Goal: Task Accomplishment & Management: Use online tool/utility

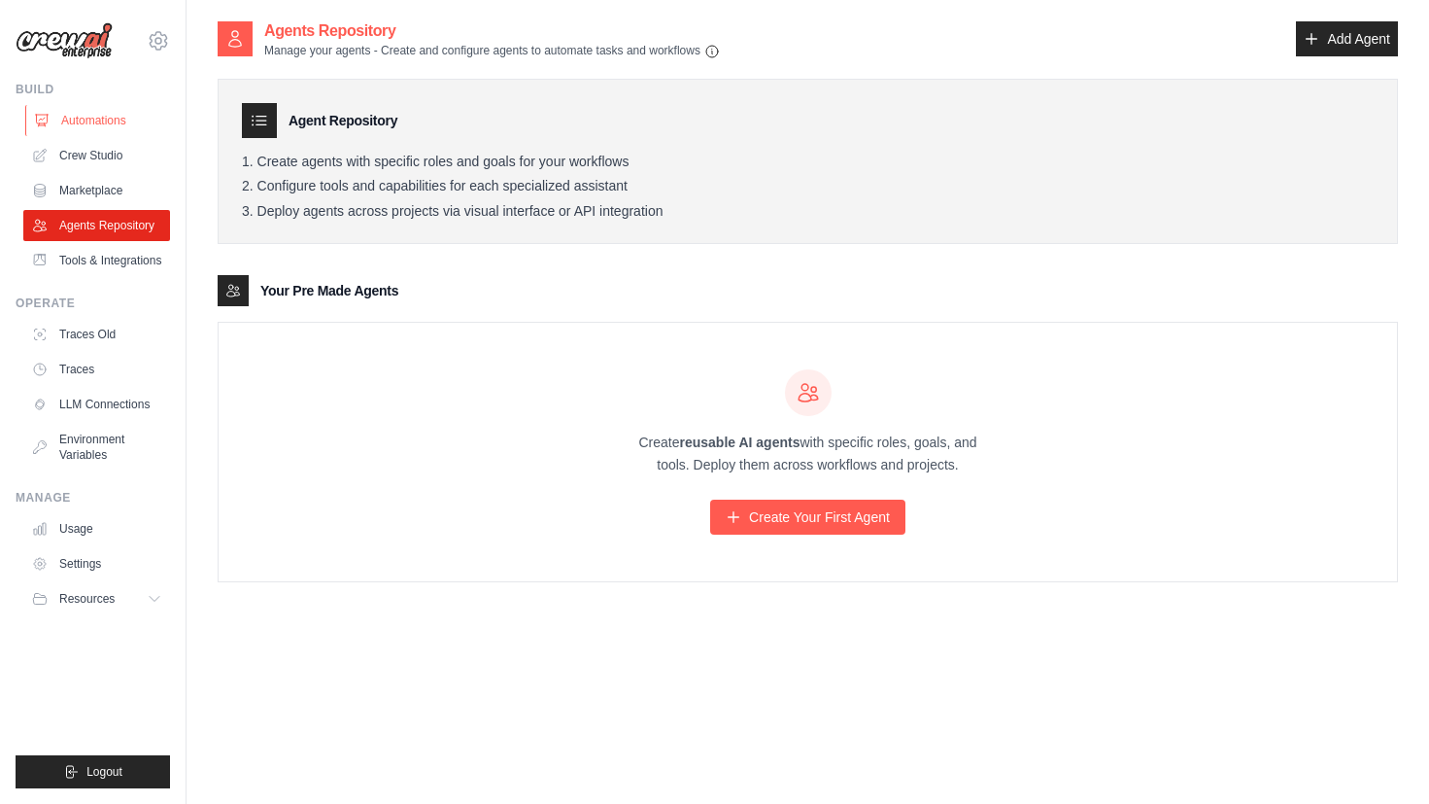
click at [108, 133] on link "Automations" at bounding box center [98, 120] width 147 height 31
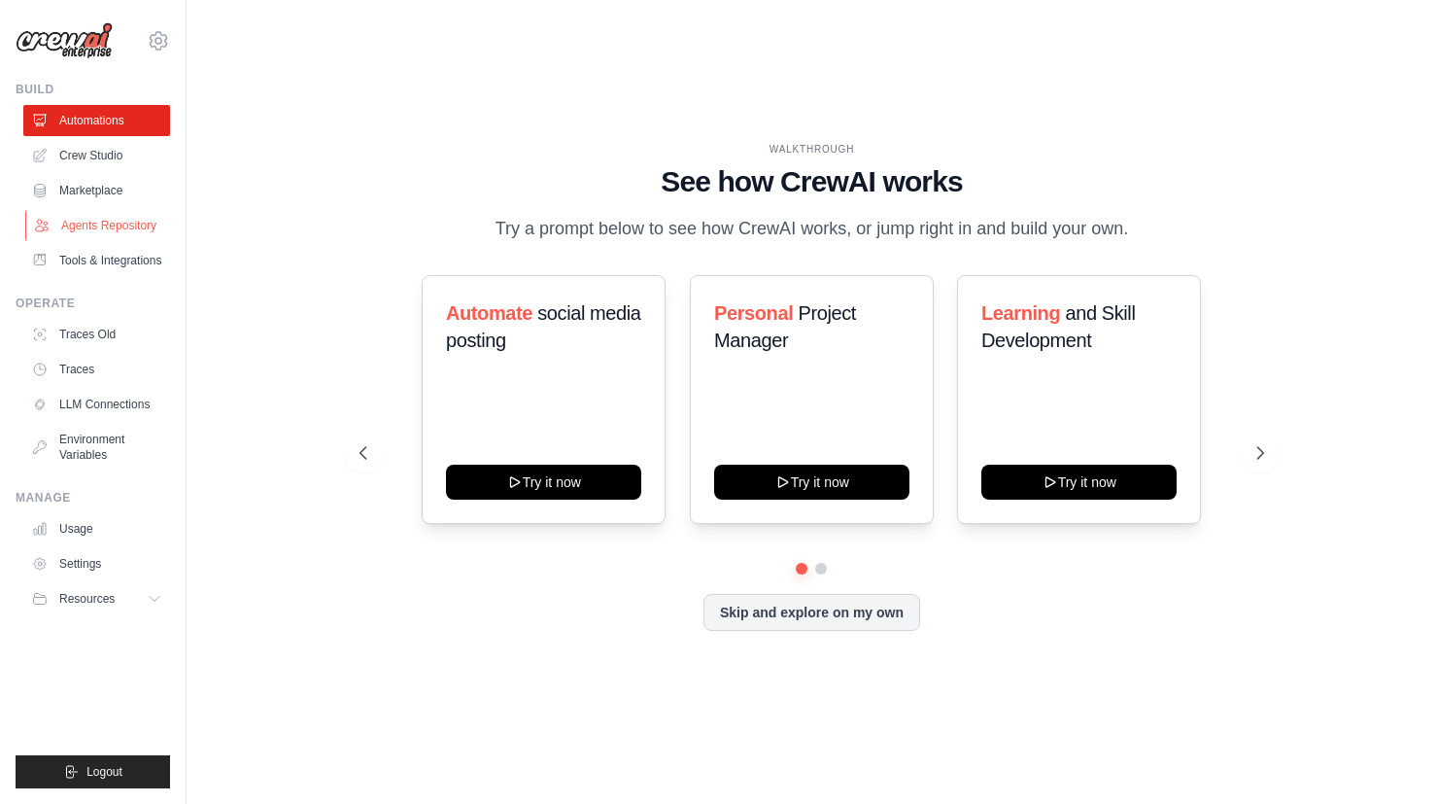
click at [128, 221] on link "Agents Repository" at bounding box center [98, 225] width 147 height 31
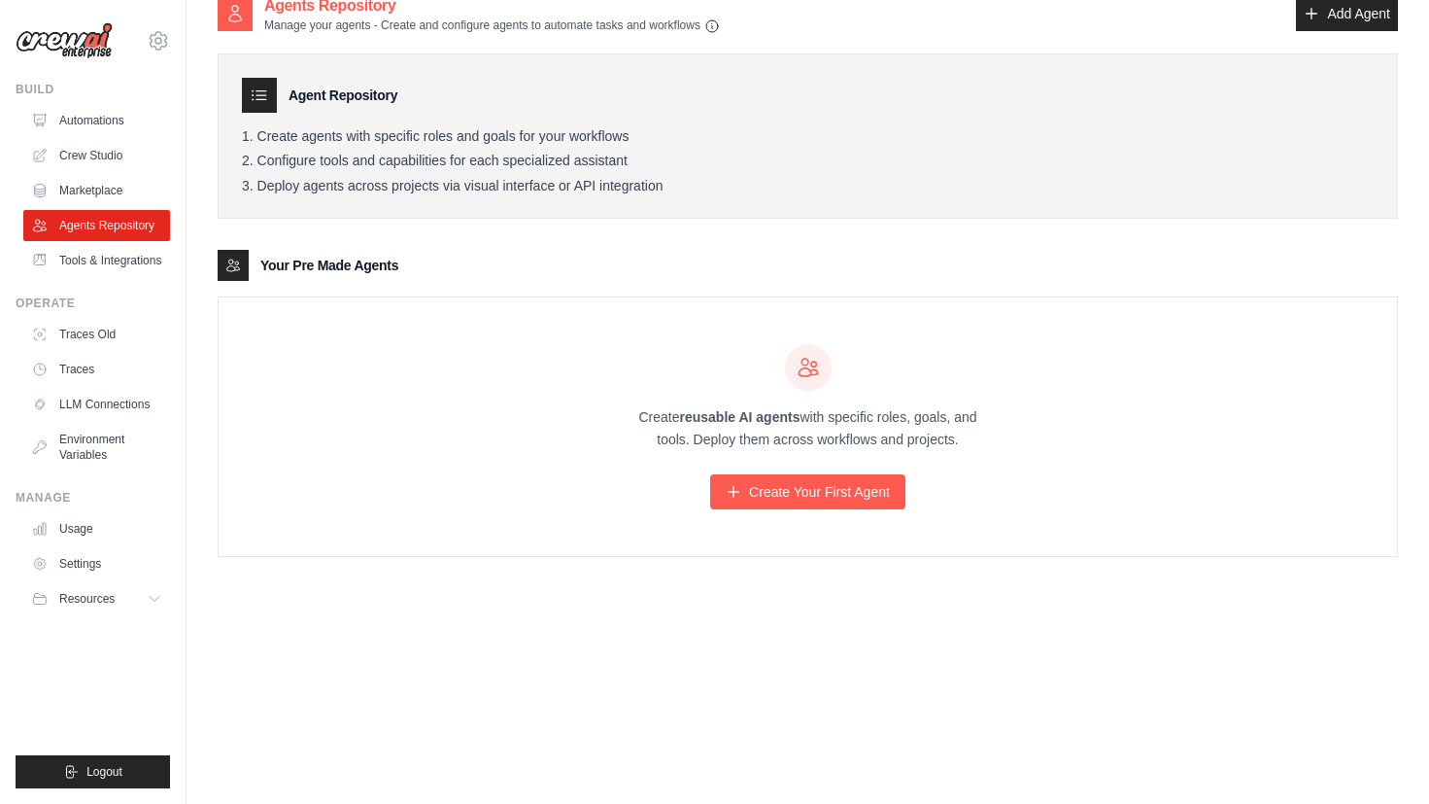
scroll to position [39, 0]
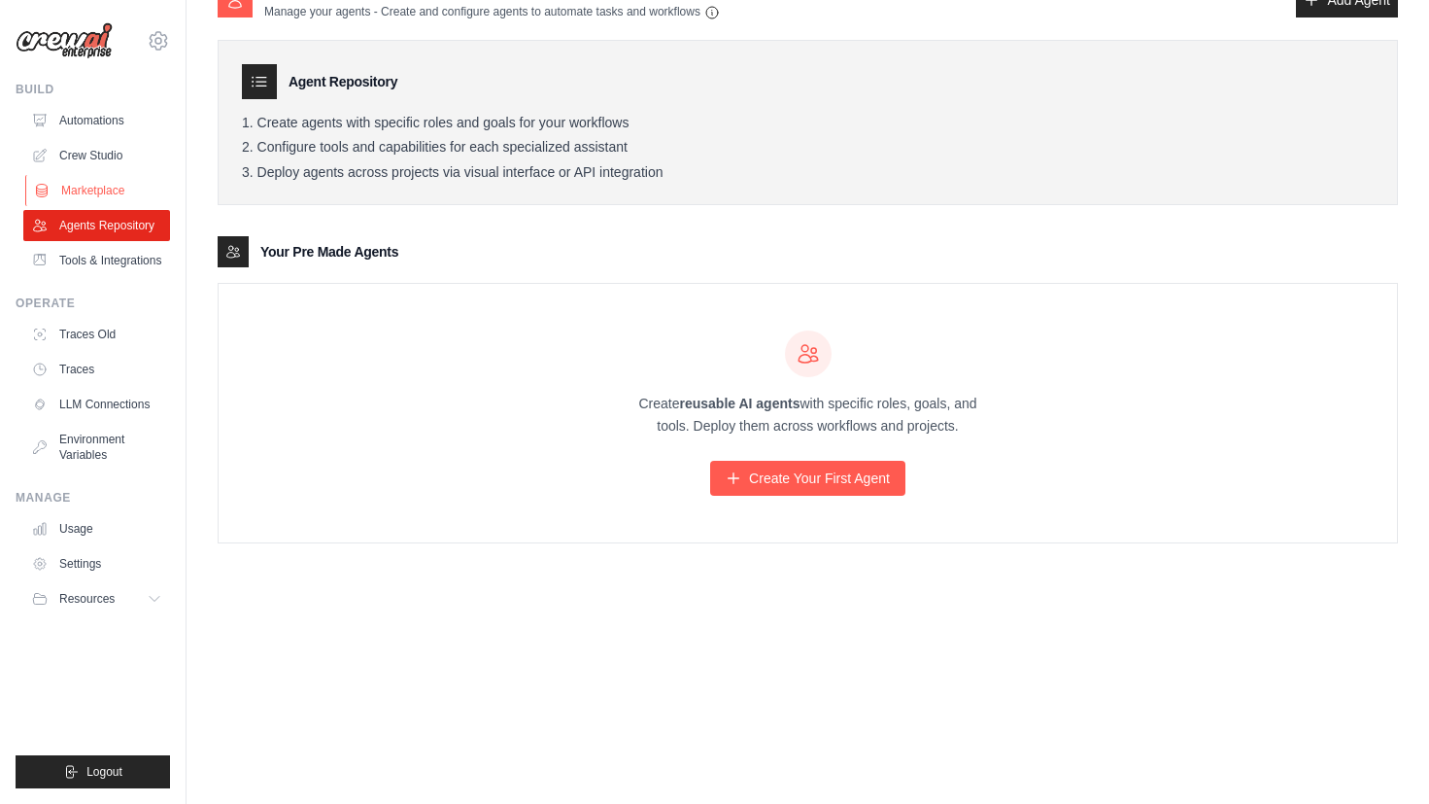
click at [74, 200] on link "Marketplace" at bounding box center [98, 190] width 147 height 31
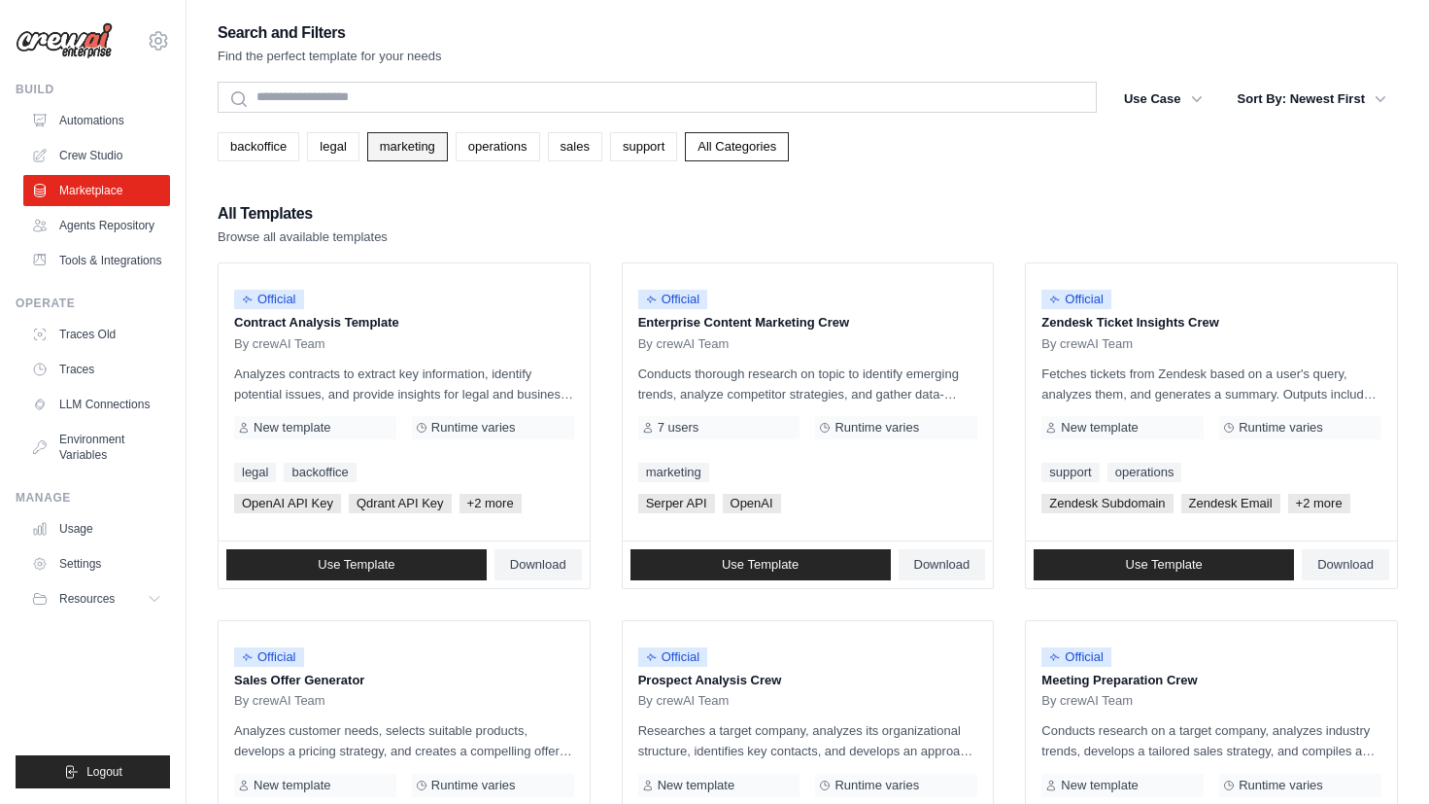
click at [404, 155] on link "marketing" at bounding box center [407, 146] width 81 height 29
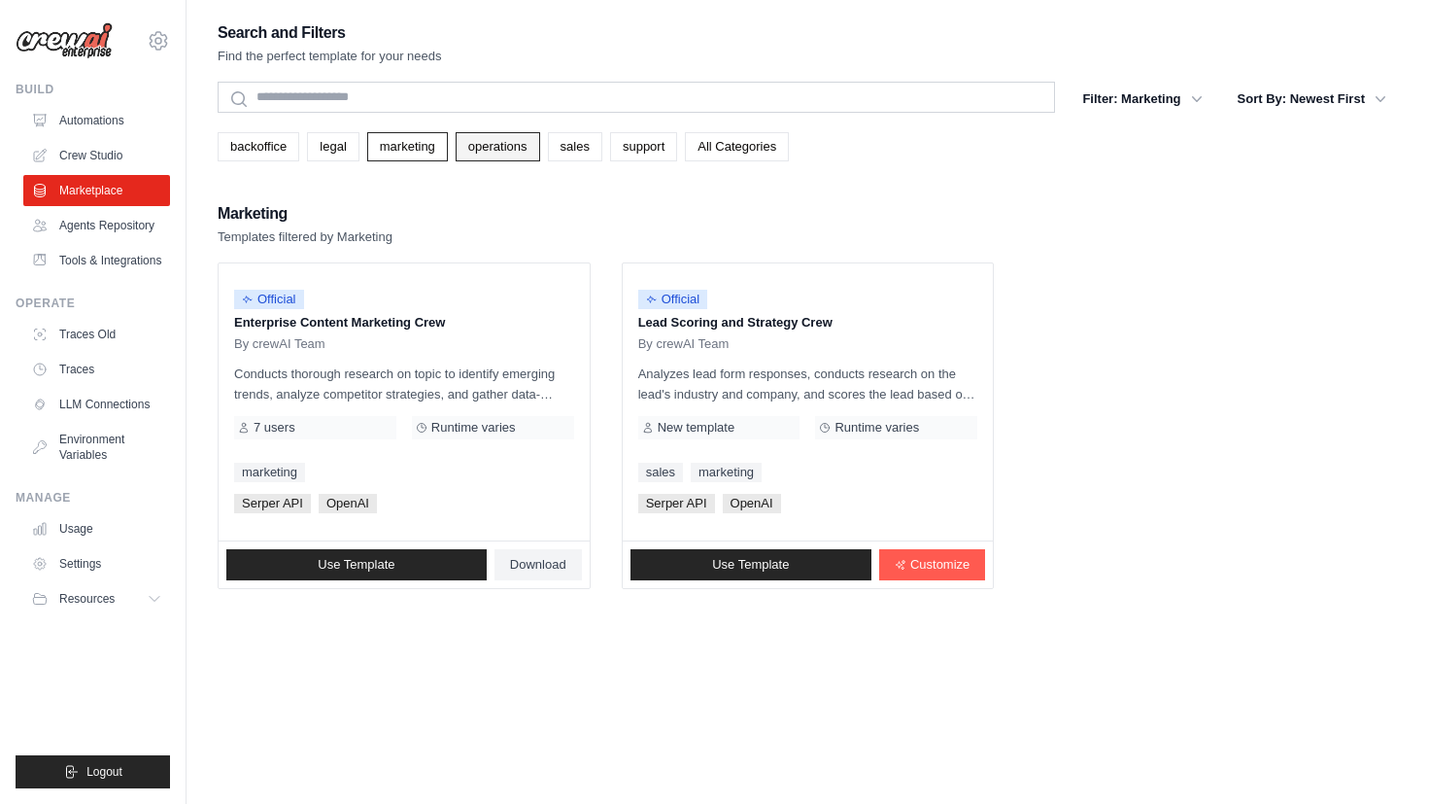
click at [539, 159] on link "operations" at bounding box center [498, 146] width 85 height 29
click at [568, 142] on link "sales" at bounding box center [575, 146] width 54 height 29
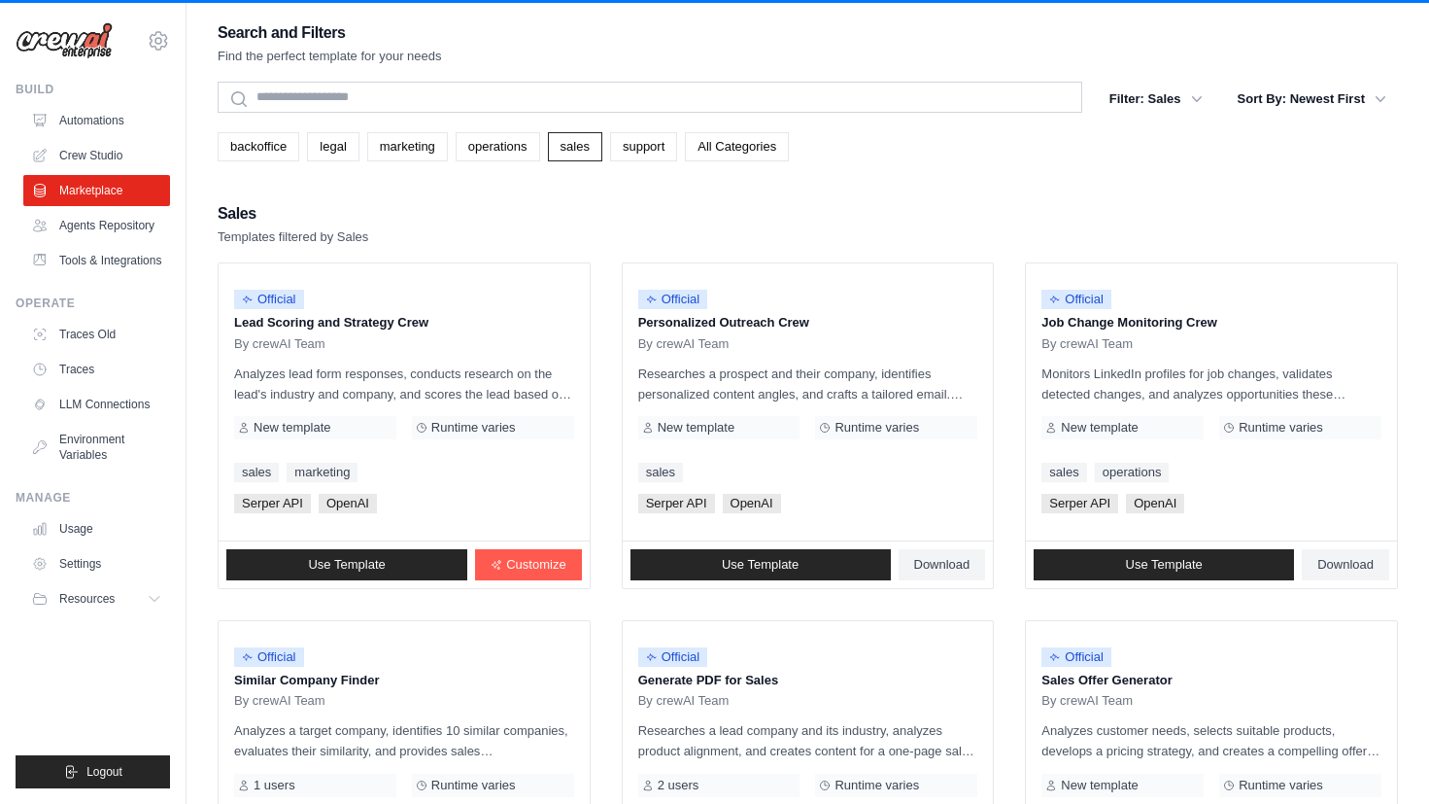
click at [604, 220] on div "Sales Templates filtered by Sales" at bounding box center [808, 223] width 1181 height 47
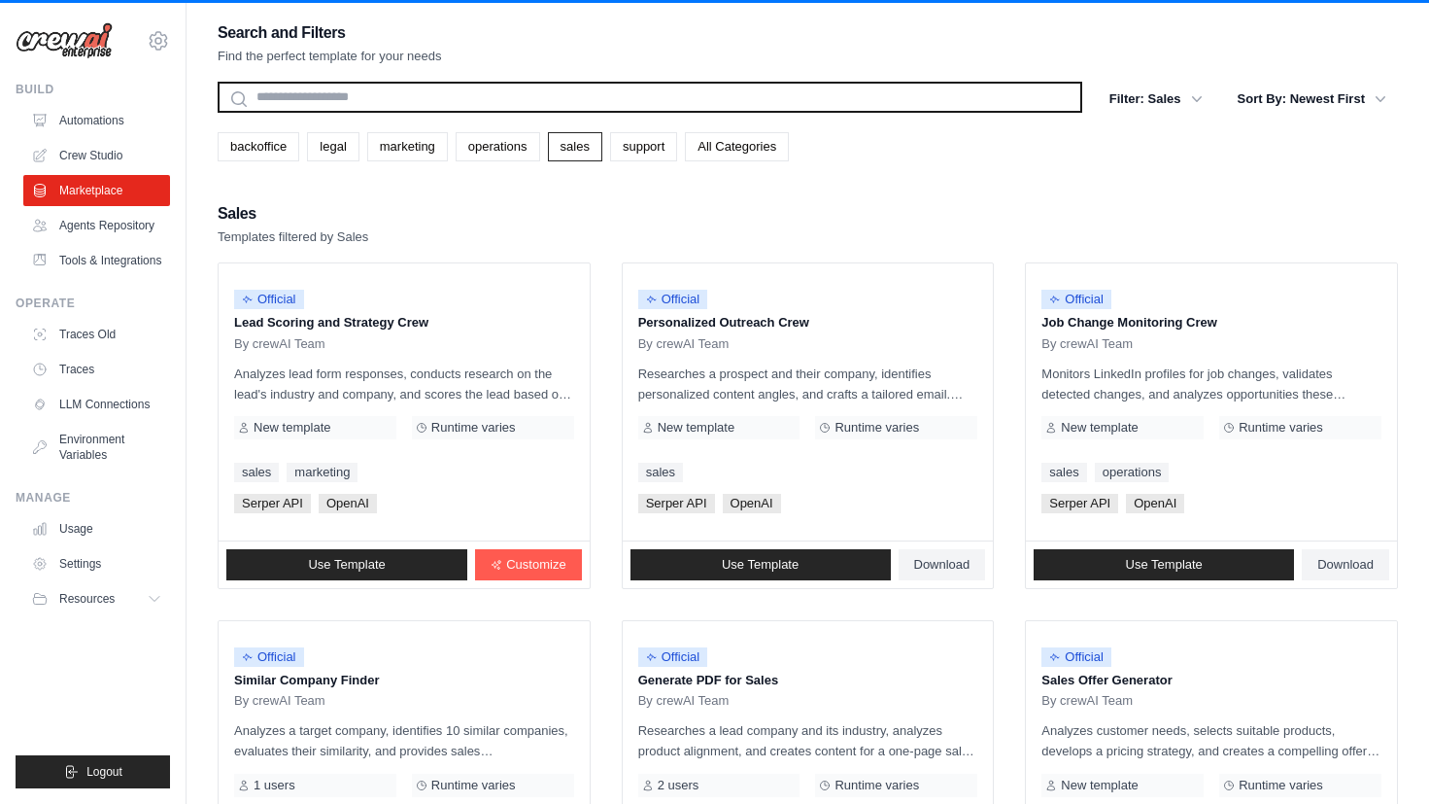
click at [469, 102] on input "text" at bounding box center [650, 97] width 865 height 31
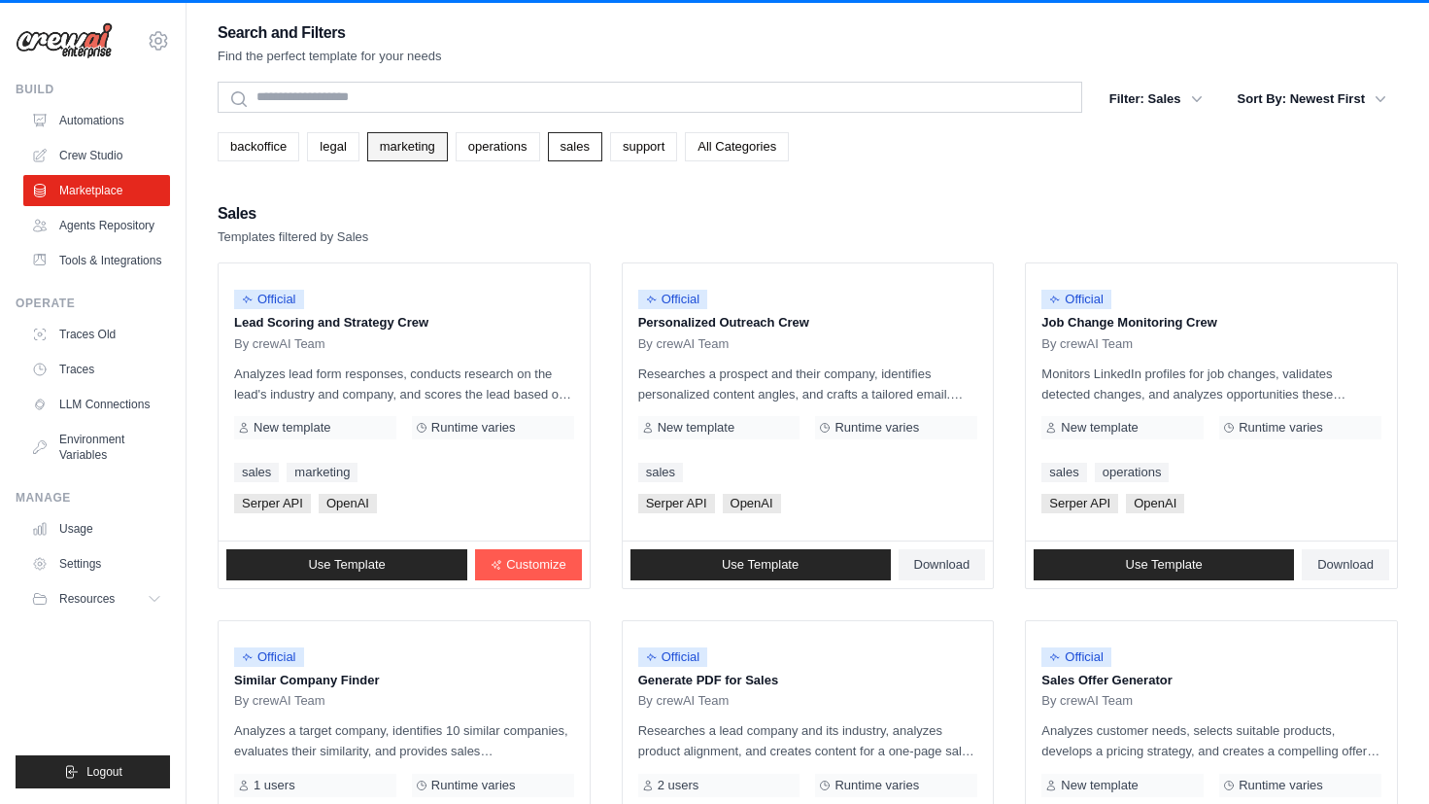
click at [409, 143] on link "marketing" at bounding box center [407, 146] width 81 height 29
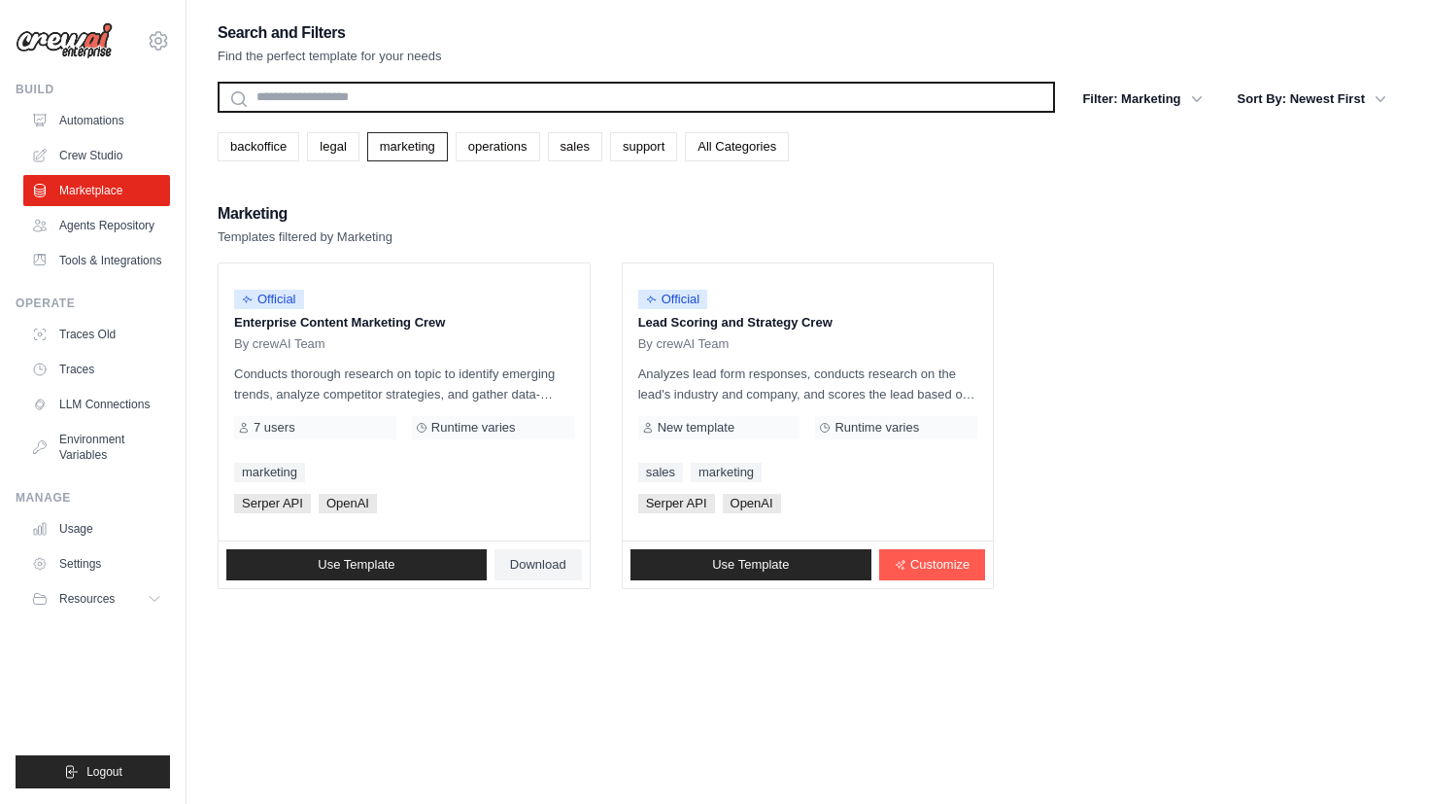
click at [429, 110] on input "text" at bounding box center [637, 97] width 838 height 31
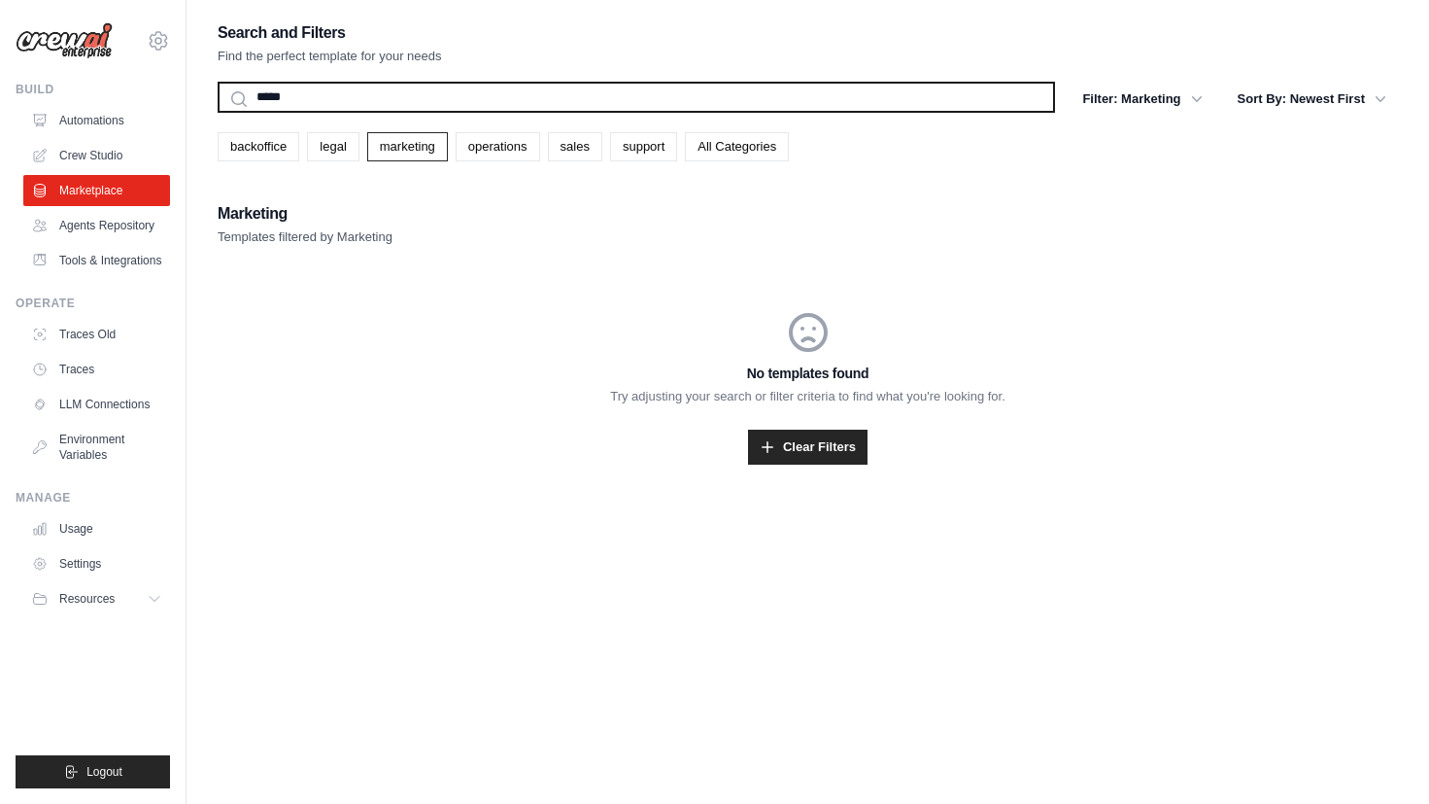
type input "******"
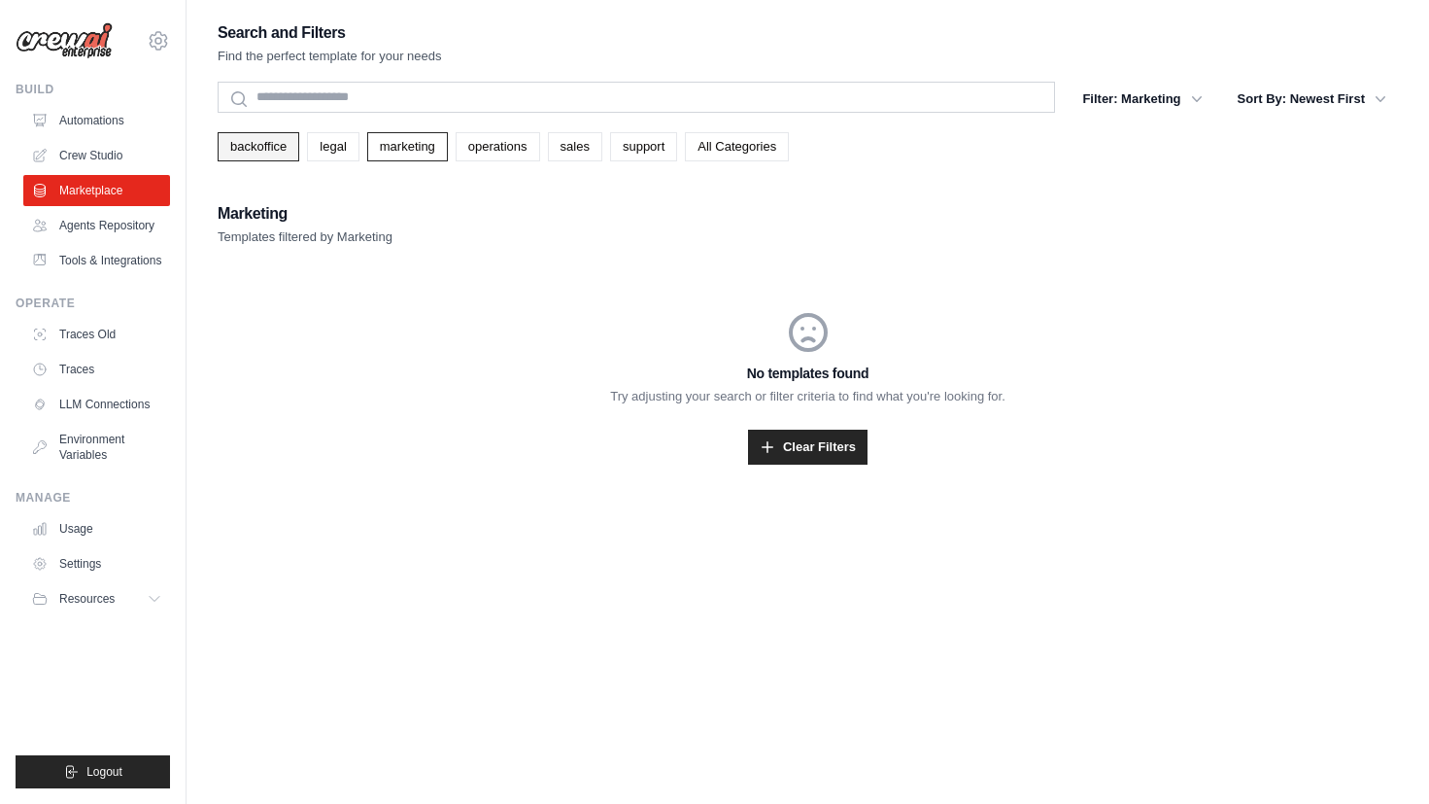
click at [260, 156] on link "backoffice" at bounding box center [259, 146] width 82 height 29
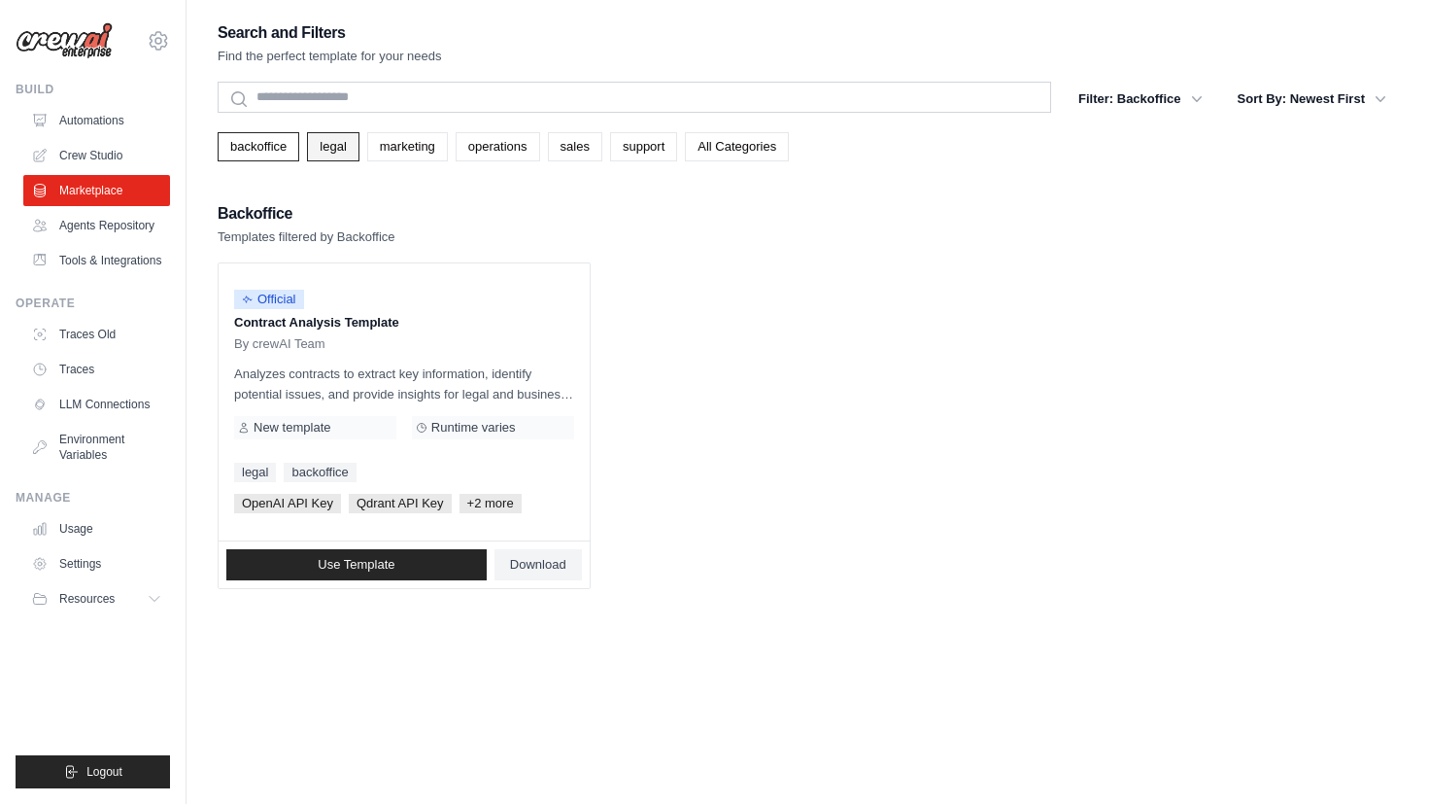
click at [331, 138] on link "legal" at bounding box center [333, 146] width 52 height 29
click at [395, 149] on link "marketing" at bounding box center [407, 146] width 81 height 29
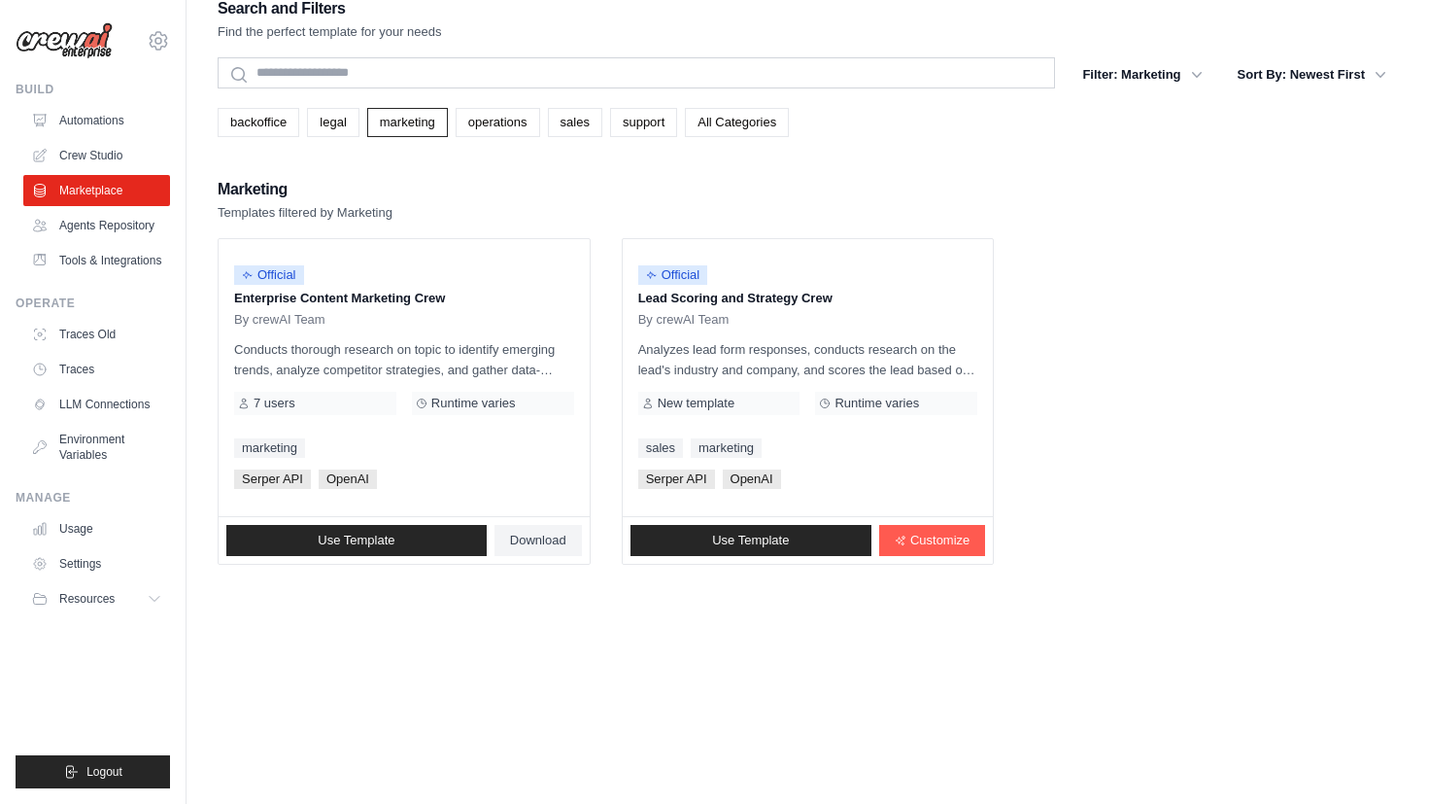
scroll to position [39, 0]
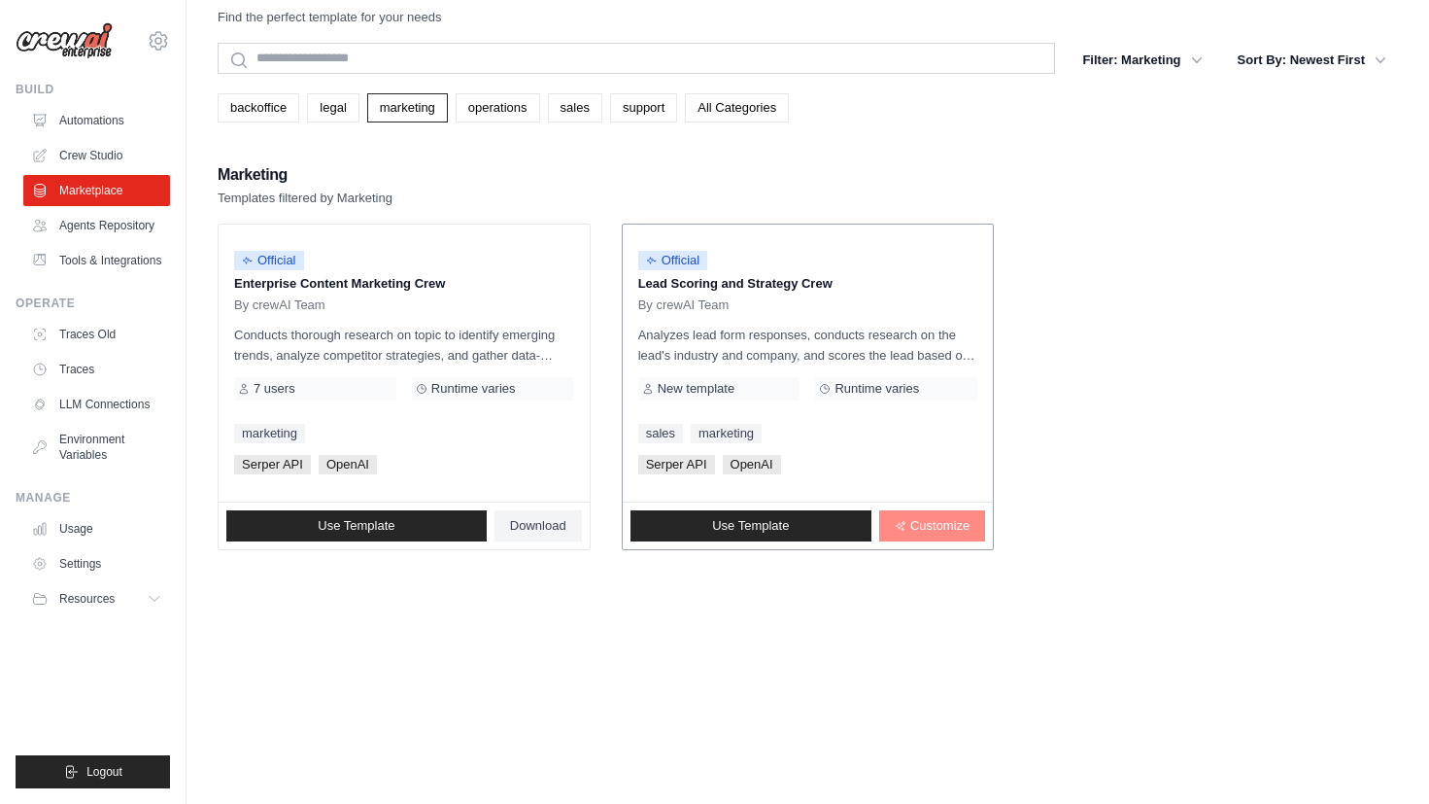
click at [914, 529] on span "Customize" at bounding box center [939, 526] width 59 height 16
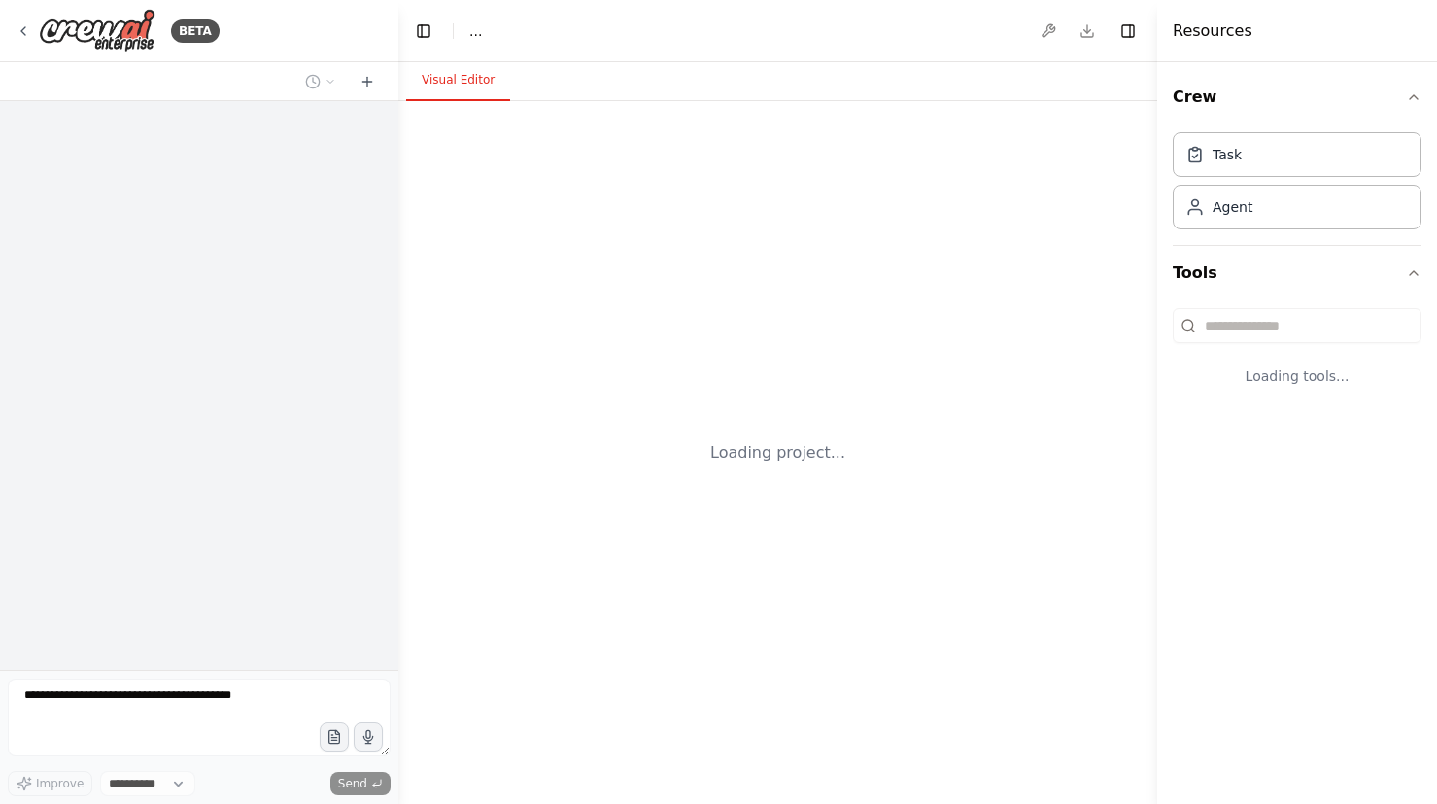
select select "****"
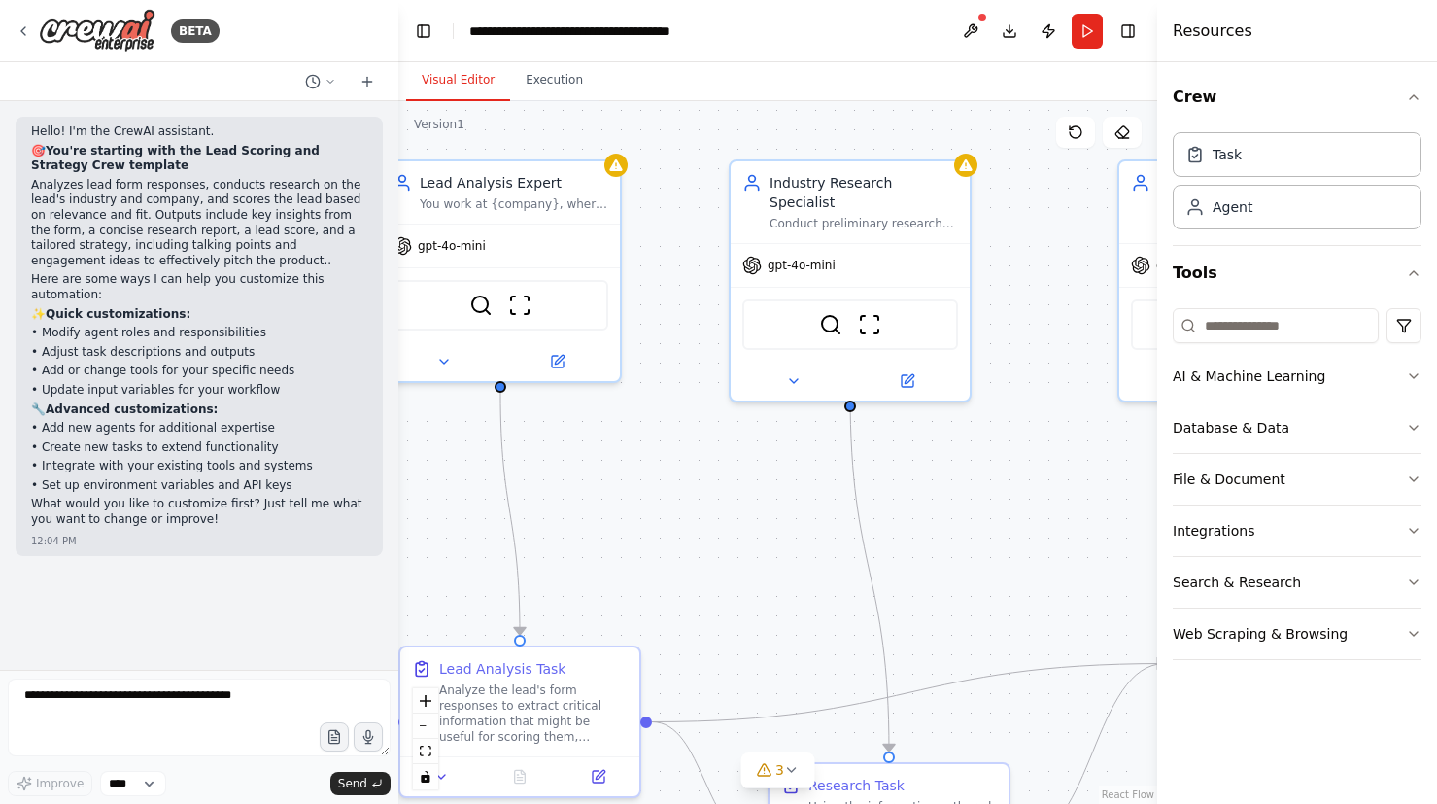
click at [189, 623] on div "Hello! I'm the CrewAI assistant. 🎯 You're starting with the Lead Scoring and St…" at bounding box center [199, 385] width 398 height 568
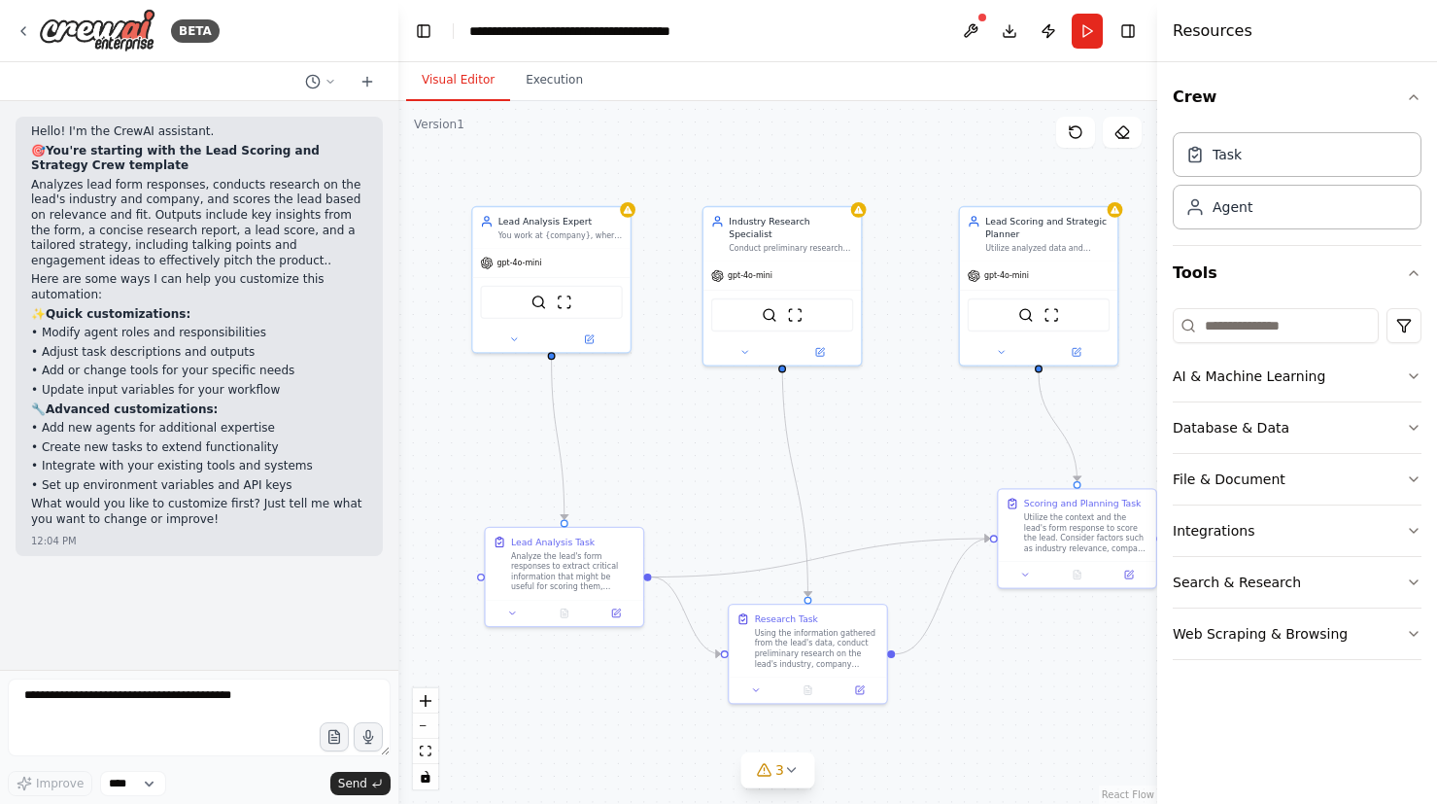
drag, startPoint x: 968, startPoint y: 465, endPoint x: 920, endPoint y: 429, distance: 60.3
click at [920, 429] on div ".deletable-edge-delete-btn { width: 20px; height: 20px; border: 0px solid #ffff…" at bounding box center [777, 452] width 759 height 703
click at [628, 218] on div "Lead Analysis Expert You work at {company}, where you main goal is to analyze l…" at bounding box center [550, 225] width 157 height 41
click at [631, 215] on div "Lead Analysis Expert You work at {company}, where you main goal is to analyze l…" at bounding box center [551, 277] width 160 height 148
click at [580, 232] on div "You work at {company}, where you main goal is to analyze leads form responses t…" at bounding box center [560, 232] width 124 height 11
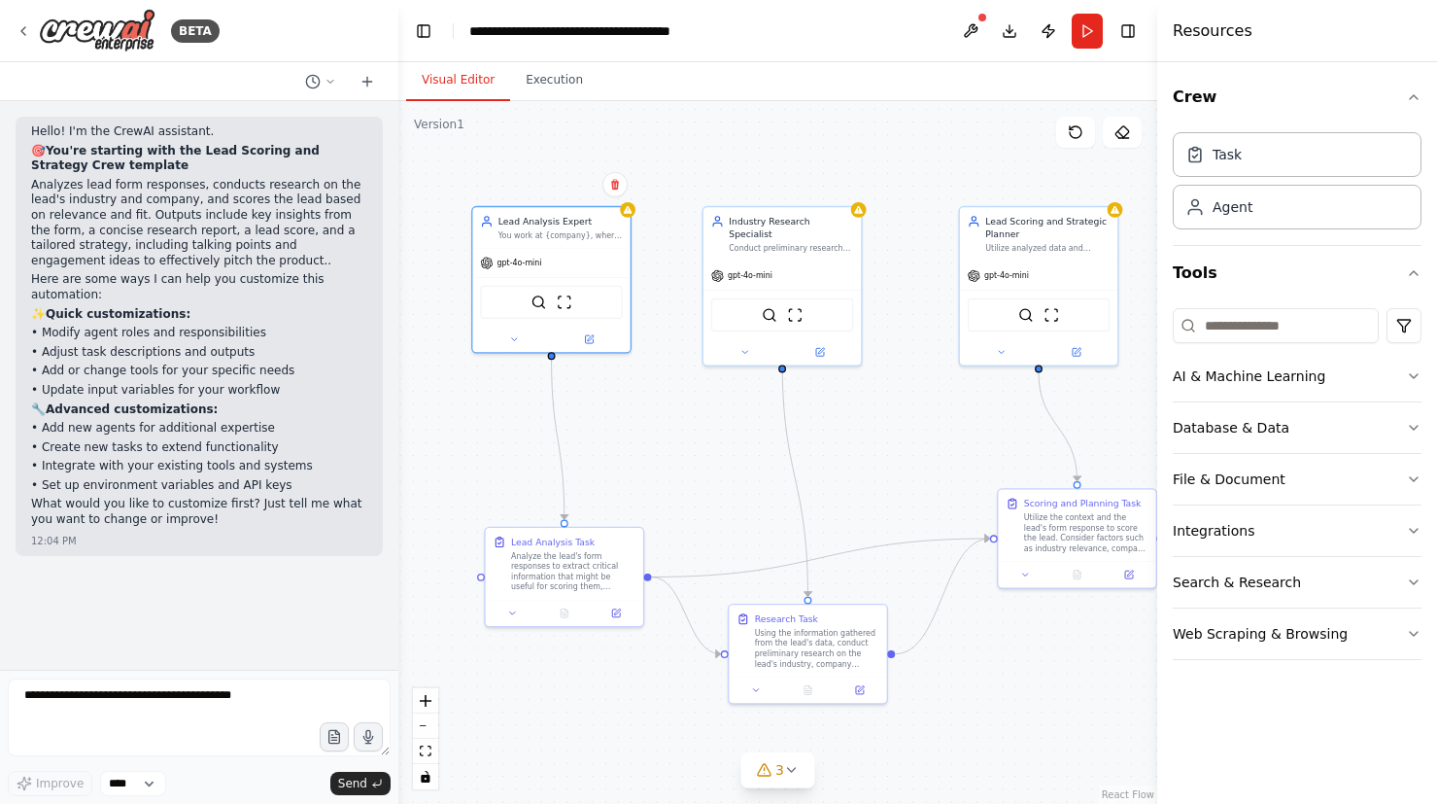
click at [720, 178] on div ".deletable-edge-delete-btn { width: 20px; height: 20px; border: 0px solid #ffff…" at bounding box center [777, 452] width 759 height 703
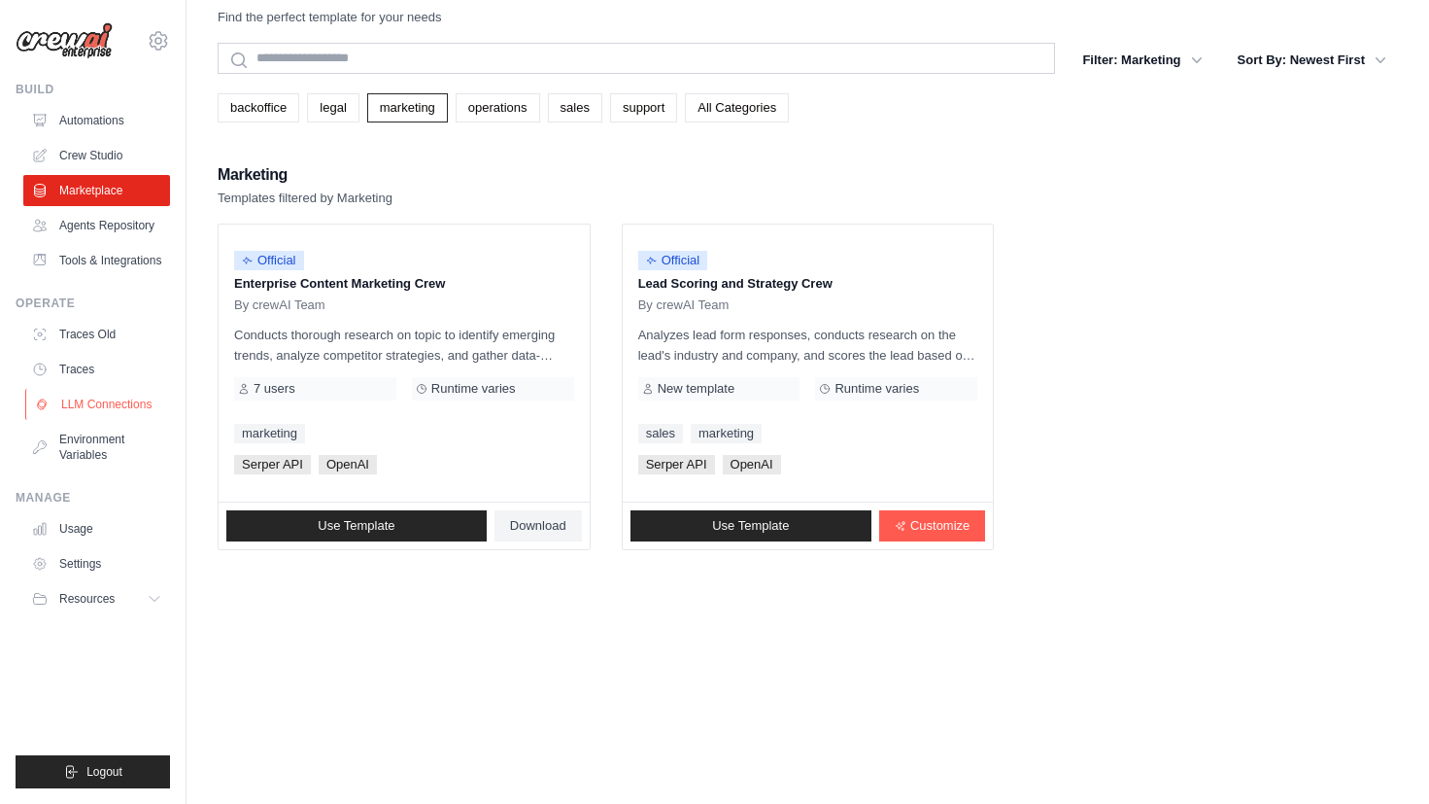
click at [124, 403] on link "LLM Connections" at bounding box center [98, 404] width 147 height 31
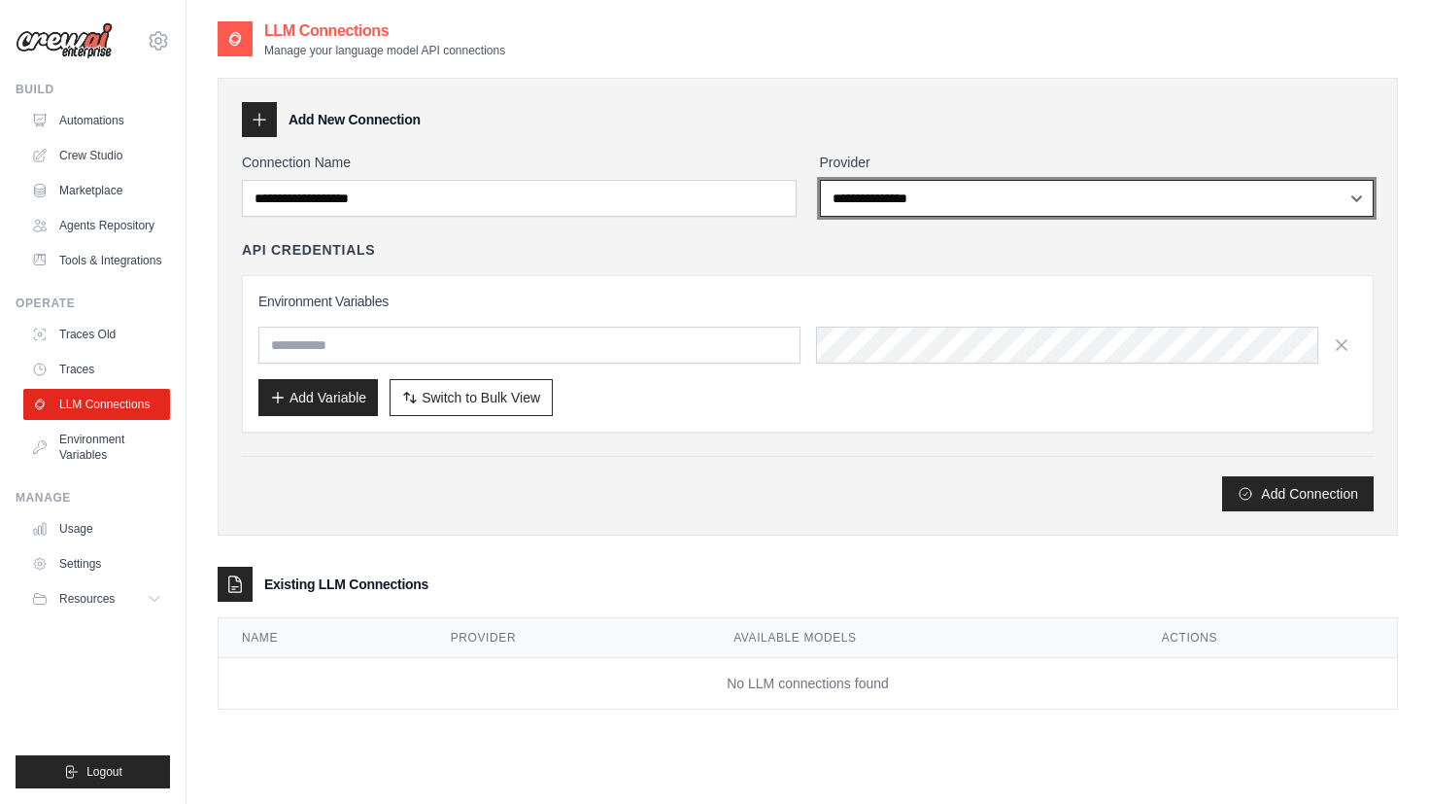
click at [1014, 193] on select "**********" at bounding box center [1097, 198] width 555 height 37
select select "*****"
click at [820, 180] on select "**********" at bounding box center [1097, 198] width 555 height 37
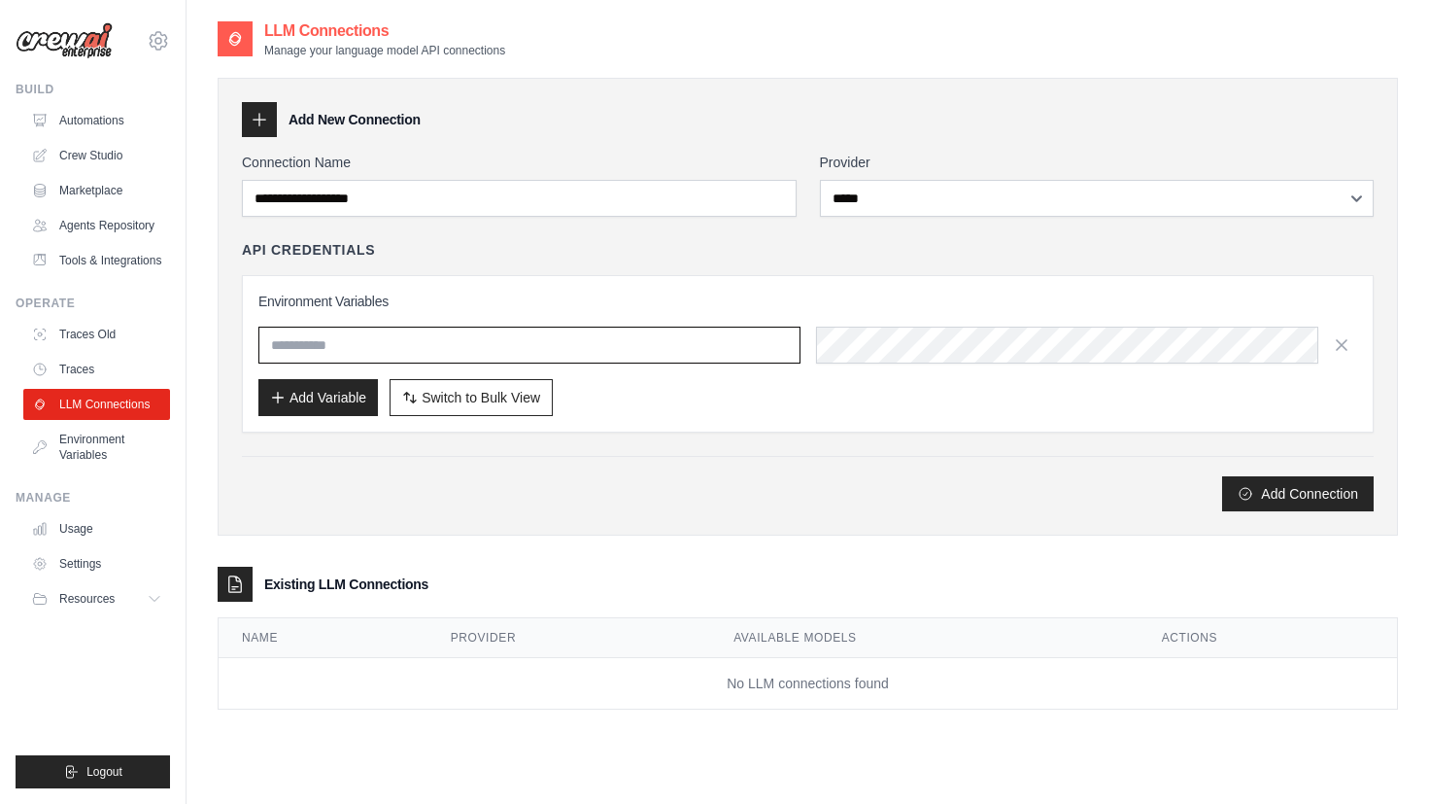
click at [458, 338] on input "text" at bounding box center [529, 344] width 542 height 37
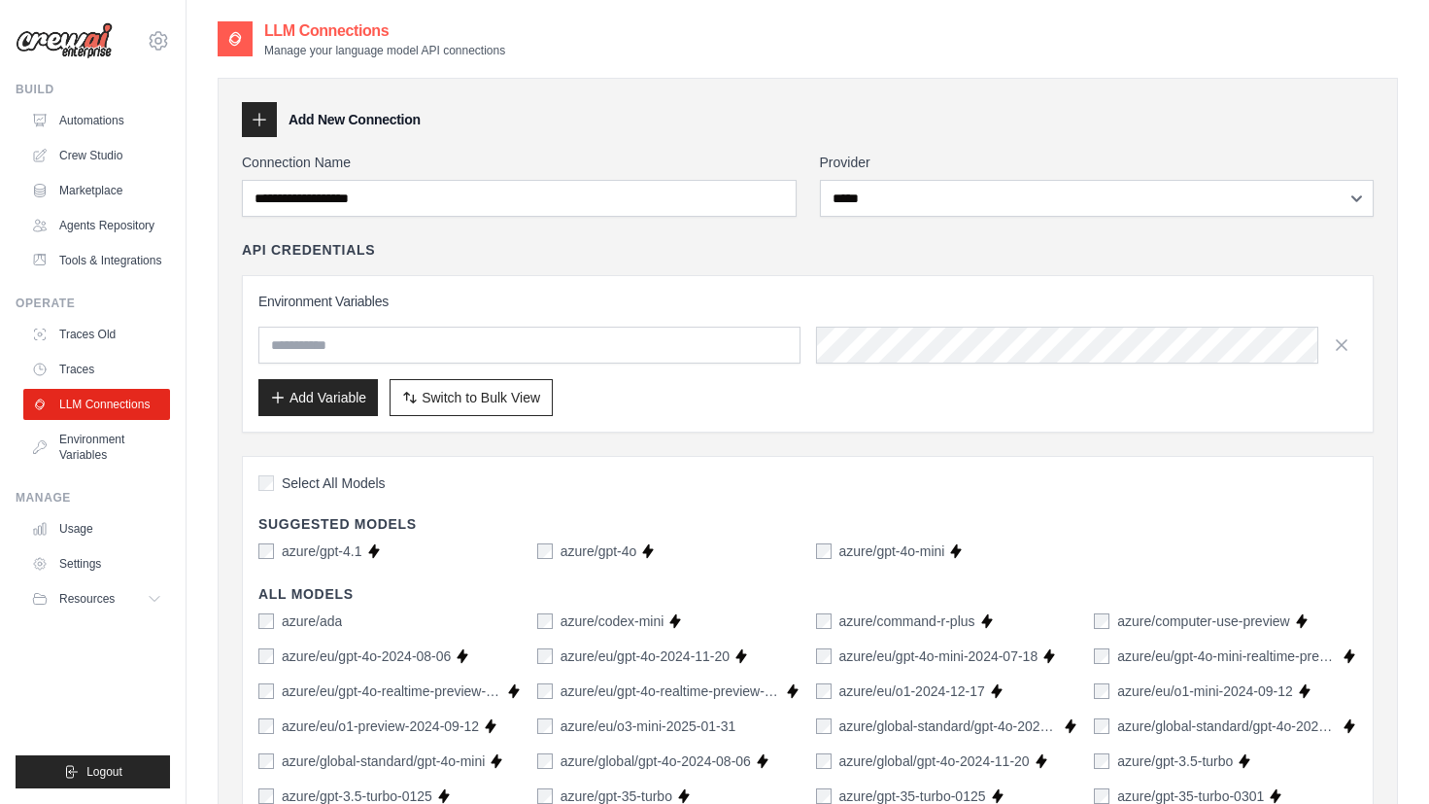
click at [689, 404] on div "Add Variable Switch to Bulk View Switch to Table View" at bounding box center [807, 397] width 1099 height 37
click at [291, 555] on label "azure/gpt-4.1" at bounding box center [322, 550] width 81 height 19
click at [548, 488] on div "Select All Models" at bounding box center [807, 485] width 1099 height 26
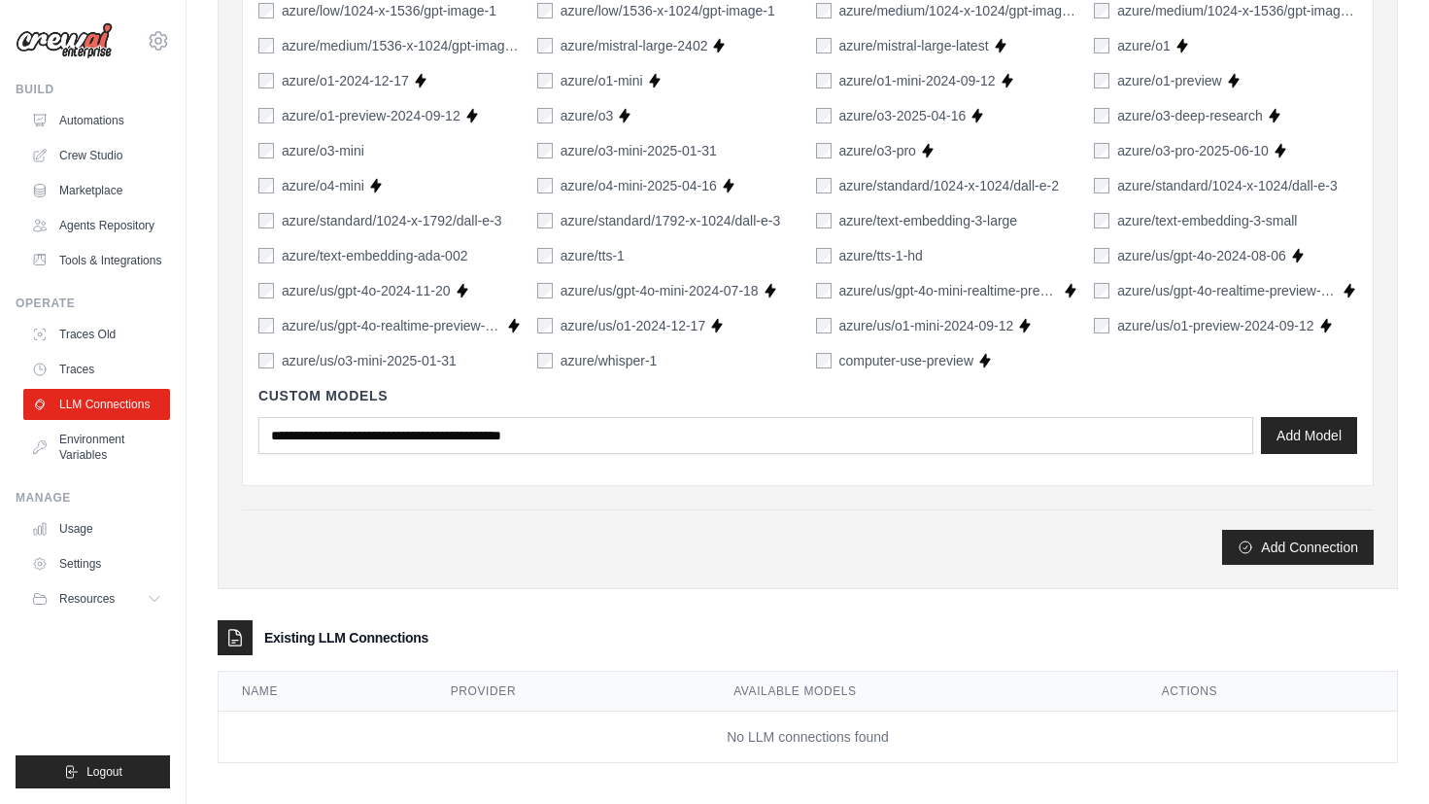
scroll to position [1250, 0]
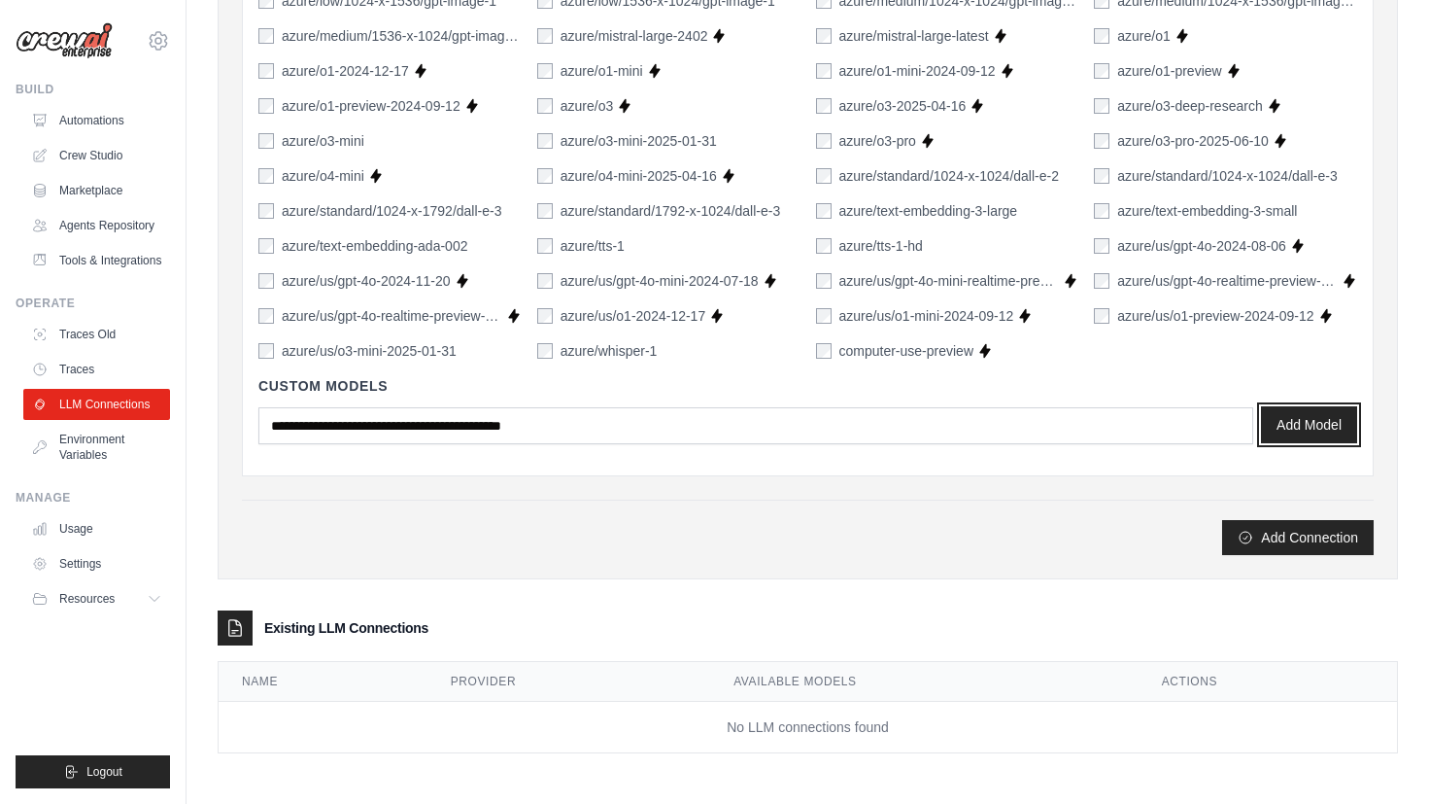
click at [1318, 430] on button "Add Model" at bounding box center [1309, 424] width 96 height 37
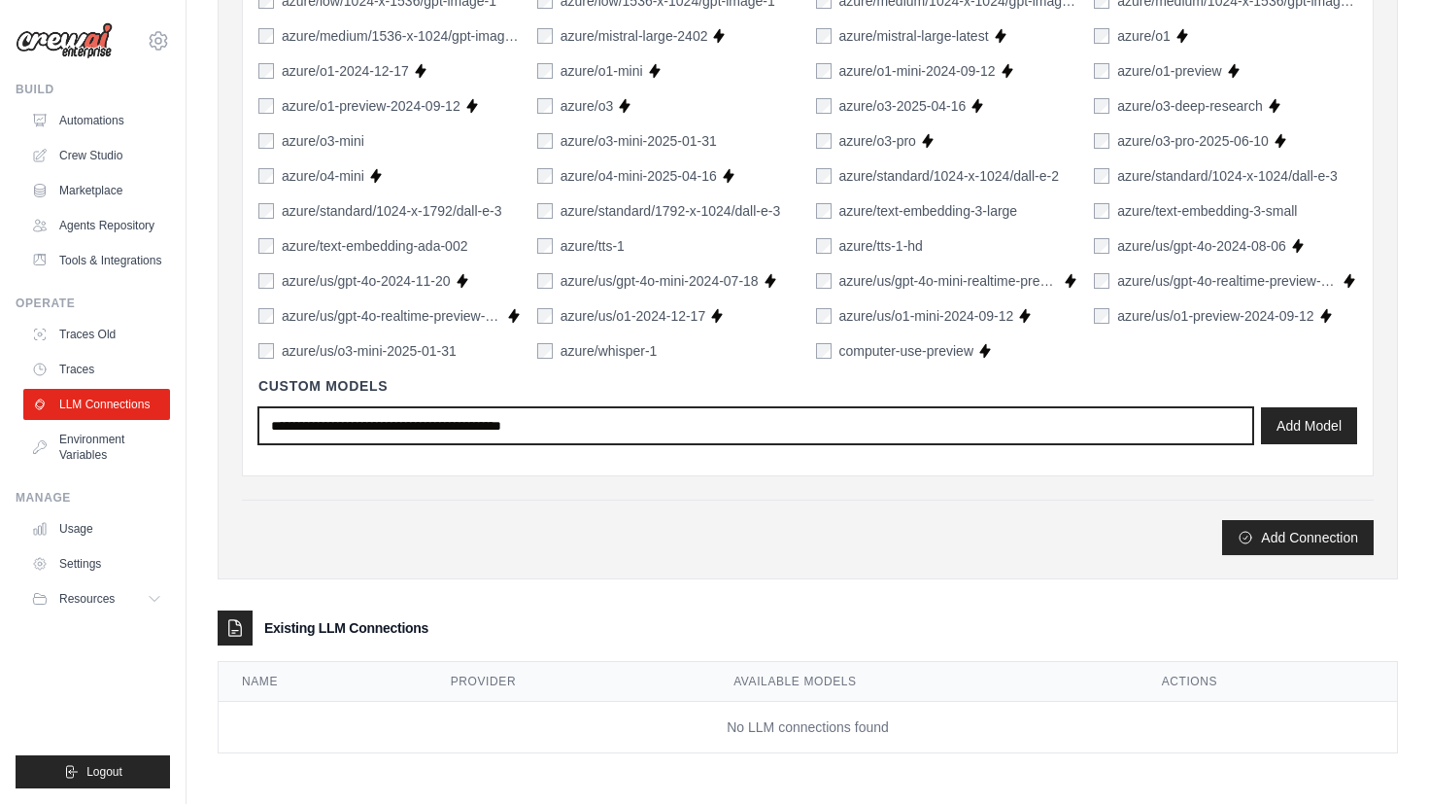
click at [521, 425] on input "text" at bounding box center [755, 425] width 995 height 37
type input "*********"
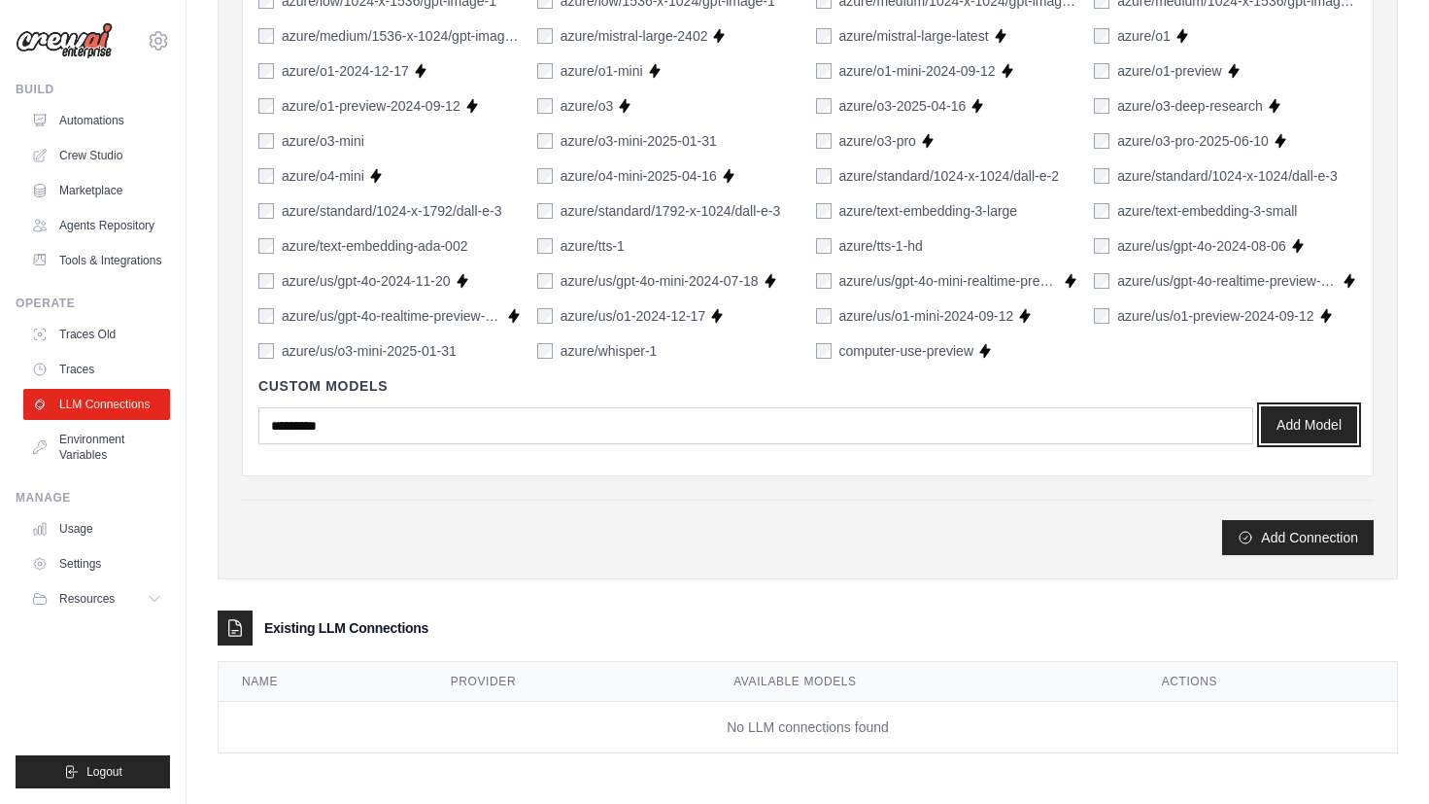
click at [1272, 435] on button "Add Model" at bounding box center [1309, 424] width 96 height 37
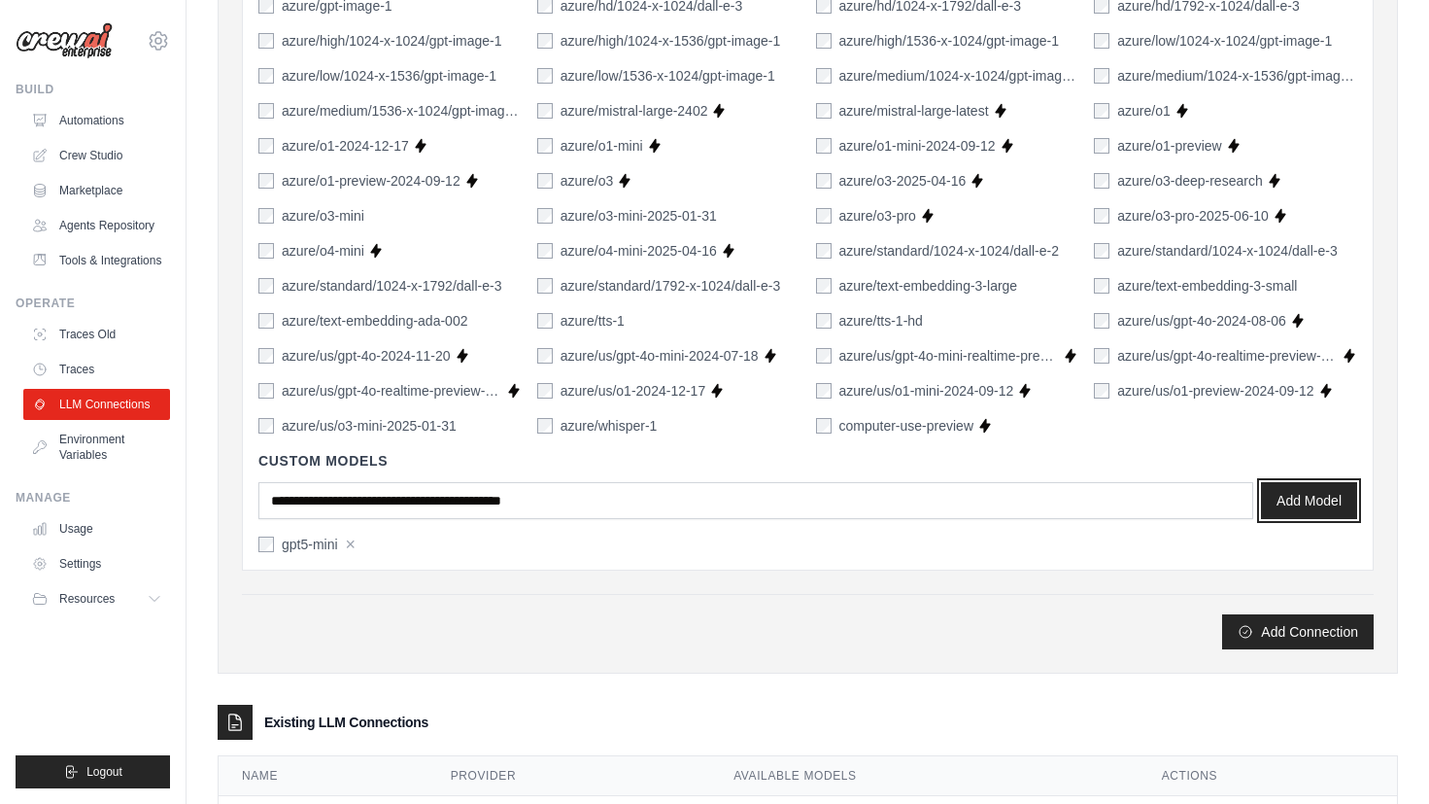
scroll to position [1269, 0]
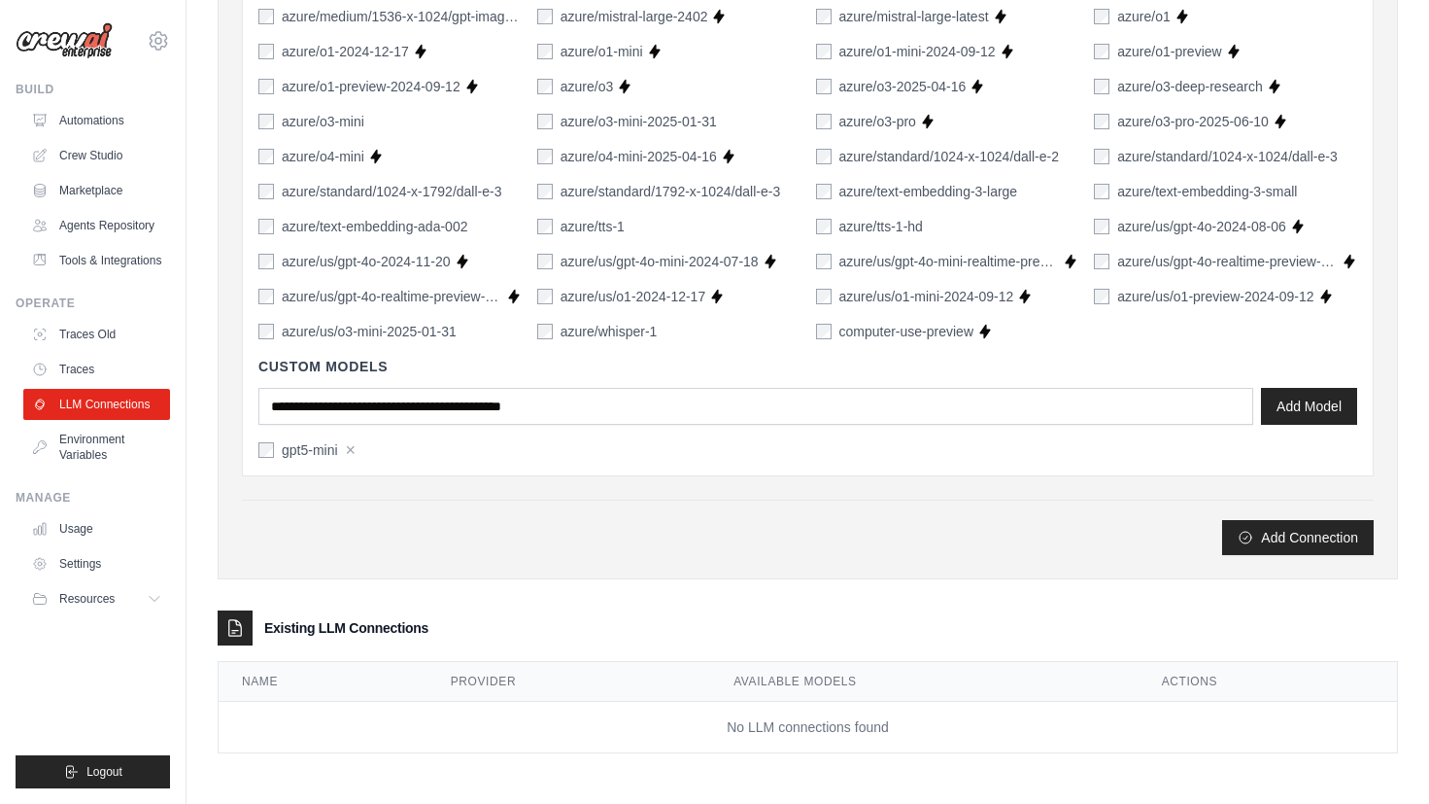
click at [793, 508] on div "Add Connection" at bounding box center [808, 526] width 1132 height 55
click at [1059, 681] on th "Available Models" at bounding box center [924, 682] width 428 height 40
click at [1254, 676] on th "Actions" at bounding box center [1268, 682] width 258 height 40
click at [1314, 538] on button "Add Connection" at bounding box center [1298, 536] width 152 height 35
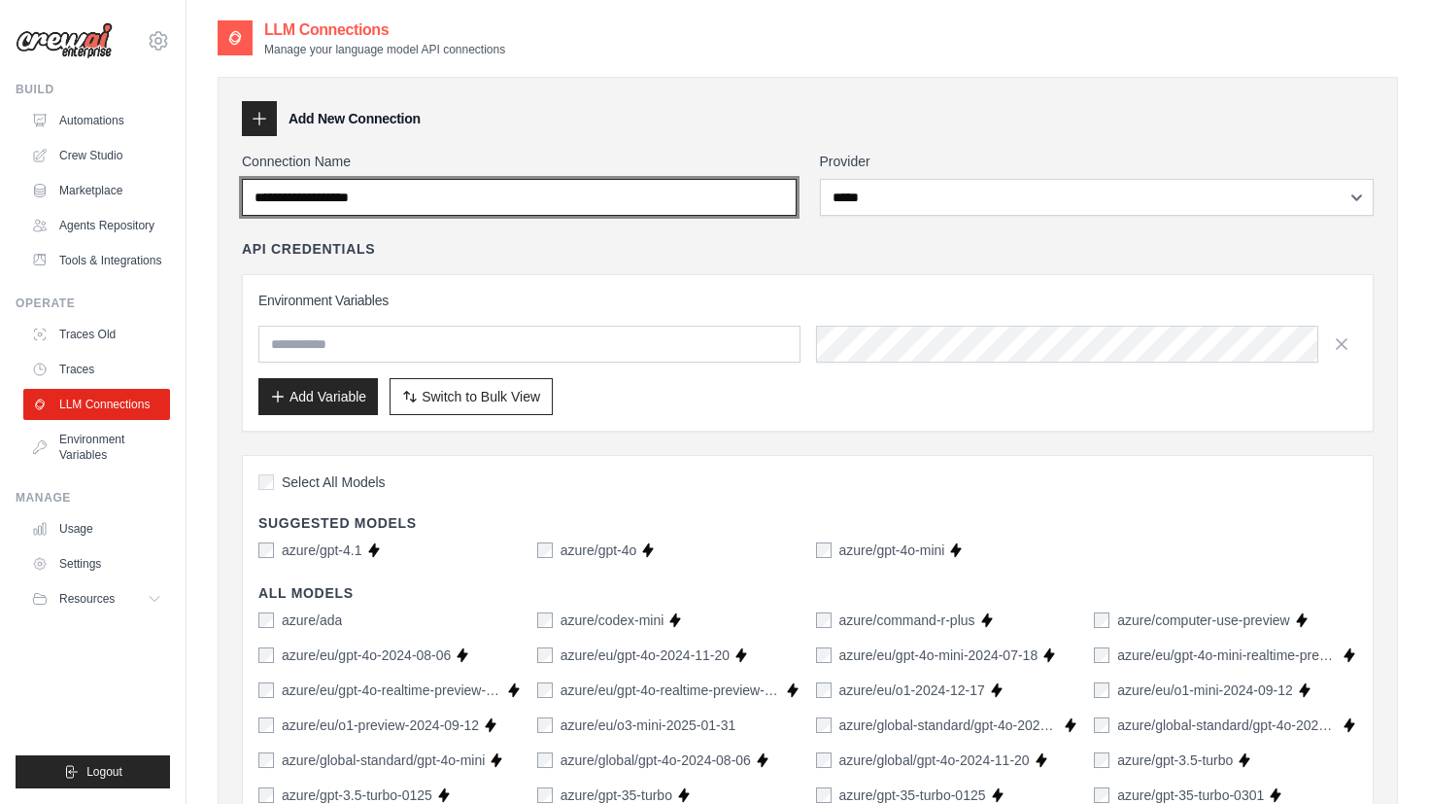
scroll to position [0, 0]
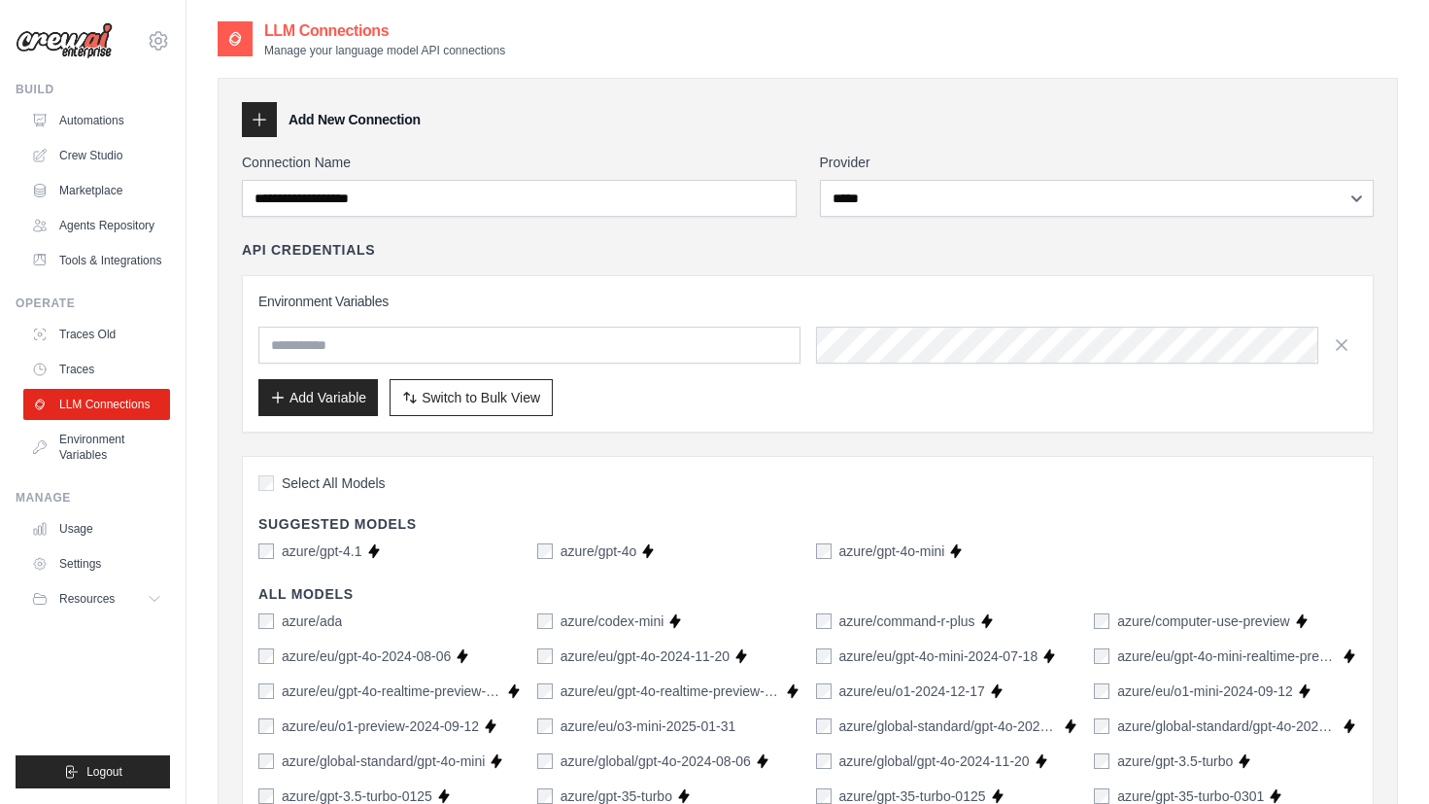
click at [508, 177] on div "Connection Name" at bounding box center [519, 185] width 555 height 64
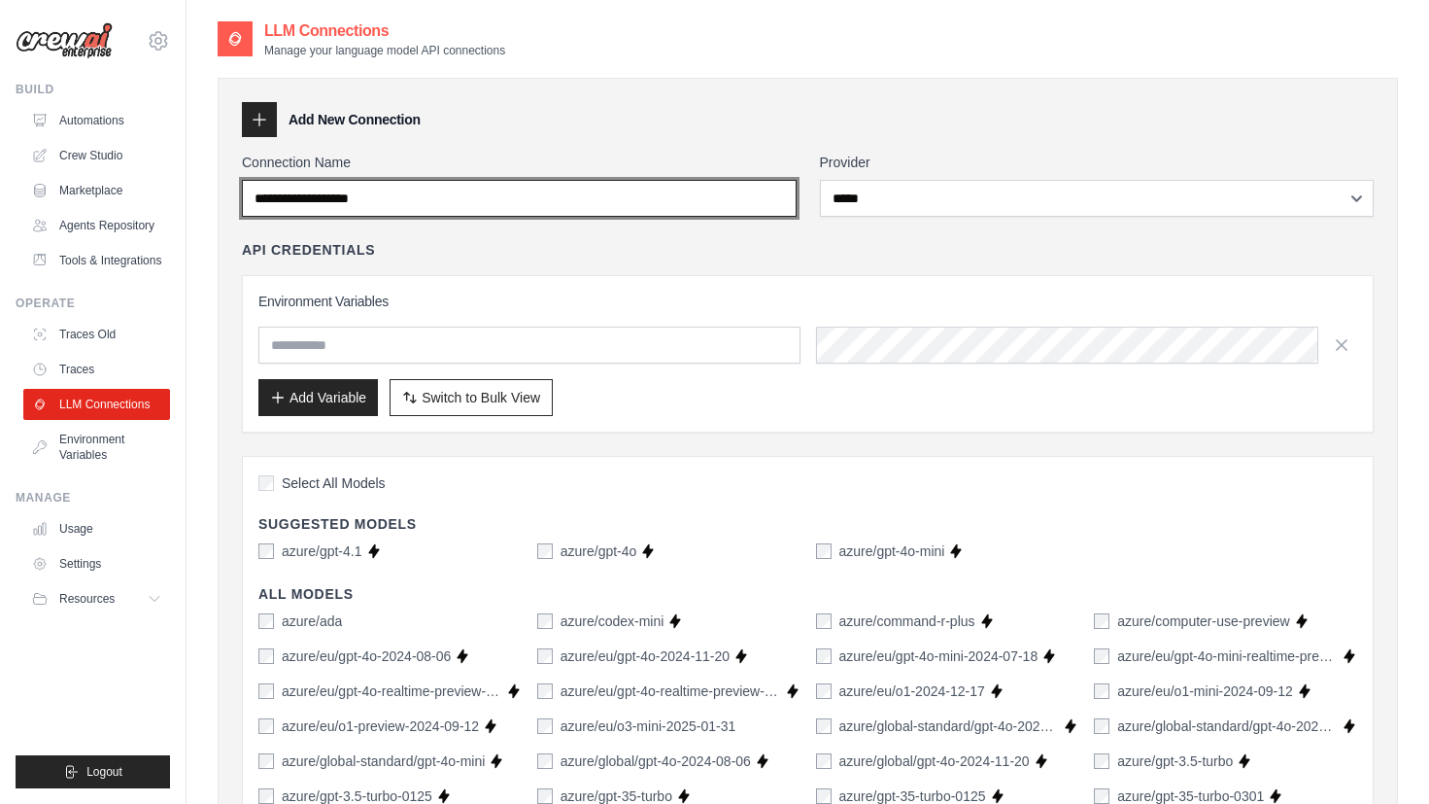
click at [502, 214] on input "Connection Name" at bounding box center [519, 198] width 555 height 37
click at [505, 198] on input "Connection Name" at bounding box center [519, 198] width 555 height 37
type input "**********"
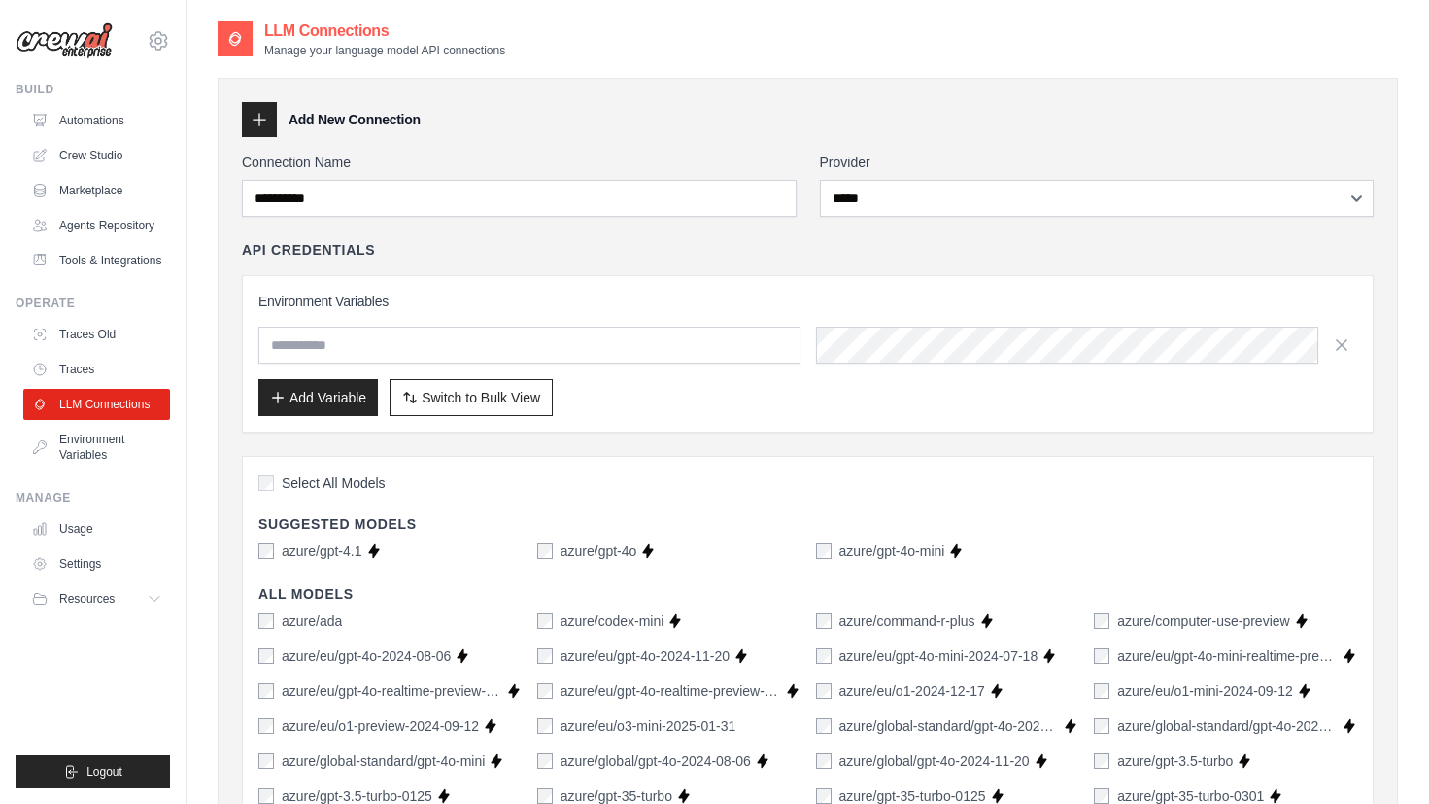
click at [546, 246] on div "API Credentials" at bounding box center [808, 249] width 1132 height 19
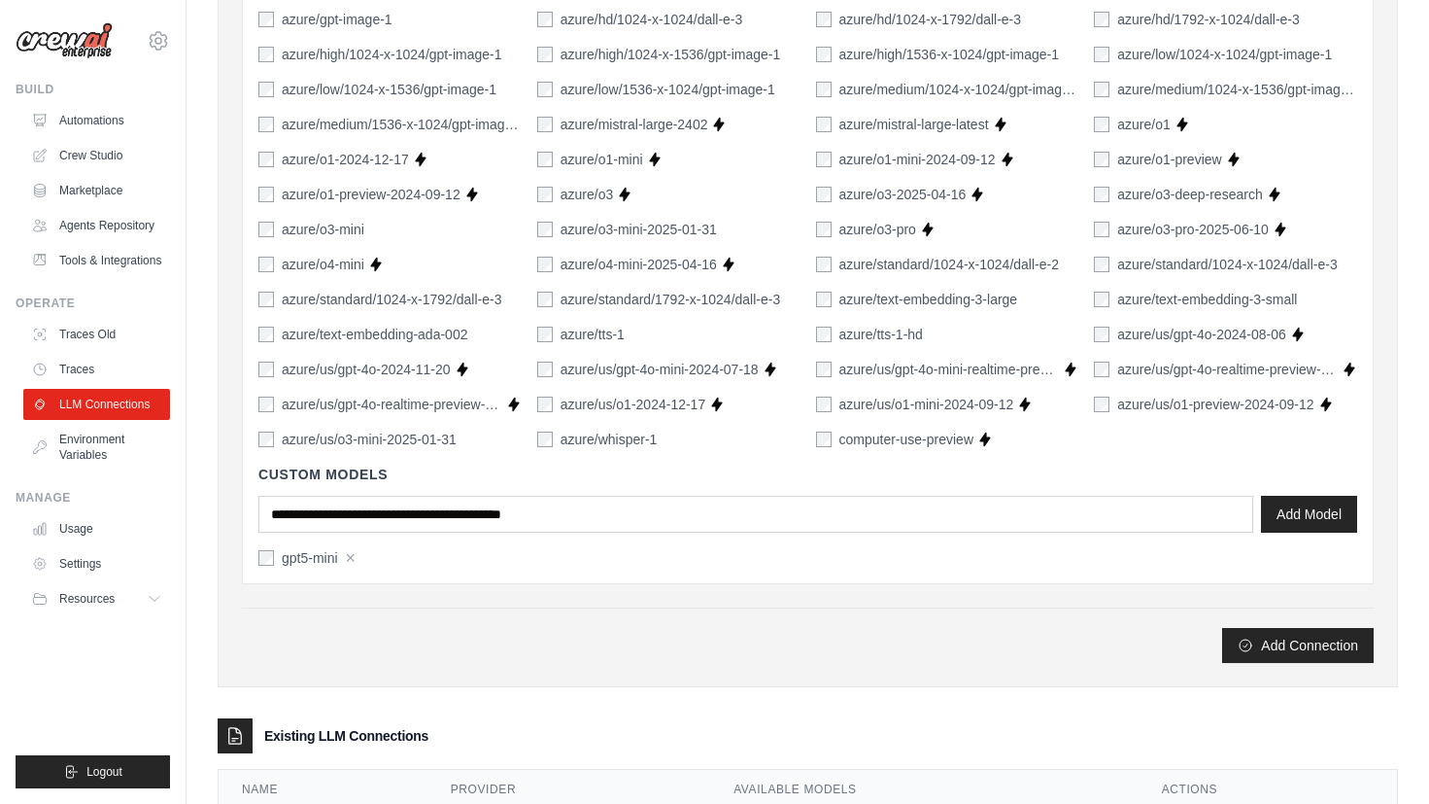
scroll to position [1269, 0]
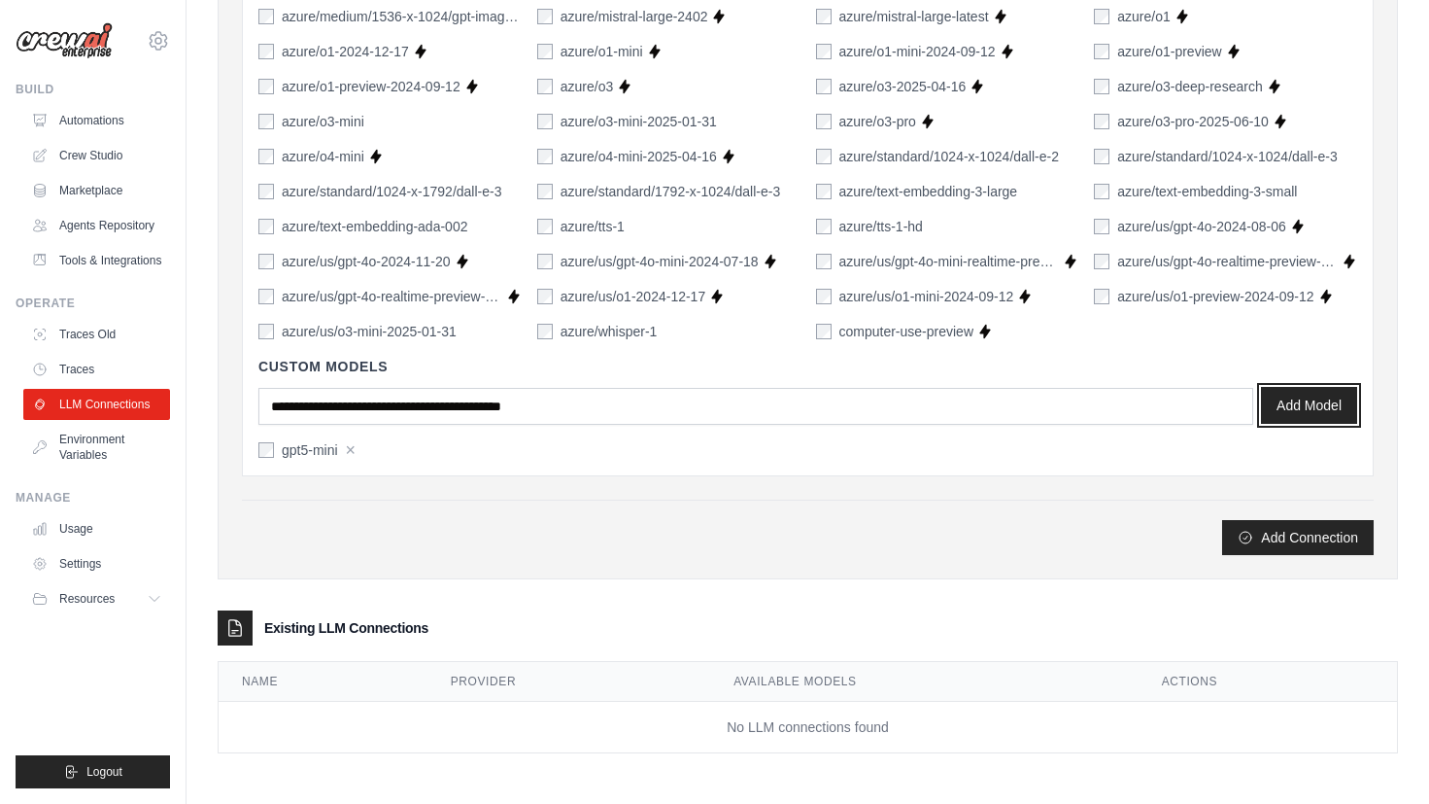
click at [1311, 397] on button "Add Model" at bounding box center [1309, 405] width 96 height 37
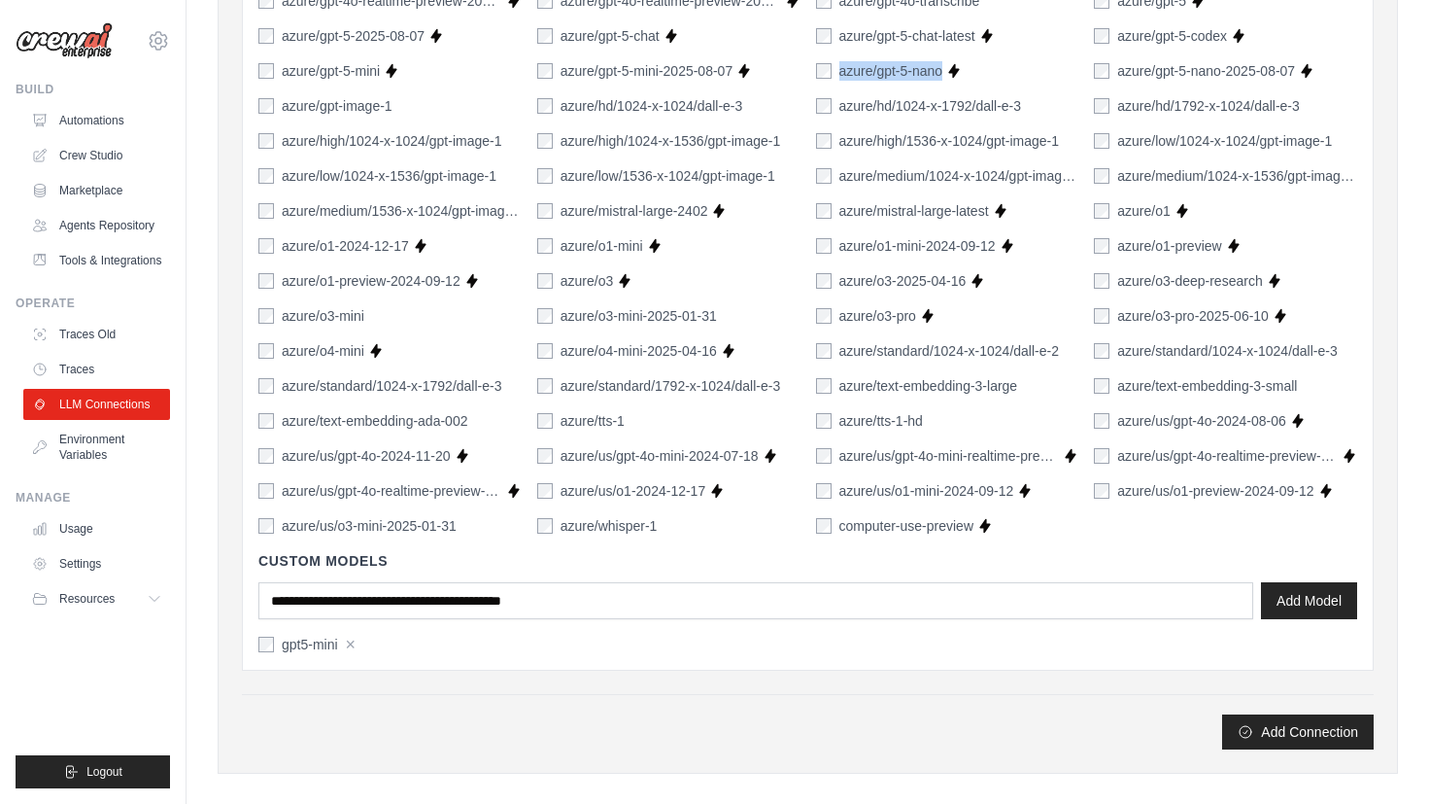
drag, startPoint x: 944, startPoint y: 69, endPoint x: 837, endPoint y: 67, distance: 106.9
click at [837, 67] on div "azure/gpt-5-nano Supports Crew Studio" at bounding box center [947, 70] width 263 height 19
copy div "azure/gpt-5-nano Supports Crew Studio"
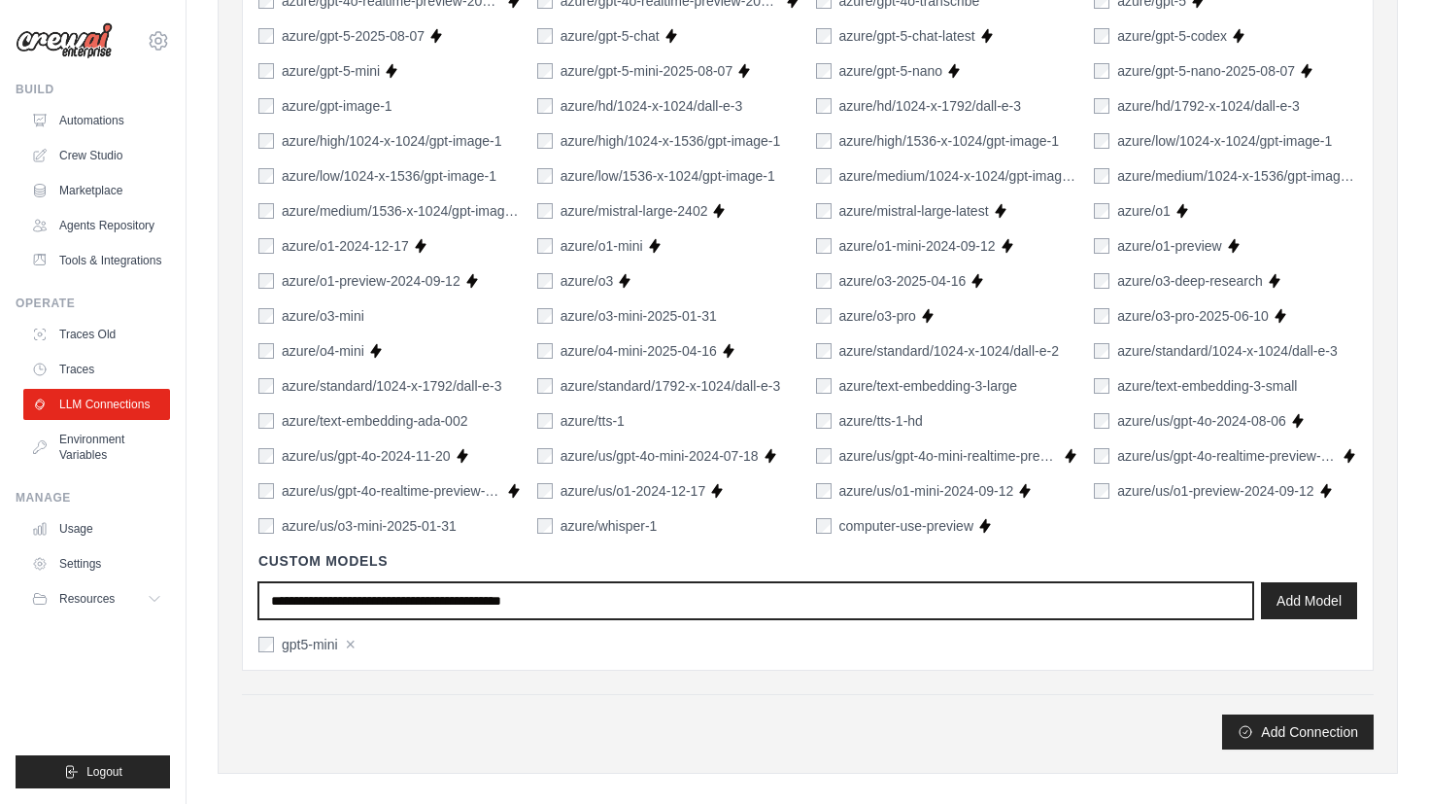
click at [431, 594] on input "text" at bounding box center [755, 600] width 995 height 37
paste input "**********"
type input "**********"
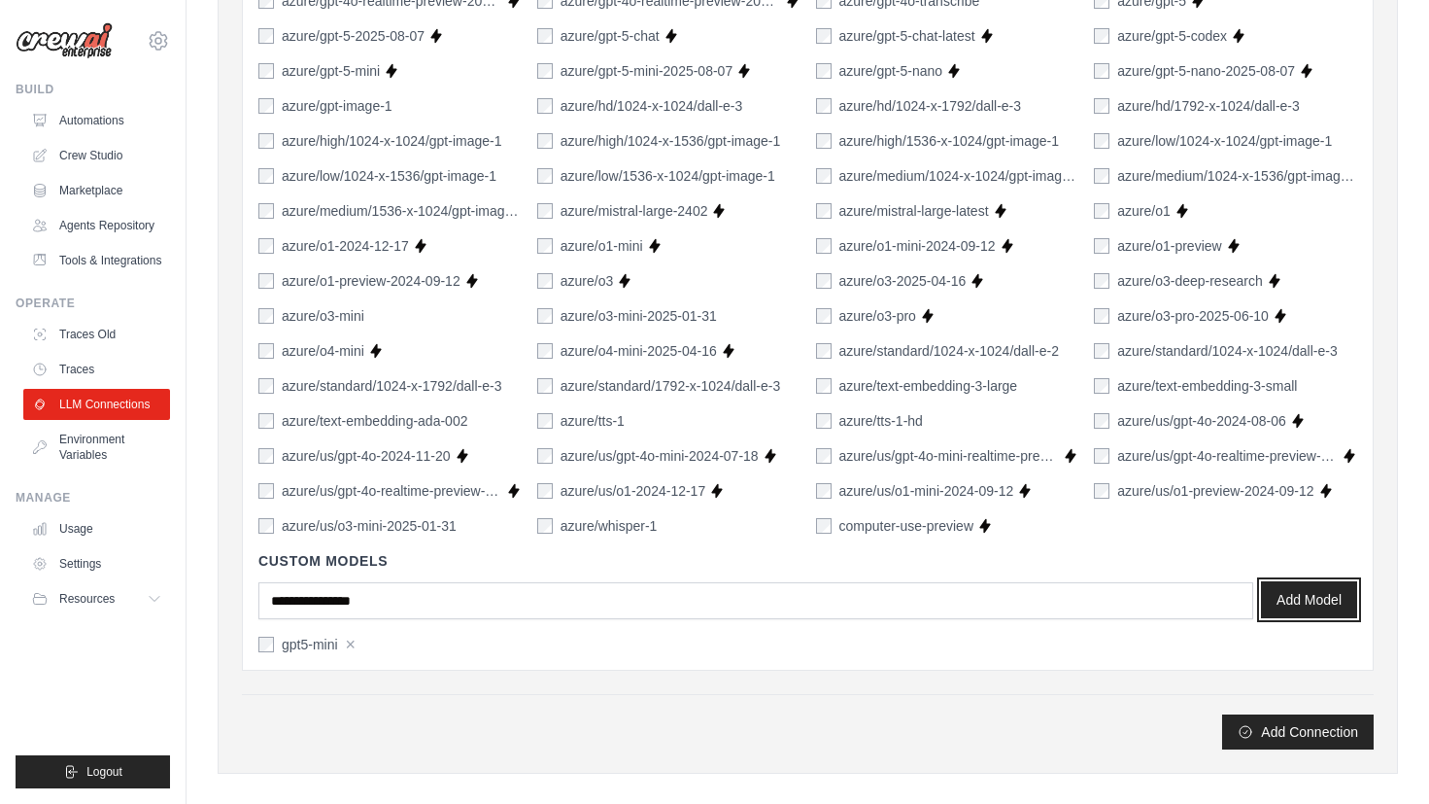
click at [1313, 599] on button "Add Model" at bounding box center [1309, 599] width 96 height 37
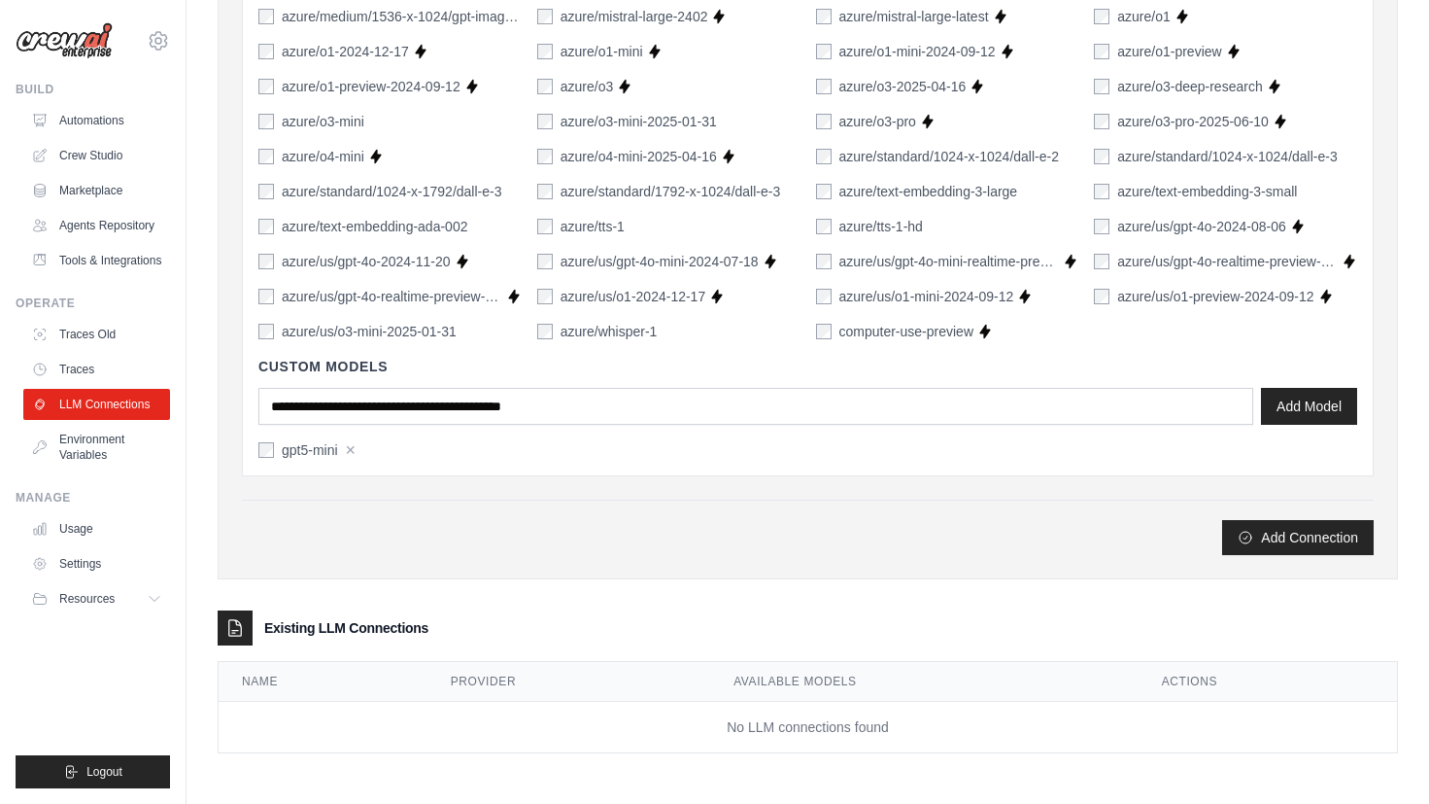
click at [672, 511] on div "Add Connection" at bounding box center [808, 526] width 1132 height 55
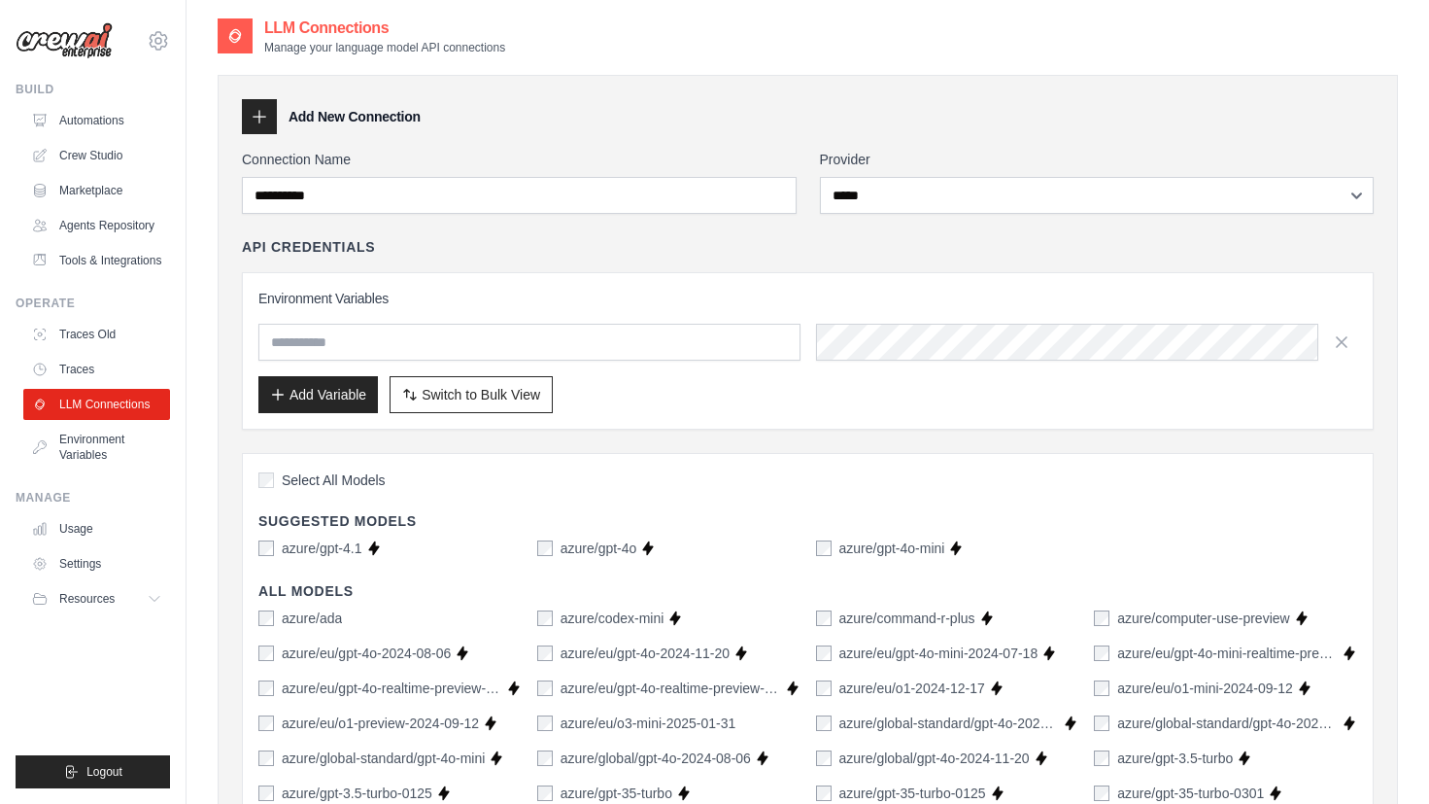
scroll to position [0, 0]
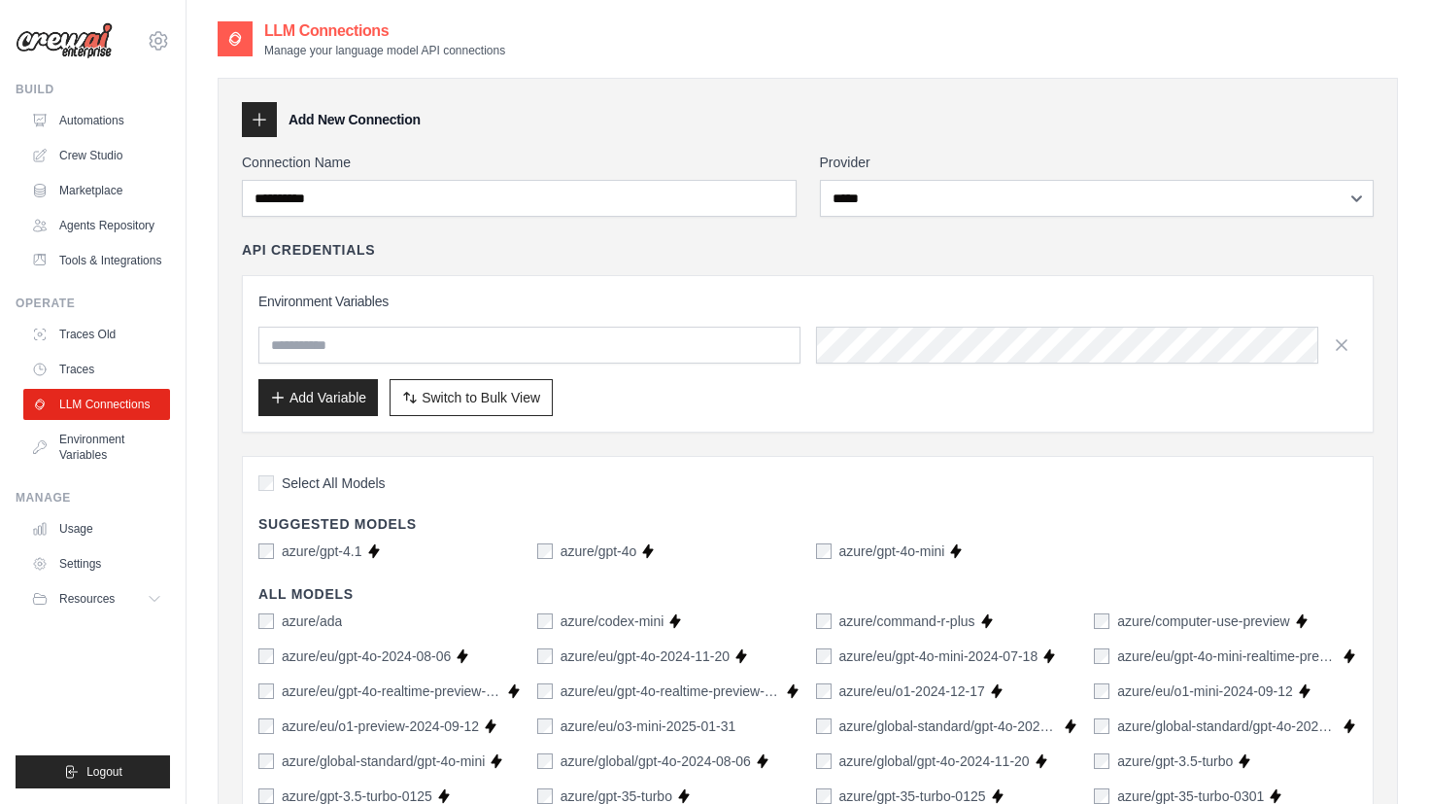
click at [746, 276] on div "Environment Variables Add Variable Switch to Bulk View Switch to Table View" at bounding box center [808, 353] width 1132 height 157
click at [559, 343] on input "text" at bounding box center [529, 344] width 542 height 37
drag, startPoint x: 731, startPoint y: 315, endPoint x: 807, endPoint y: 321, distance: 76.0
click at [731, 314] on div "Environment Variables Add Variable Switch to Bulk View Switch to Table View" at bounding box center [807, 354] width 1099 height 124
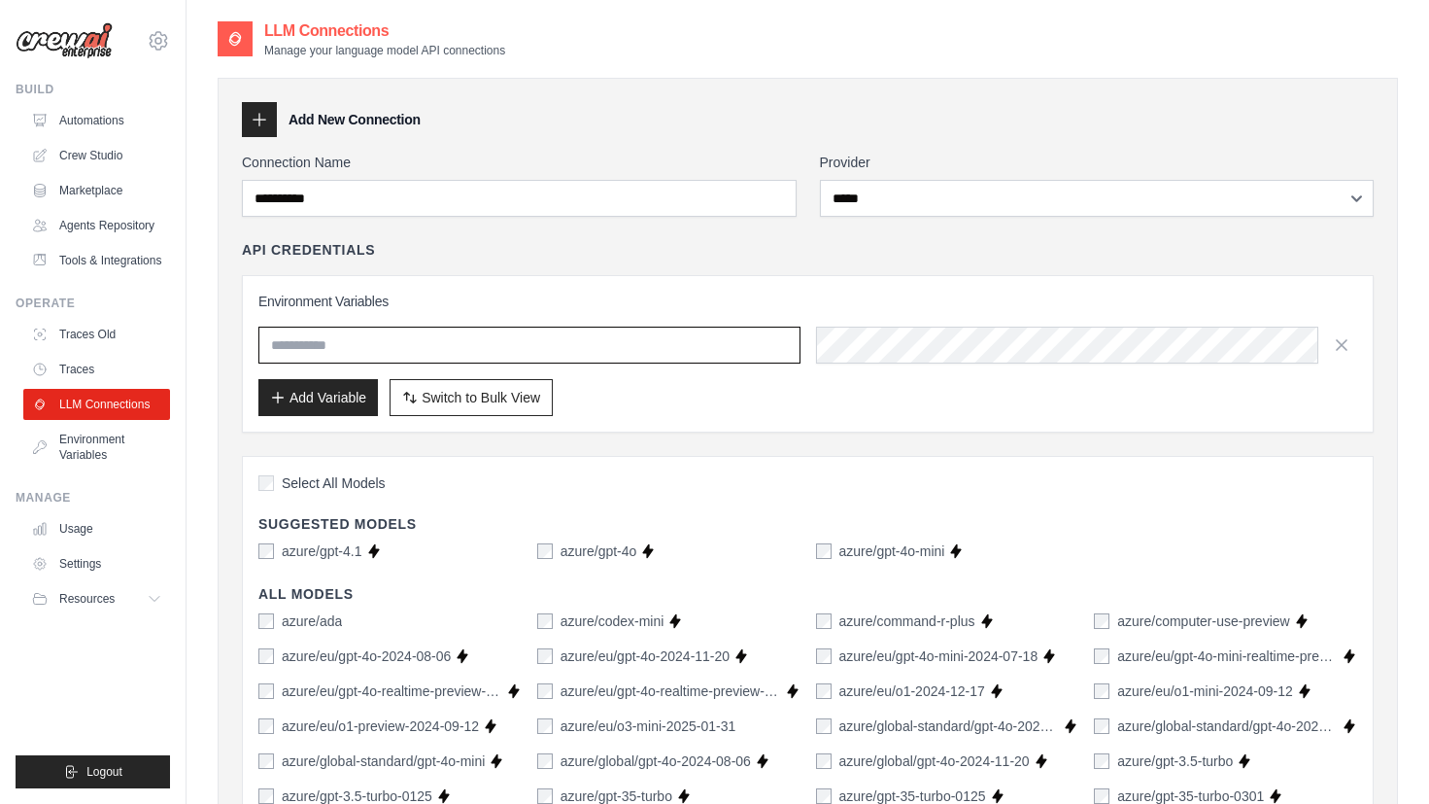
click at [696, 342] on input "text" at bounding box center [529, 344] width 542 height 37
paste input "**********"
type input "**********"
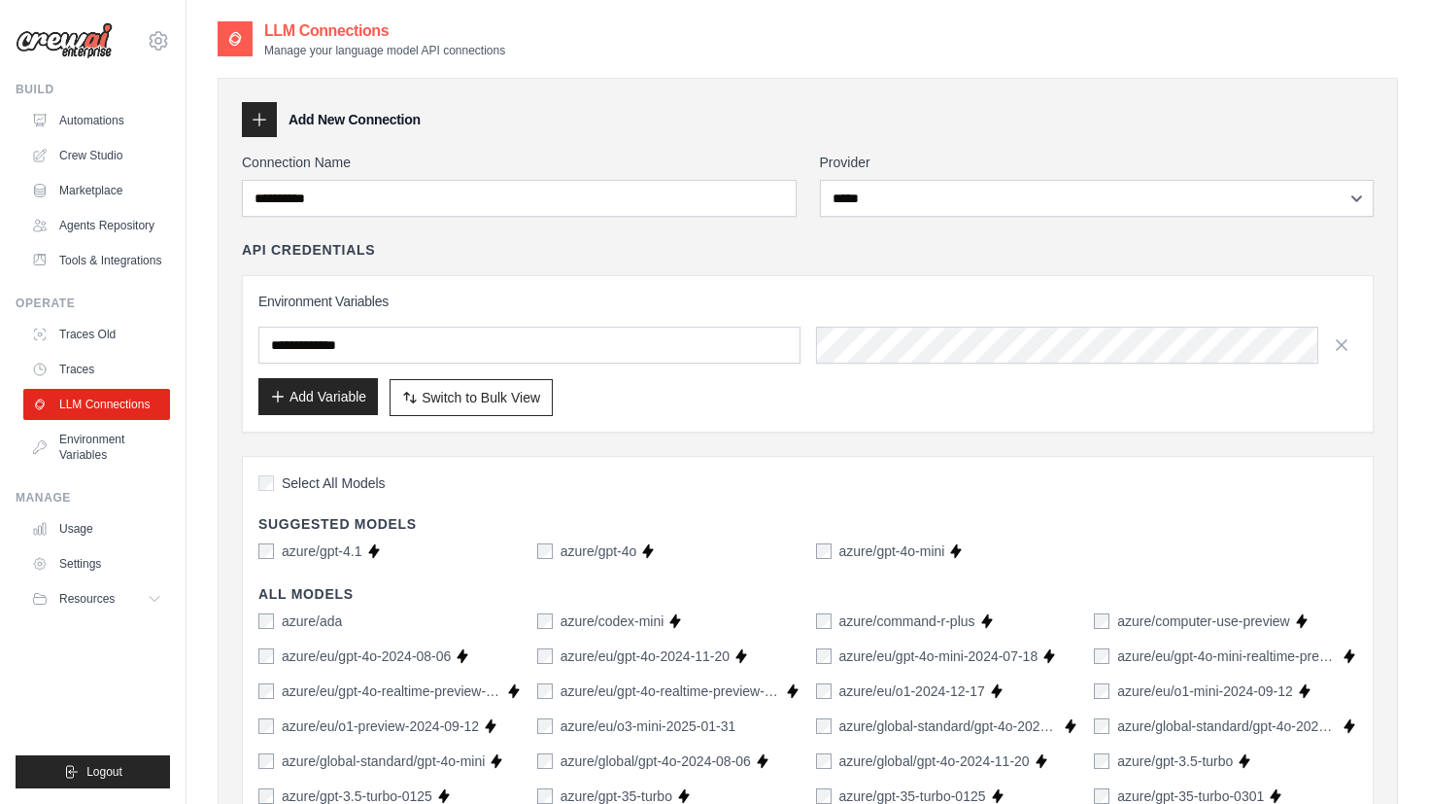
click at [338, 400] on button "Add Variable" at bounding box center [318, 396] width 120 height 37
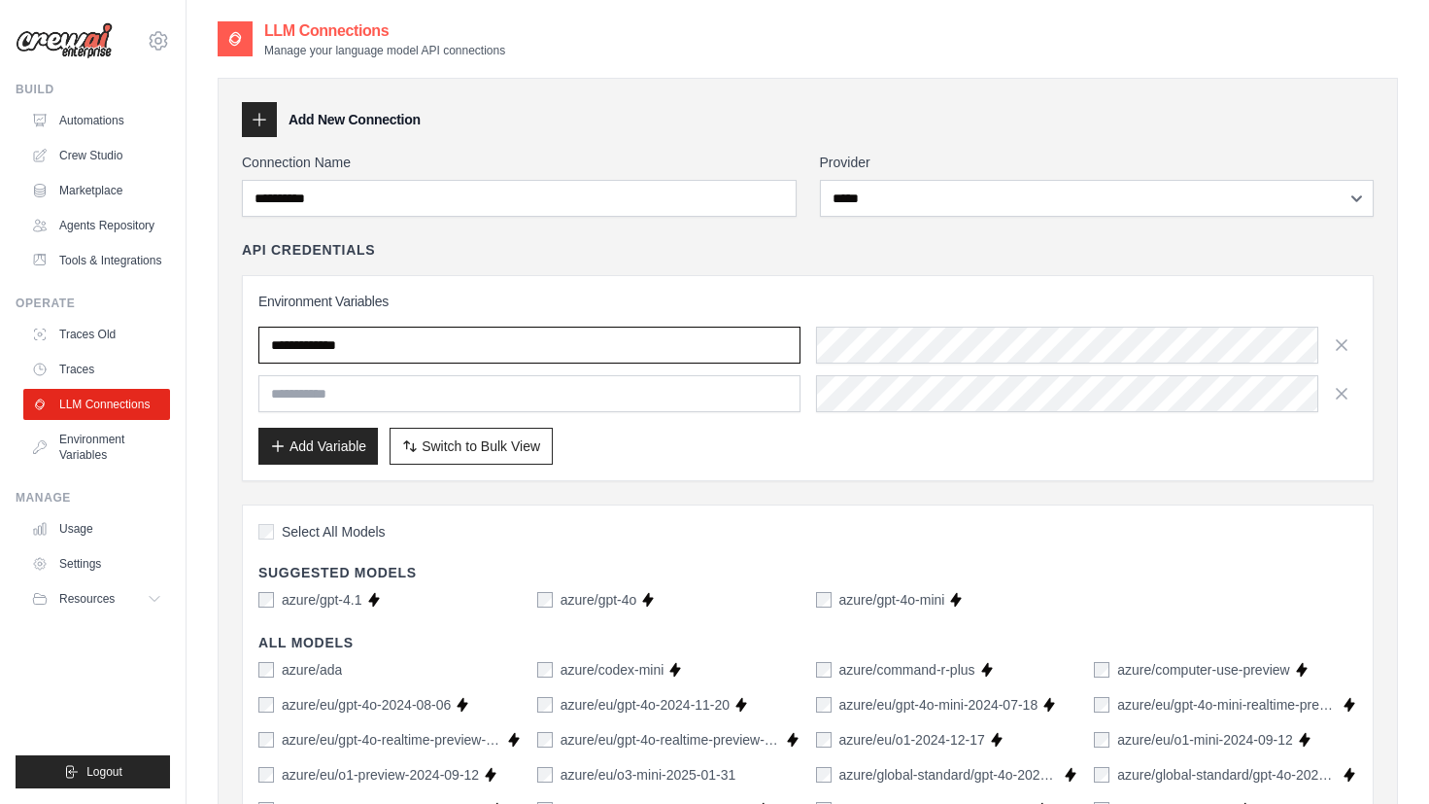
click at [445, 361] on input "**********" at bounding box center [529, 344] width 542 height 37
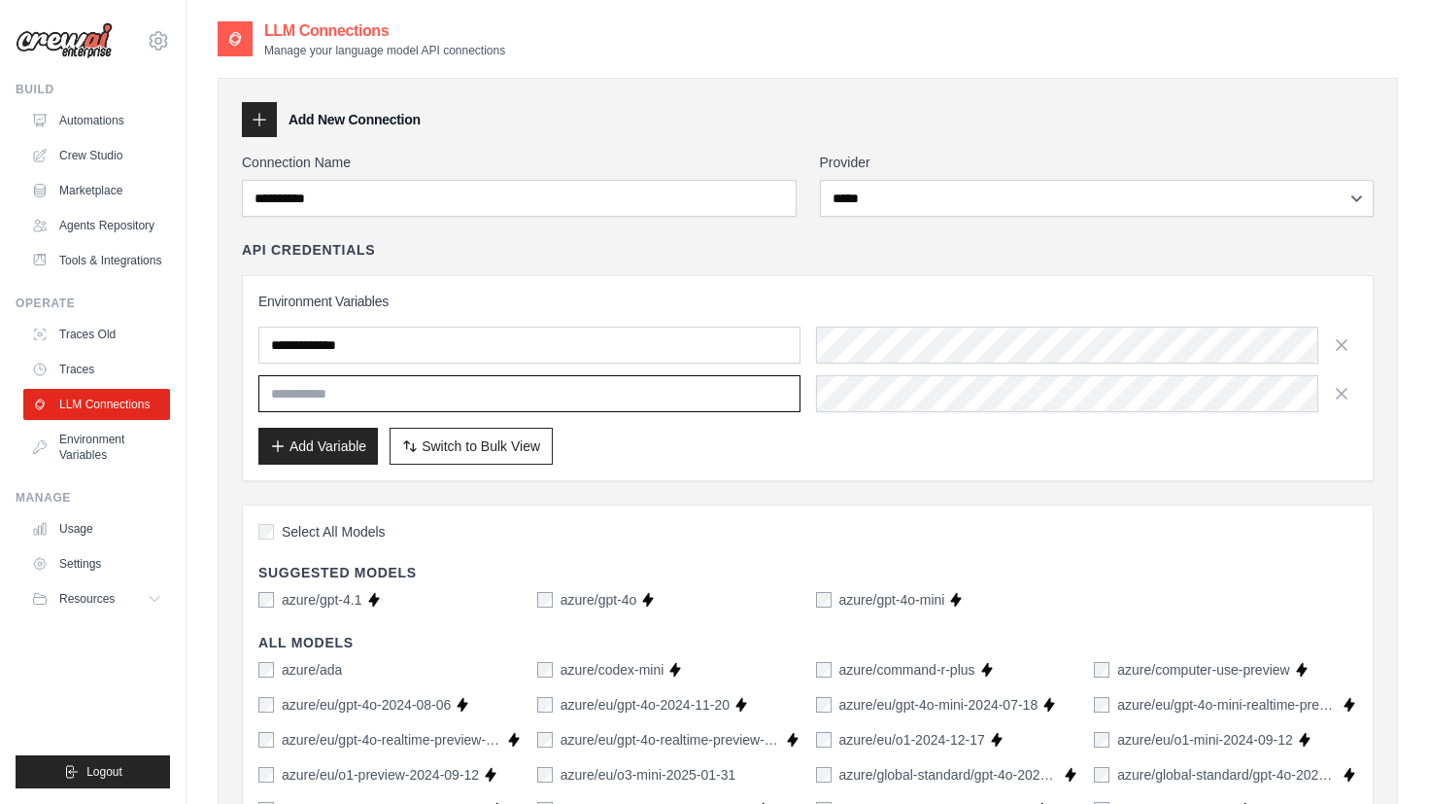
click at [436, 382] on input "text" at bounding box center [529, 393] width 542 height 37
paste input "**********"
type input "**********"
click at [679, 260] on div "**********" at bounding box center [808, 360] width 1132 height 241
click at [924, 367] on div "**********" at bounding box center [807, 369] width 1099 height 86
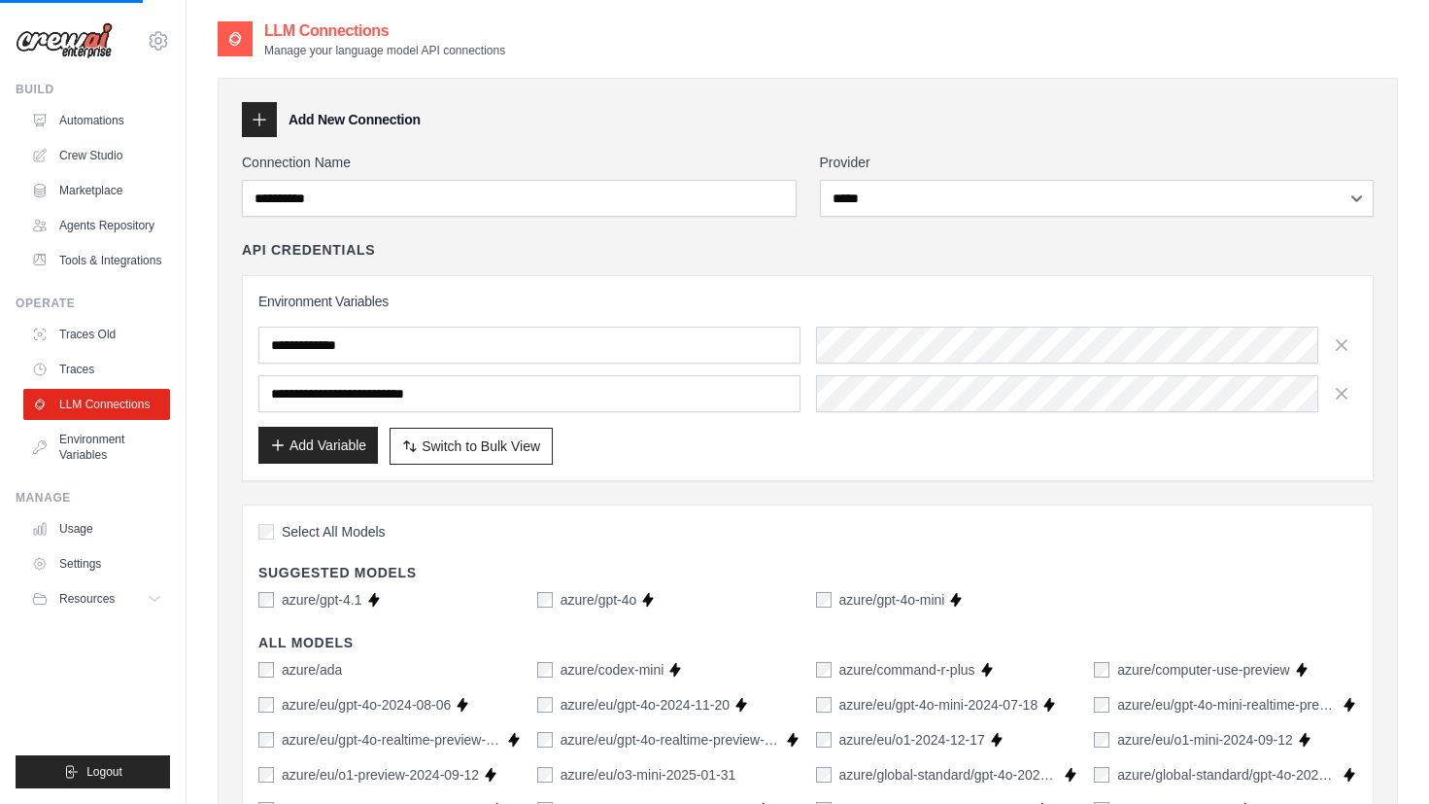
click at [309, 444] on button "Add Variable" at bounding box center [318, 445] width 120 height 37
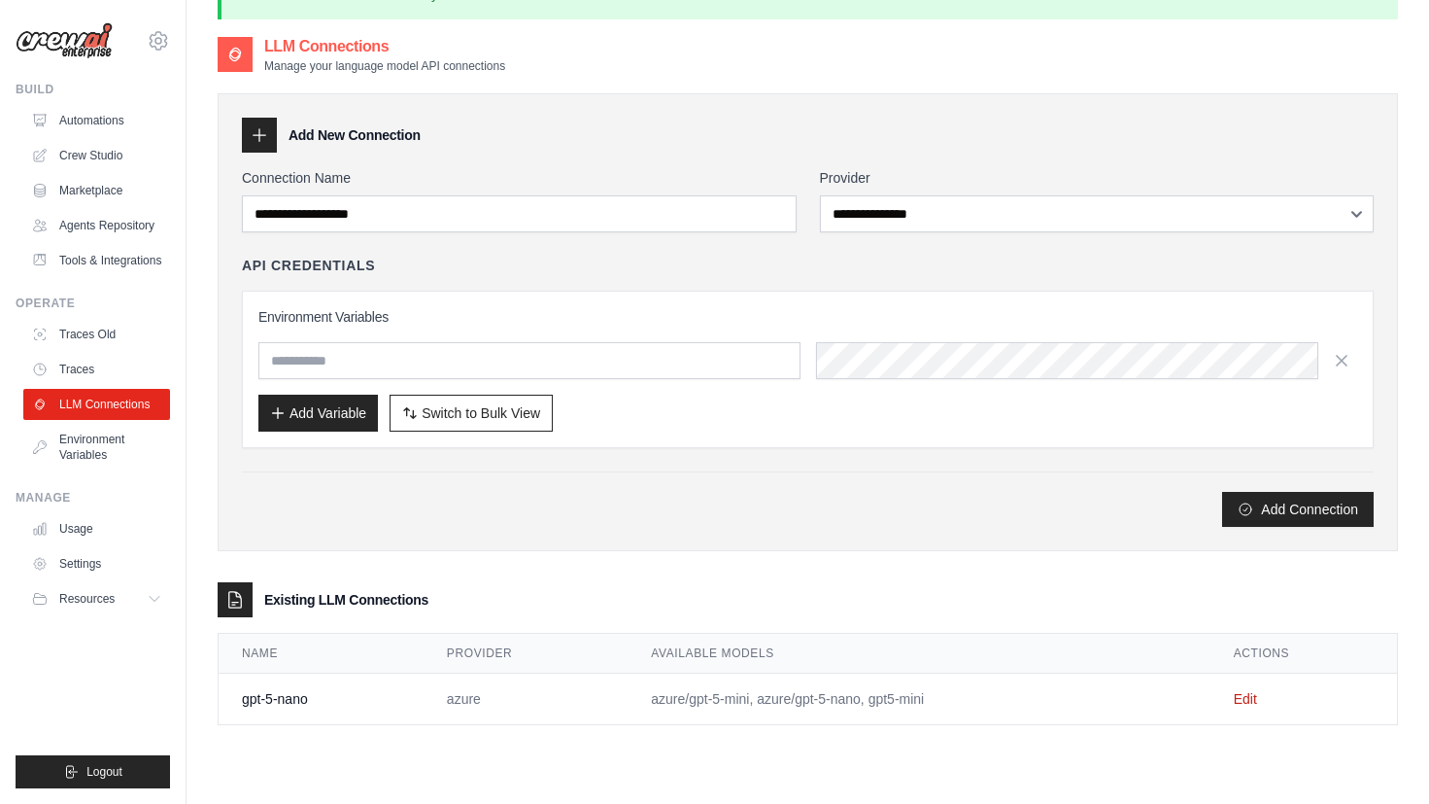
scroll to position [105, 0]
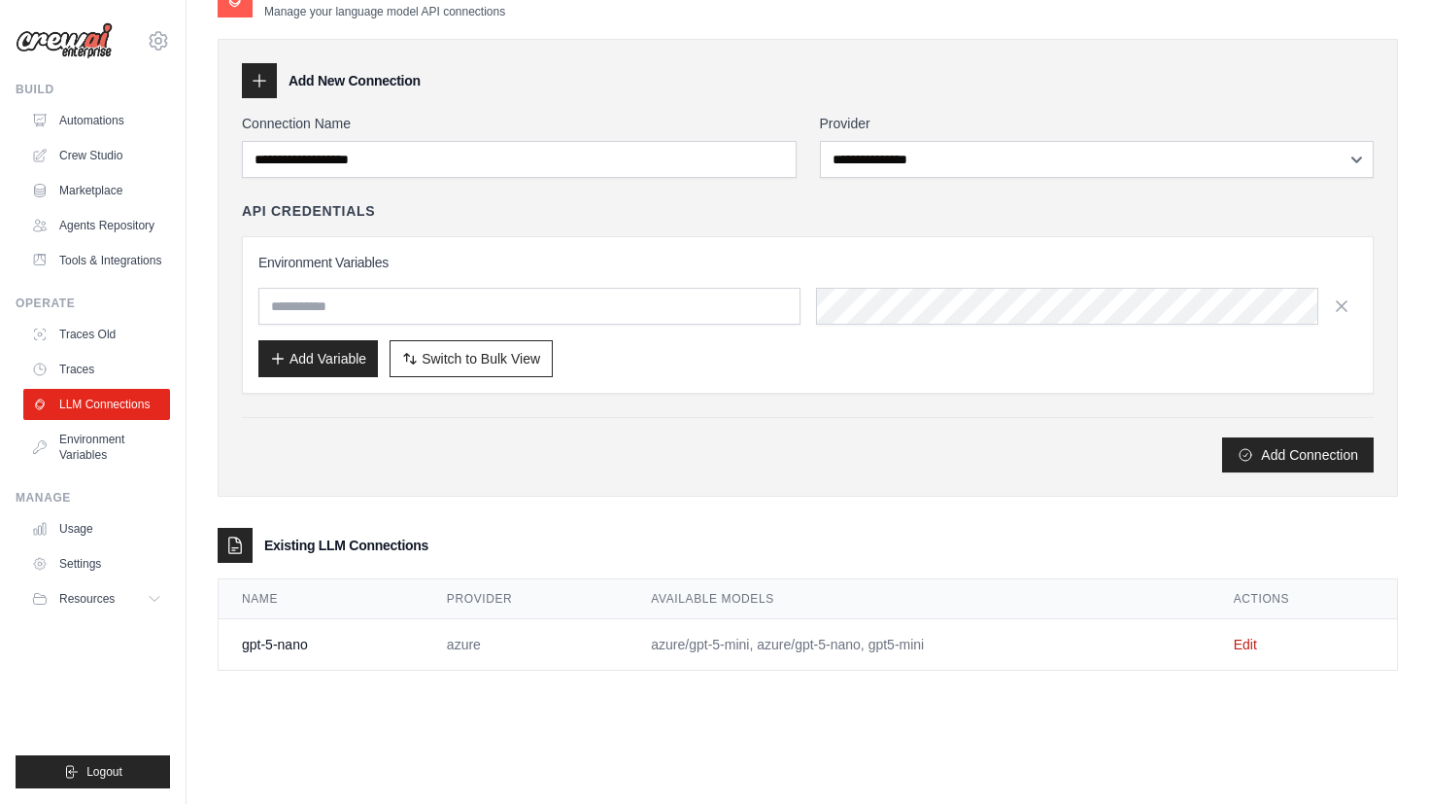
click at [445, 646] on td "azure" at bounding box center [526, 645] width 204 height 52
click at [296, 635] on td "gpt-5-nano" at bounding box center [321, 645] width 205 height 52
click at [527, 641] on td "azure" at bounding box center [526, 645] width 204 height 52
click at [665, 656] on td "azure/gpt-5-mini, azure/gpt-5-nano, gpt5-mini" at bounding box center [919, 645] width 582 height 52
click at [803, 650] on td "azure/gpt-5-mini, azure/gpt-5-nano, gpt5-mini" at bounding box center [919, 645] width 582 height 52
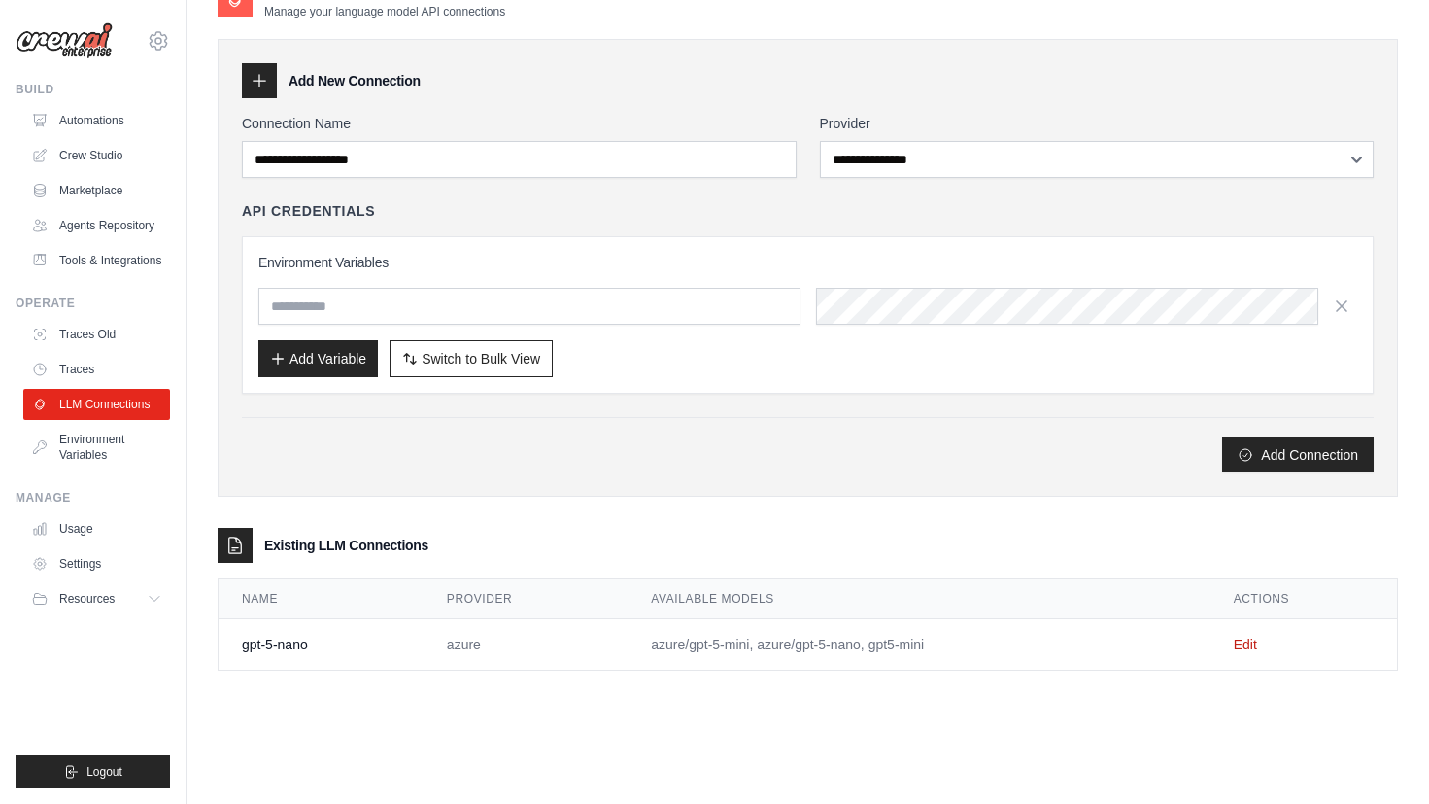
click at [1253, 635] on td "Edit" at bounding box center [1304, 645] width 187 height 52
click at [1253, 639] on link "Edit" at bounding box center [1245, 644] width 23 height 16
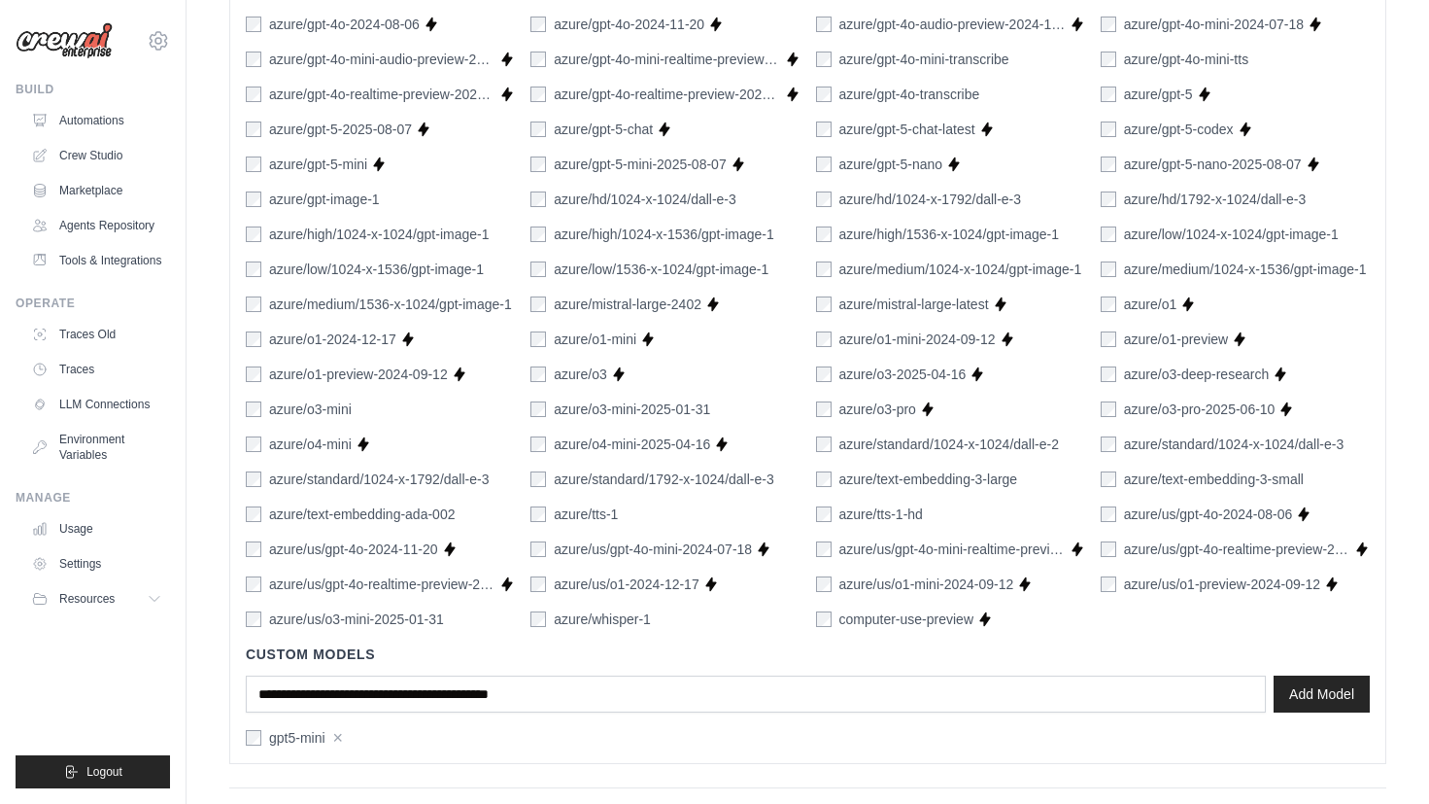
scroll to position [1069, 0]
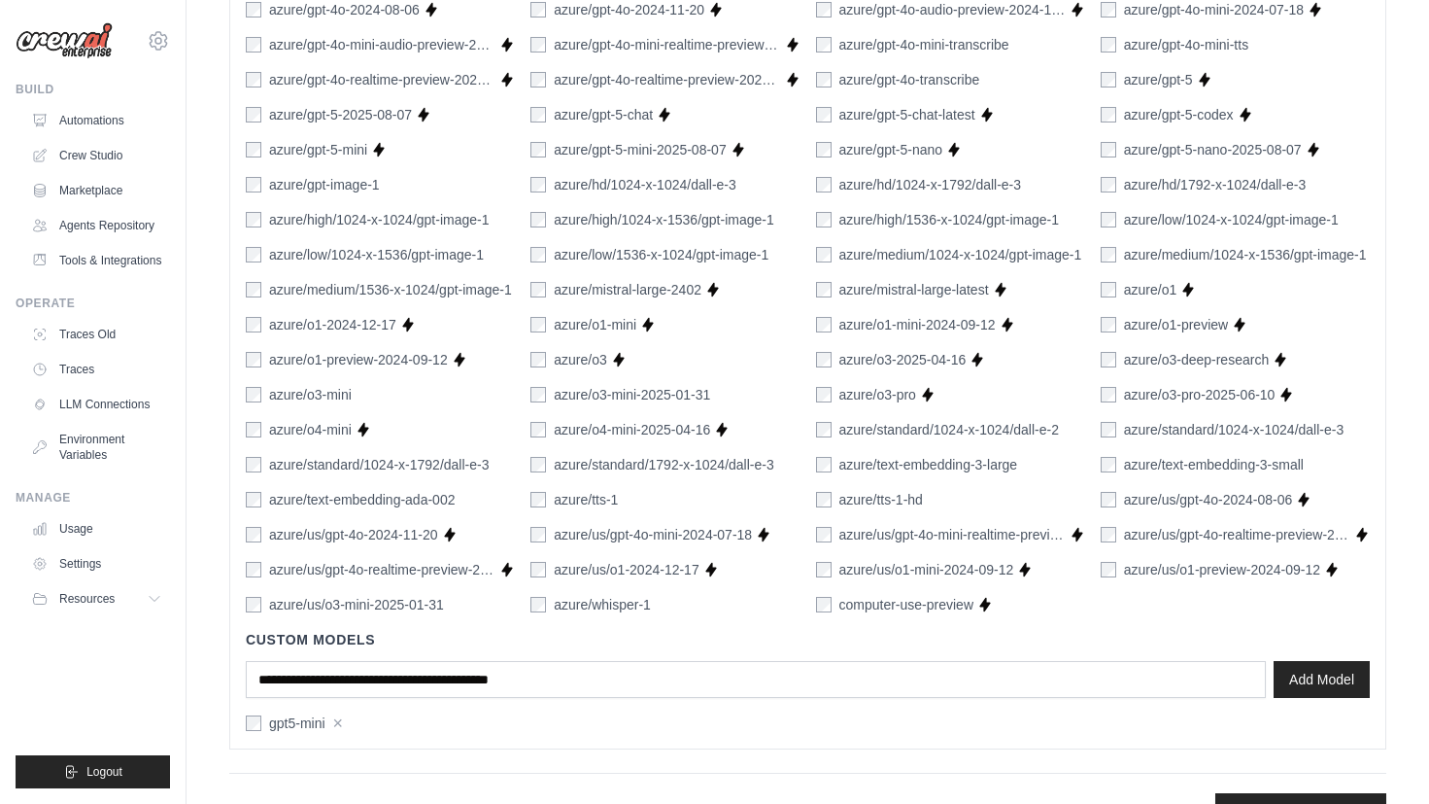
click at [253, 158] on div "azure/gpt-5-mini" at bounding box center [306, 149] width 121 height 19
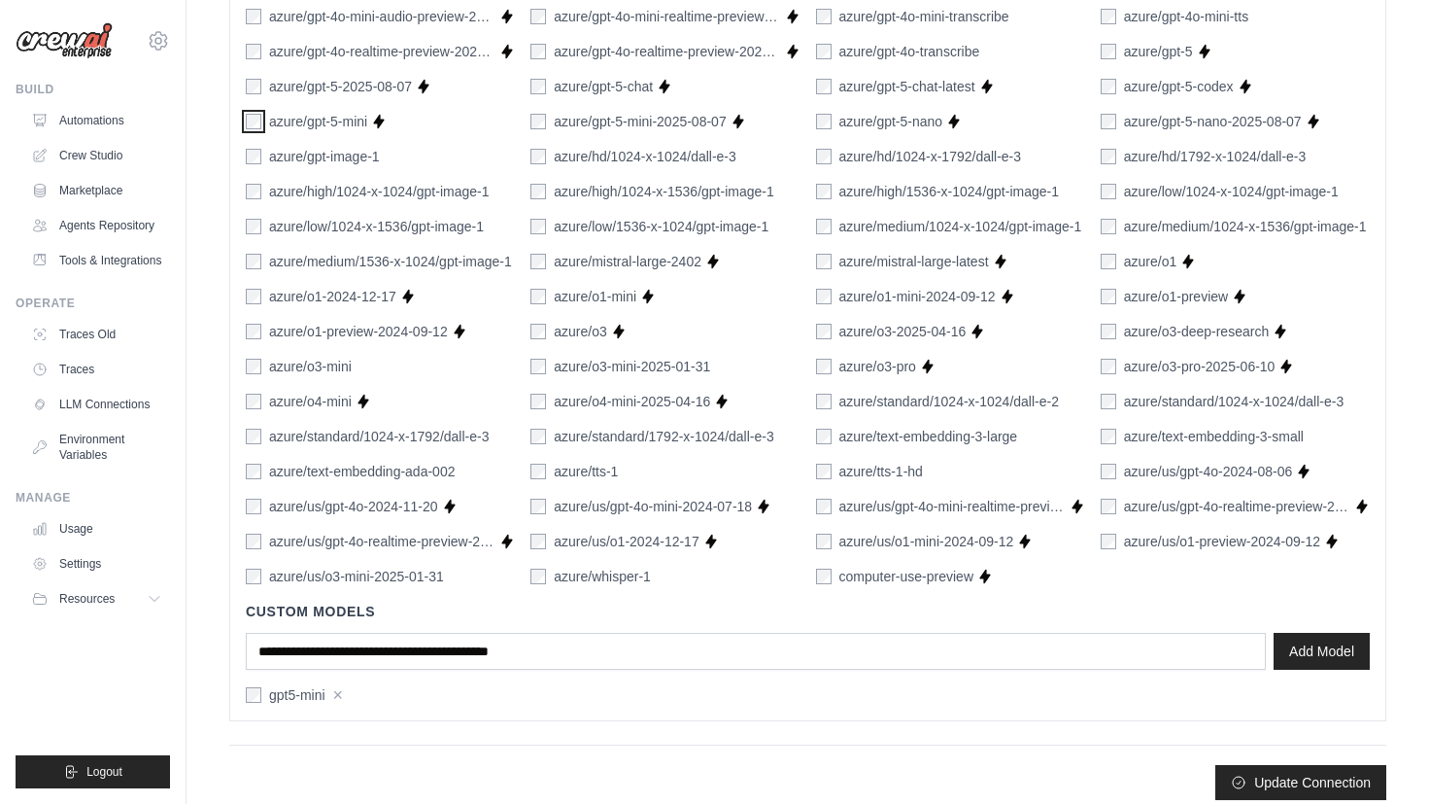
scroll to position [1113, 0]
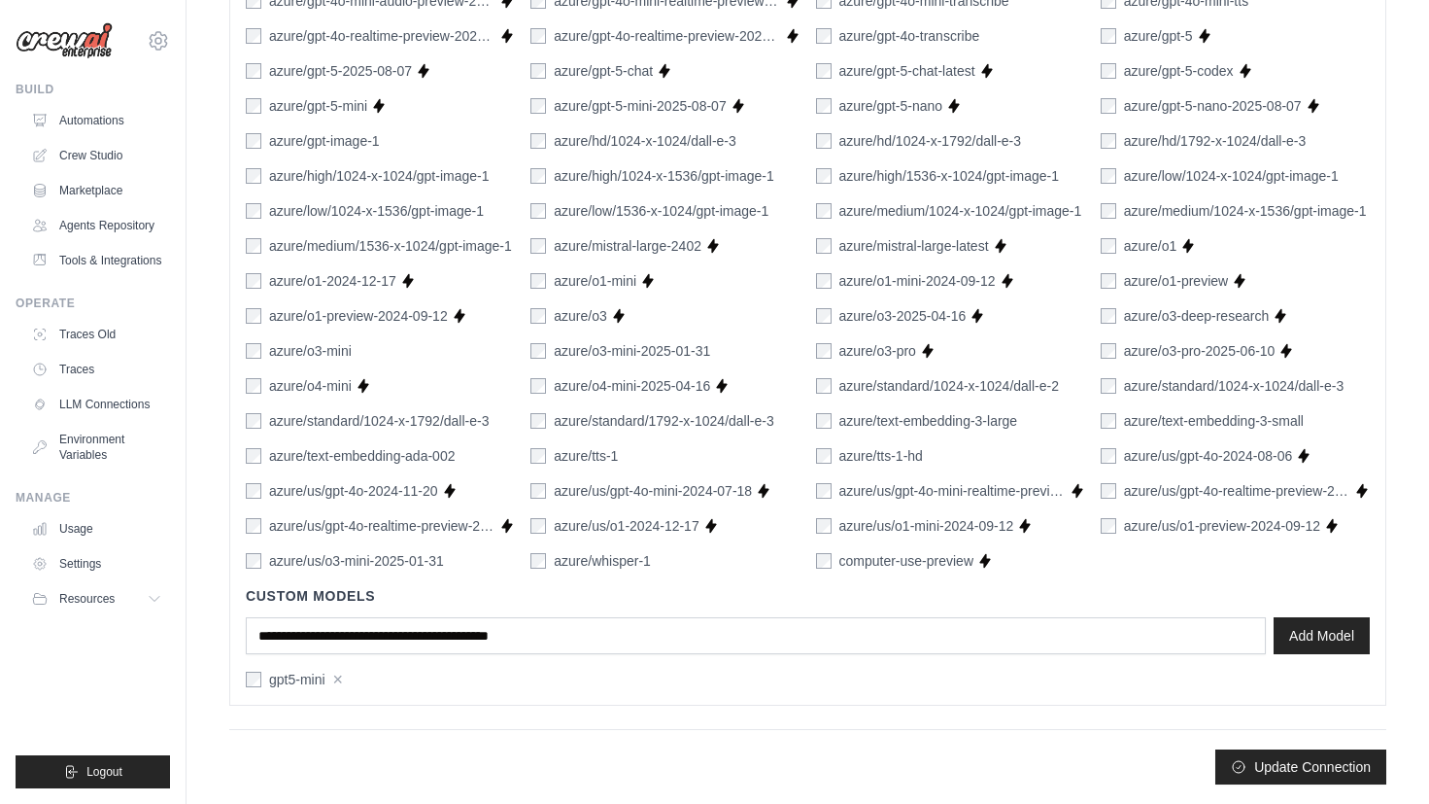
click at [332, 681] on div "gpt5-mini ×" at bounding box center [380, 679] width 269 height 19
click at [335, 681] on button "×" at bounding box center [338, 678] width 11 height 17
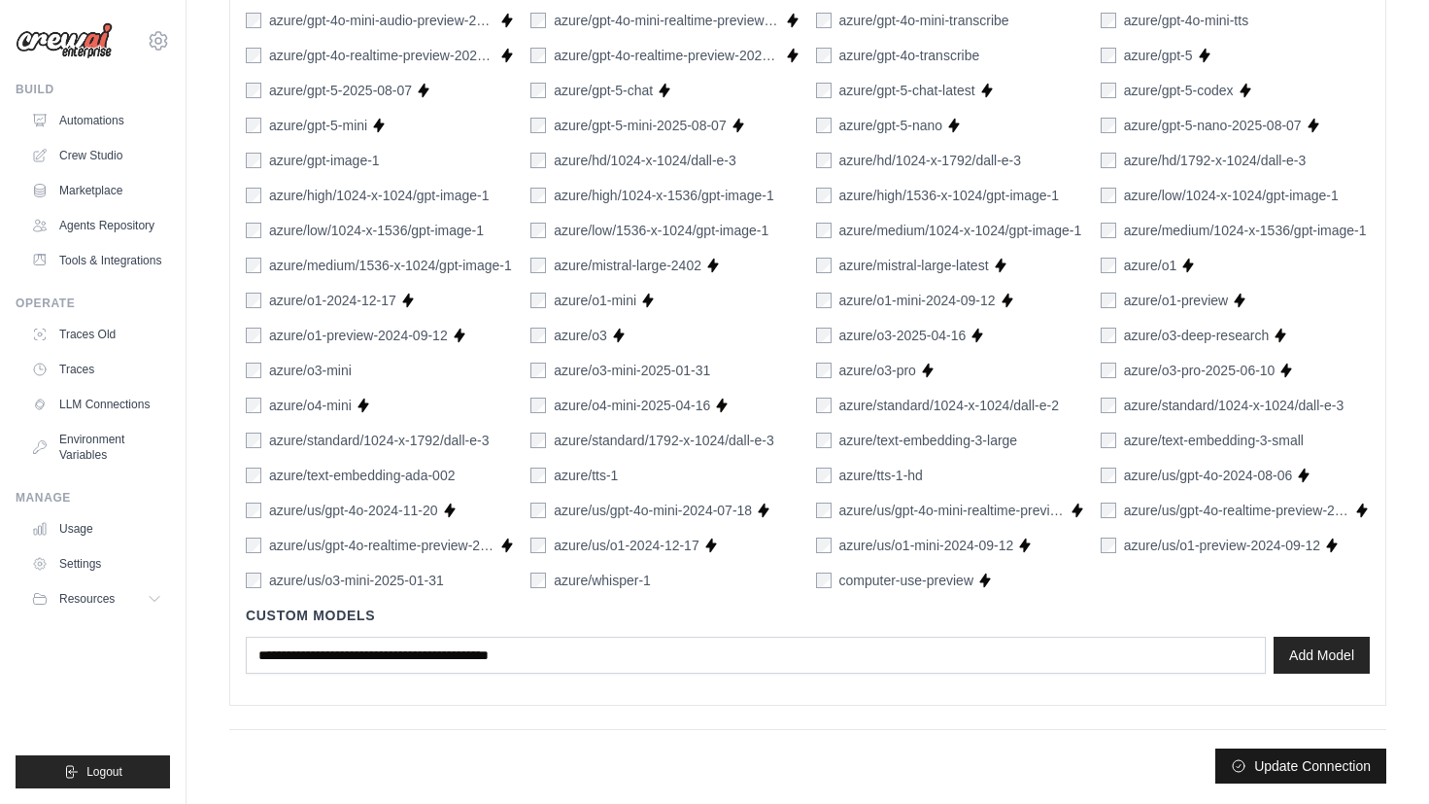
click at [1313, 761] on button "Update Connection" at bounding box center [1301, 765] width 171 height 35
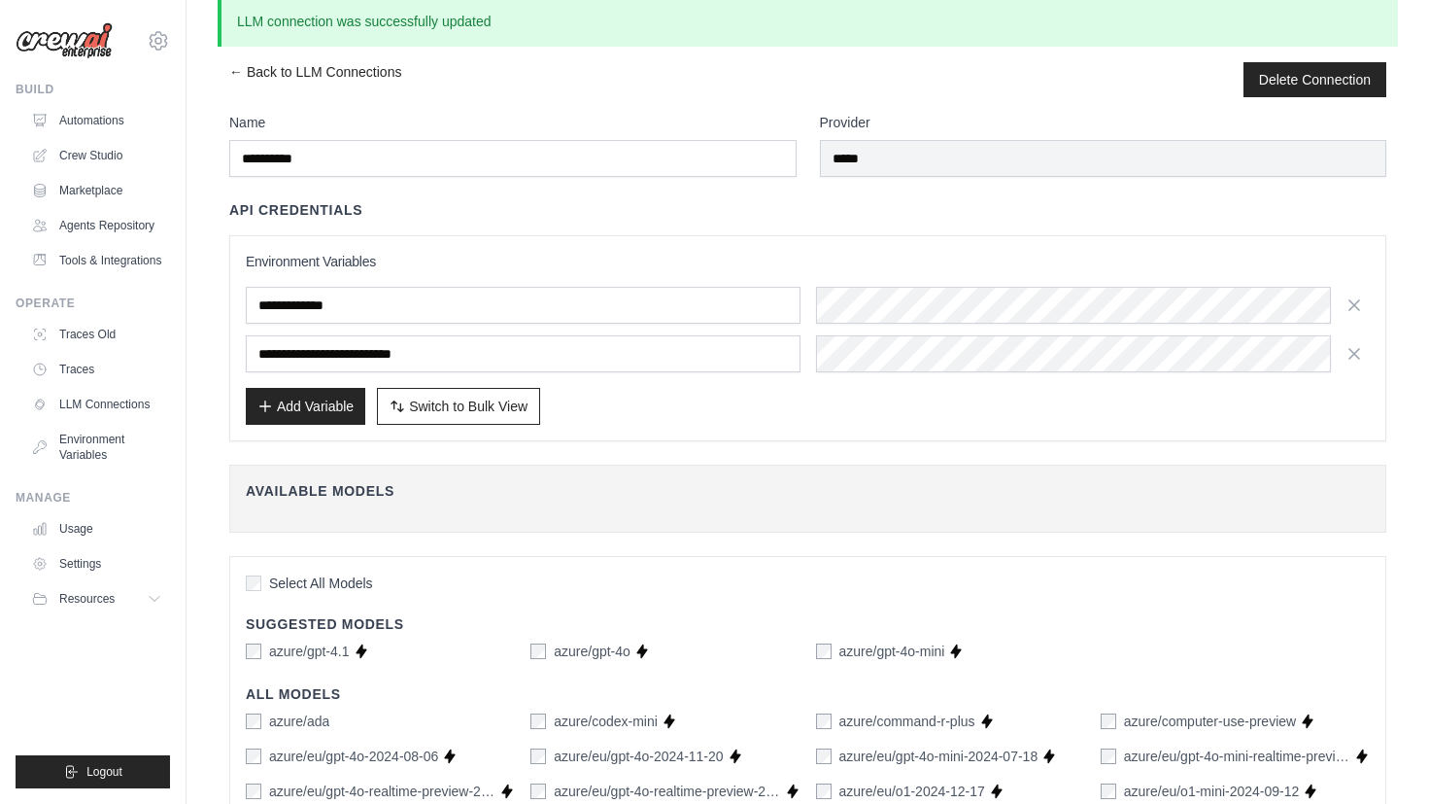
scroll to position [0, 0]
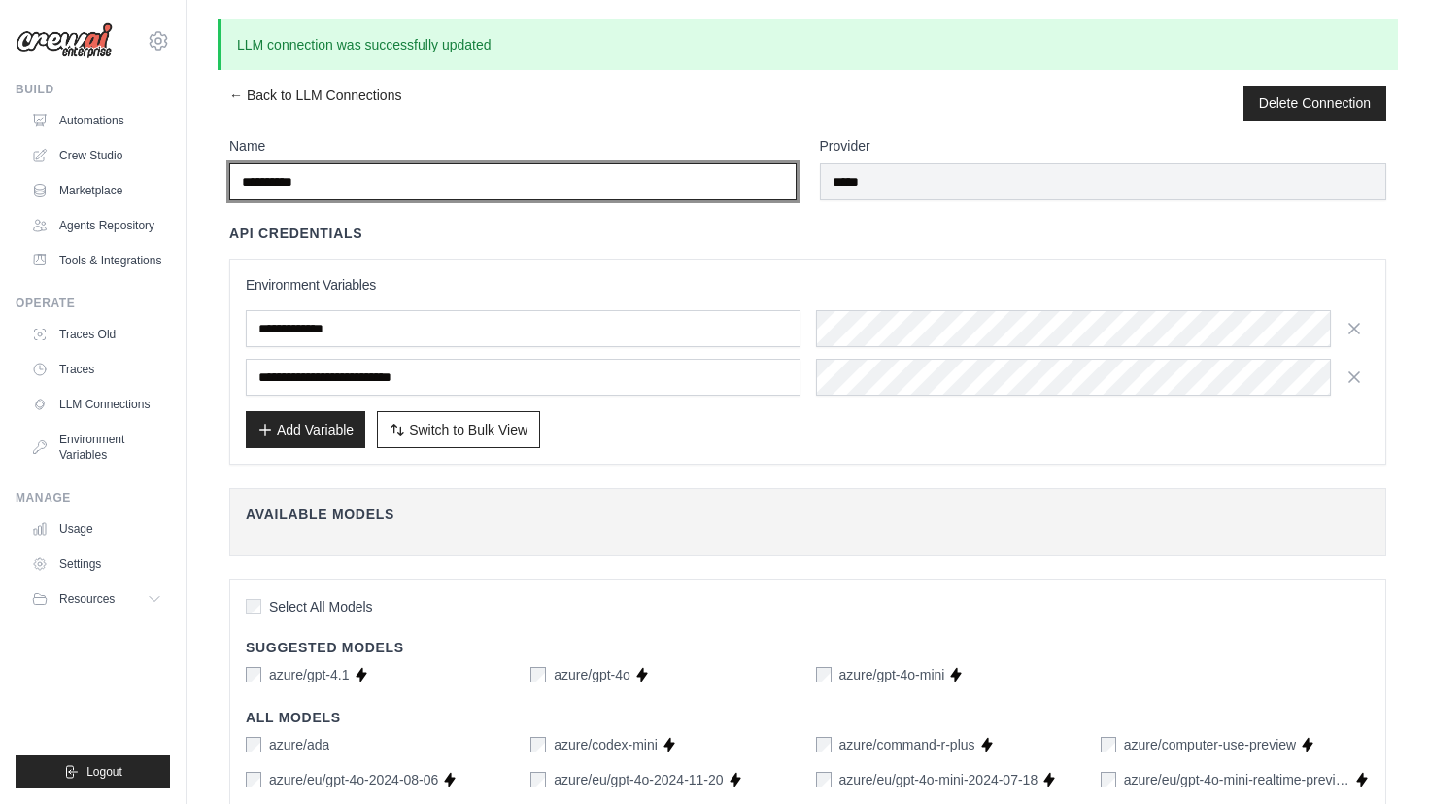
click at [350, 181] on input "**********" at bounding box center [512, 181] width 567 height 37
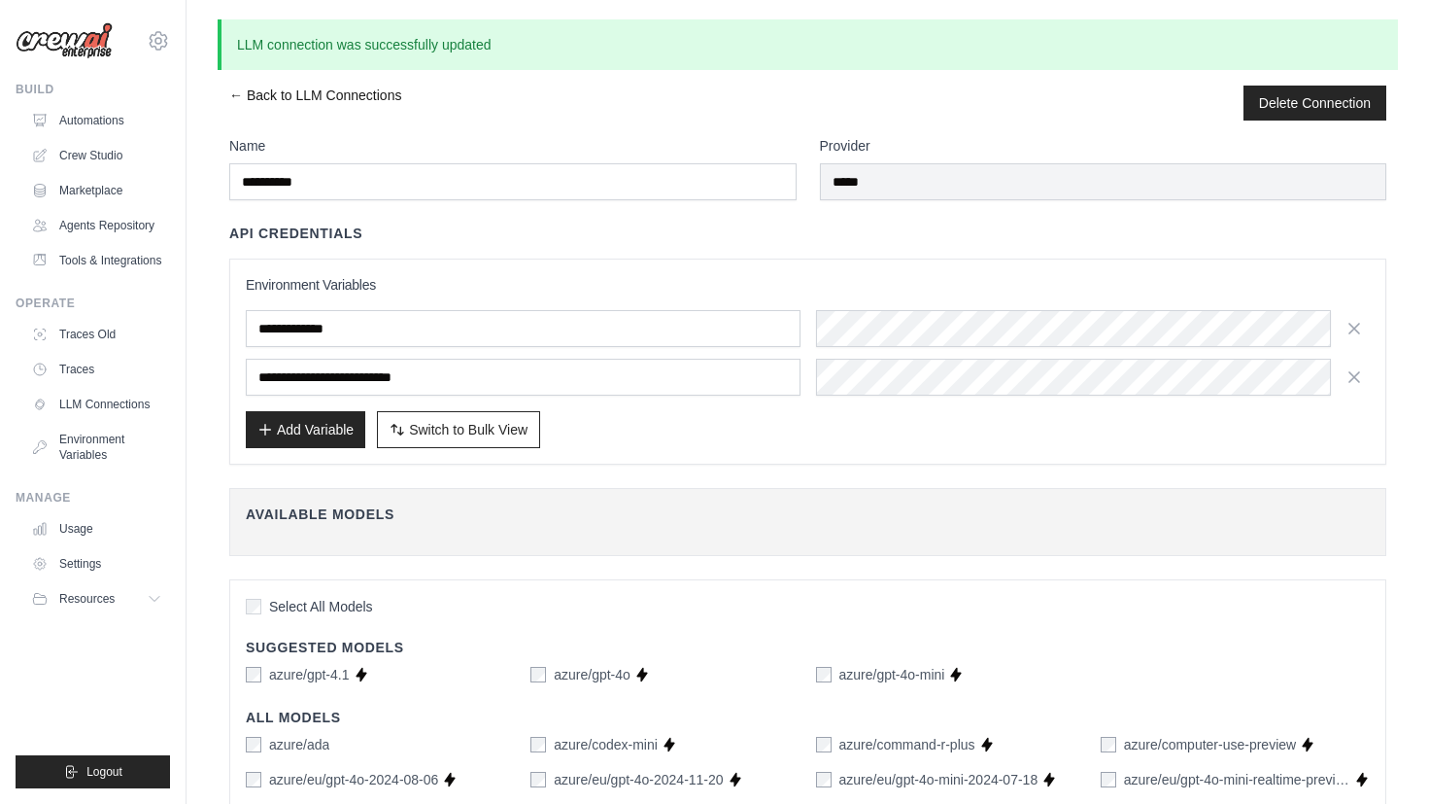
click at [239, 97] on link "← Back to LLM Connections" at bounding box center [315, 103] width 172 height 35
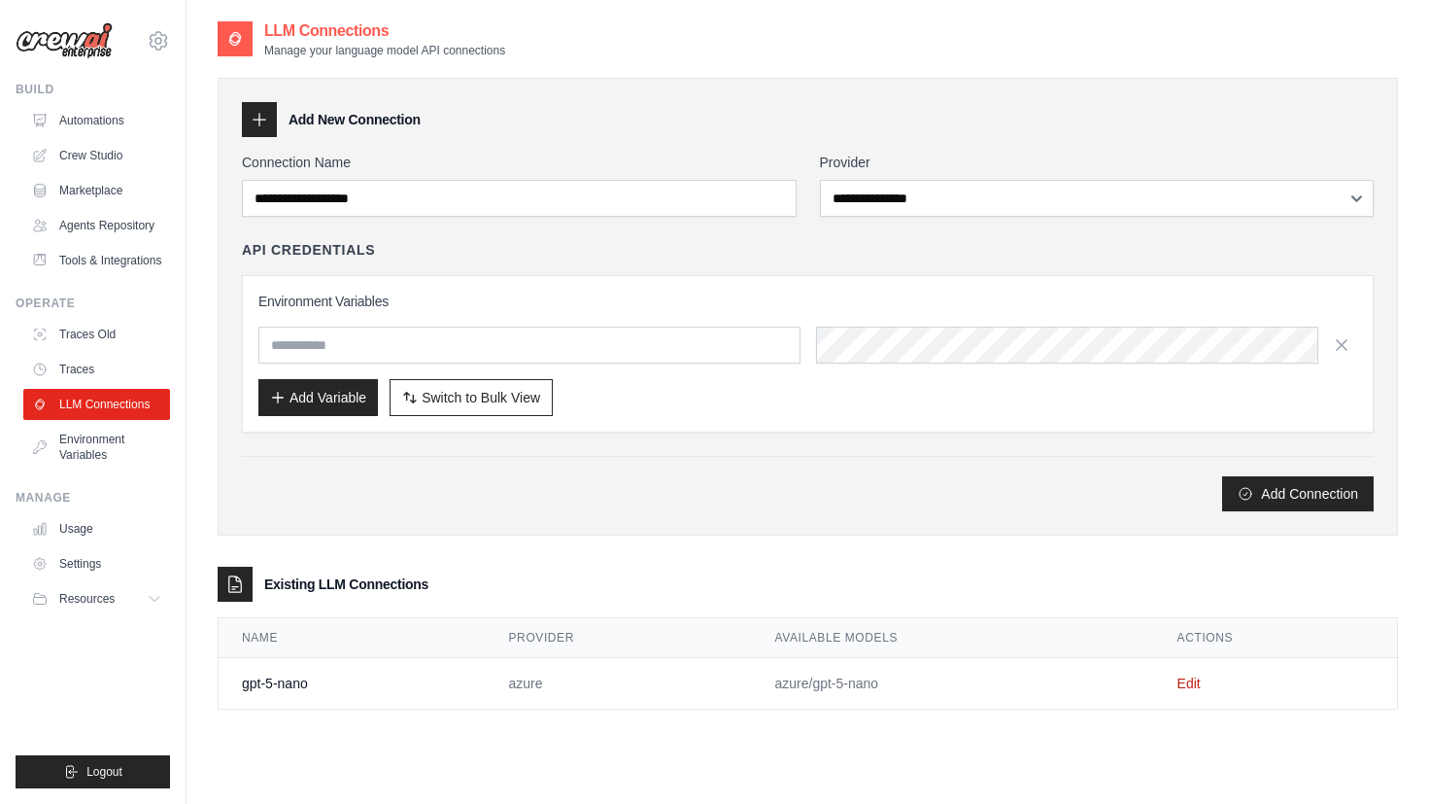
click at [651, 284] on div "Environment Variables Add Variable Switch to Bulk View Switch to Table View" at bounding box center [808, 353] width 1132 height 157
click at [1046, 667] on td "azure/gpt-5-nano" at bounding box center [952, 684] width 402 height 52
click at [97, 150] on link "Crew Studio" at bounding box center [98, 155] width 147 height 31
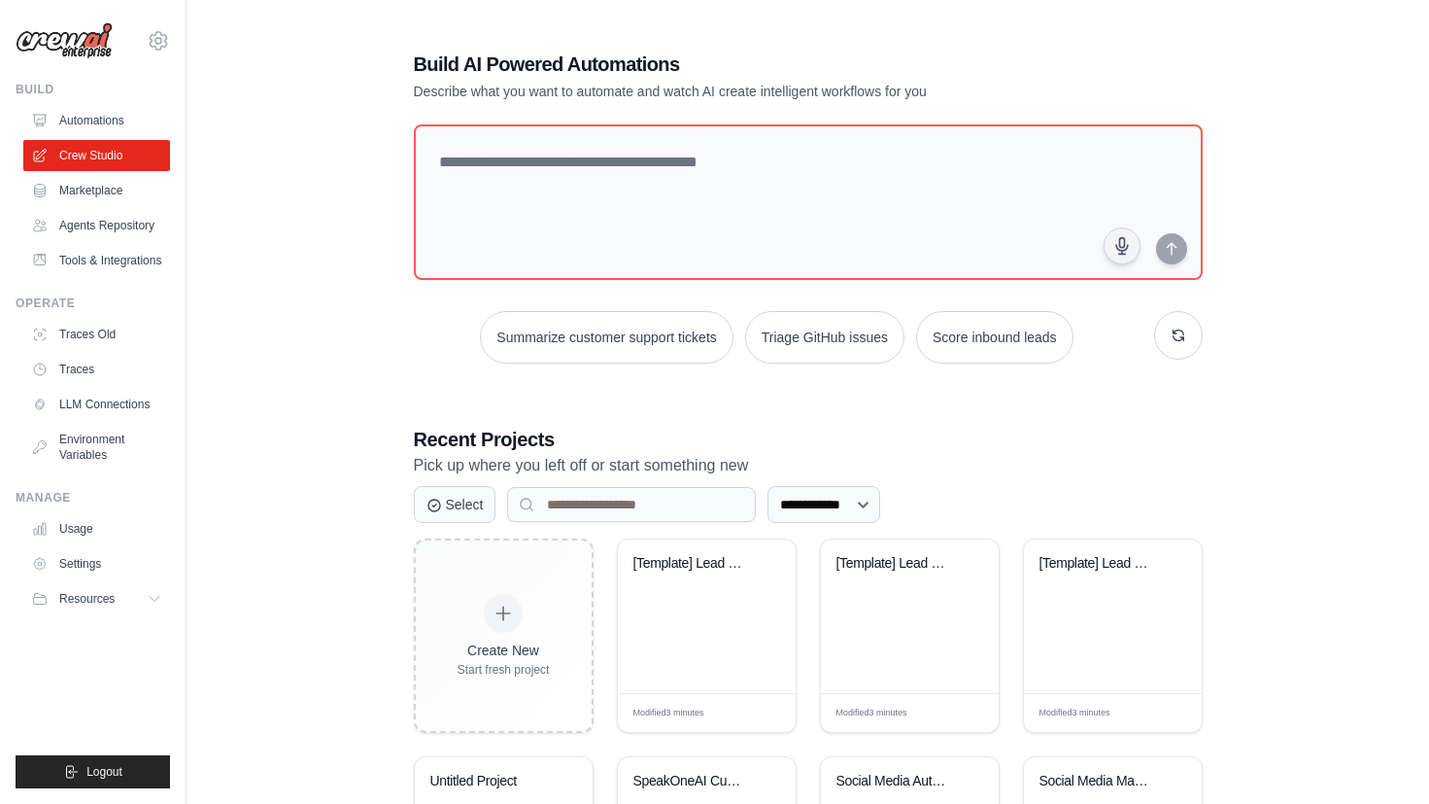
click at [107, 183] on link "Marketplace" at bounding box center [96, 190] width 147 height 31
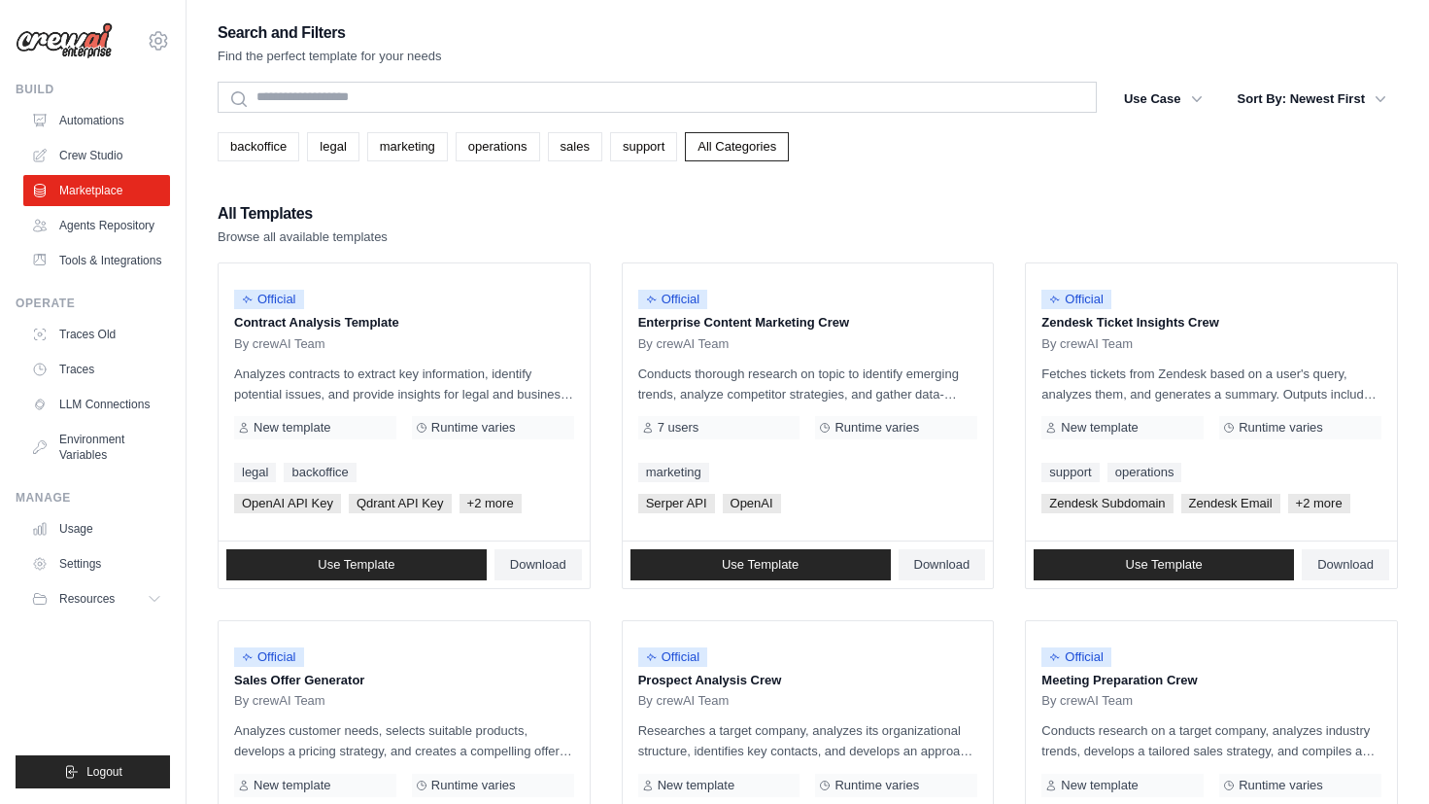
click at [100, 223] on link "Agents Repository" at bounding box center [96, 225] width 147 height 31
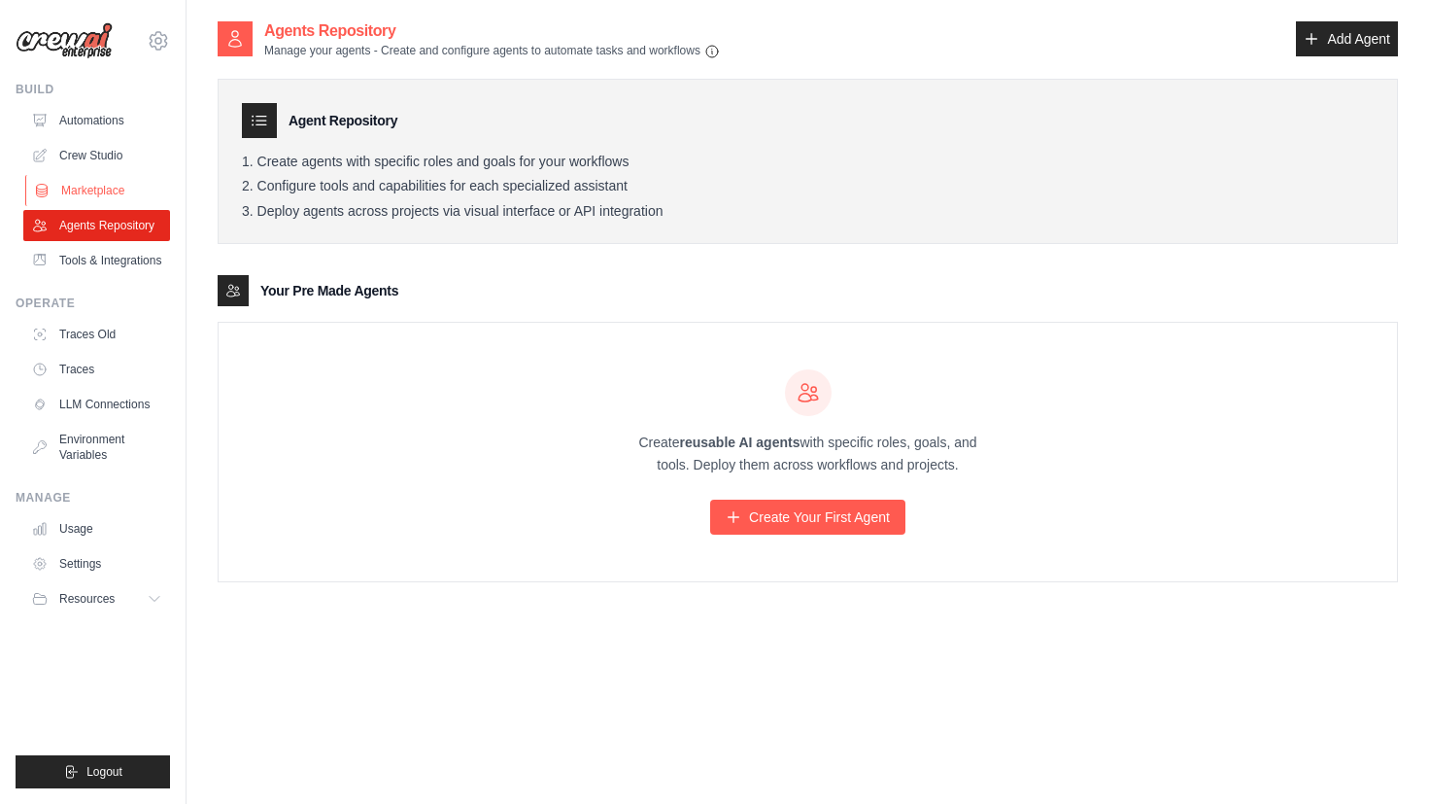
click at [115, 189] on link "Marketplace" at bounding box center [98, 190] width 147 height 31
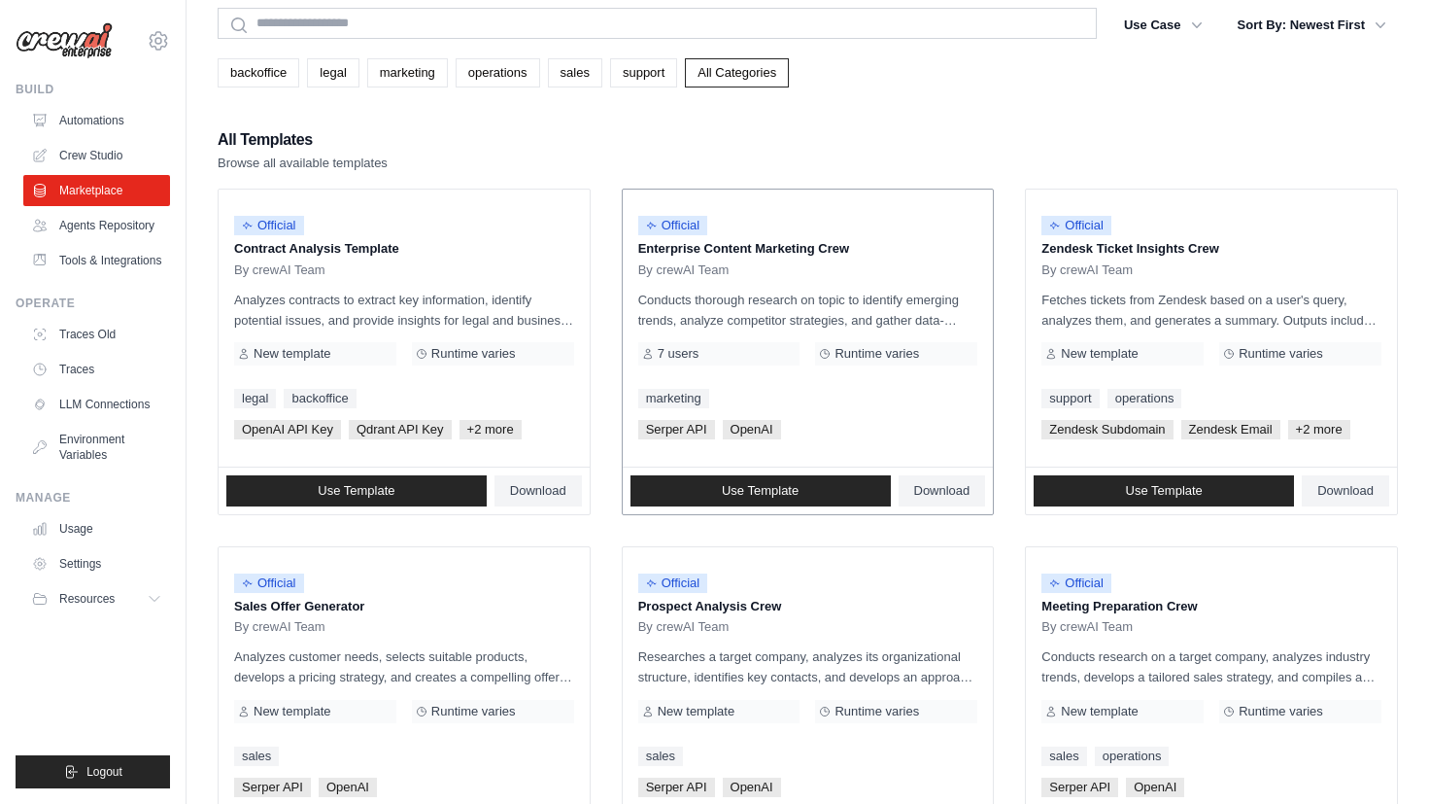
scroll to position [97, 0]
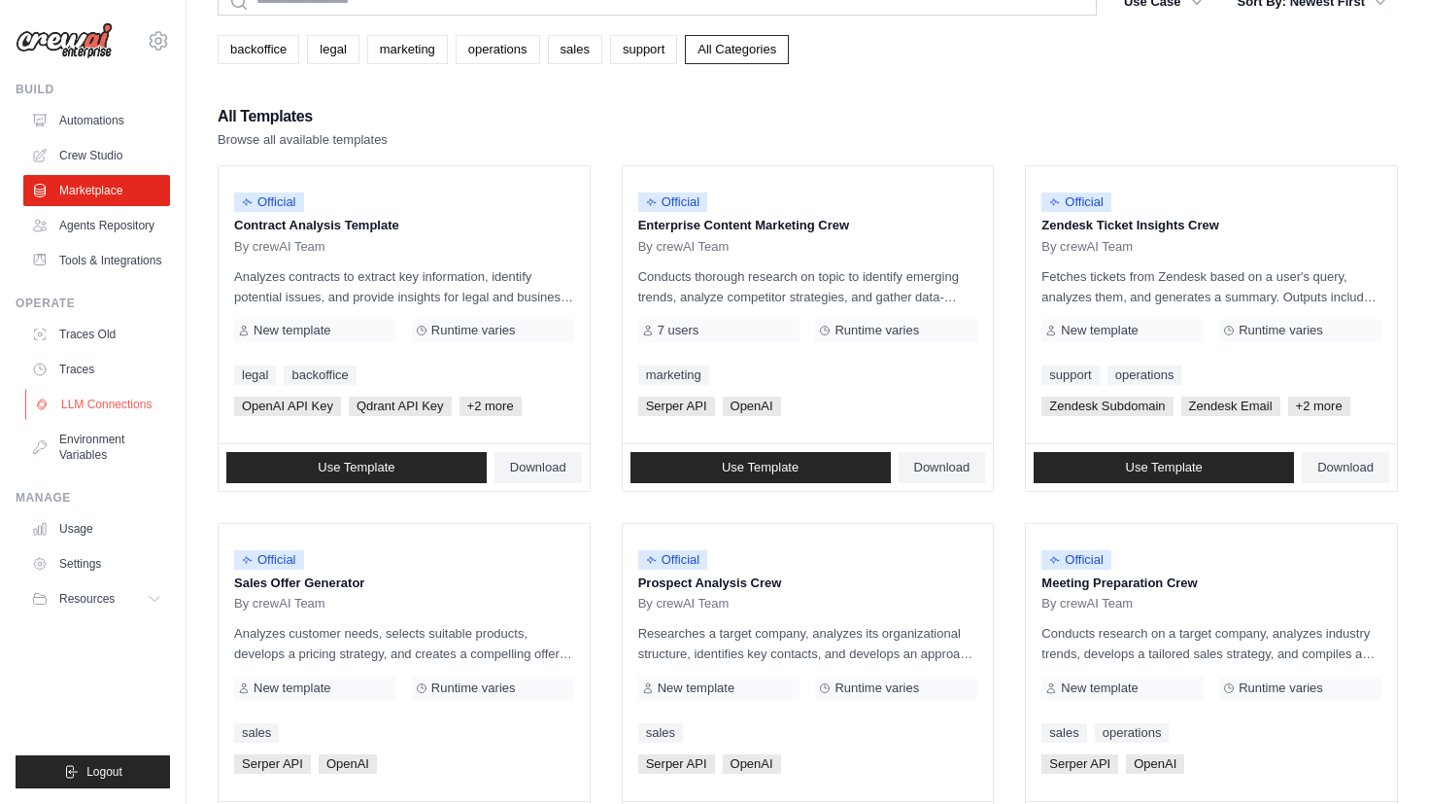
click at [117, 402] on link "LLM Connections" at bounding box center [98, 404] width 147 height 31
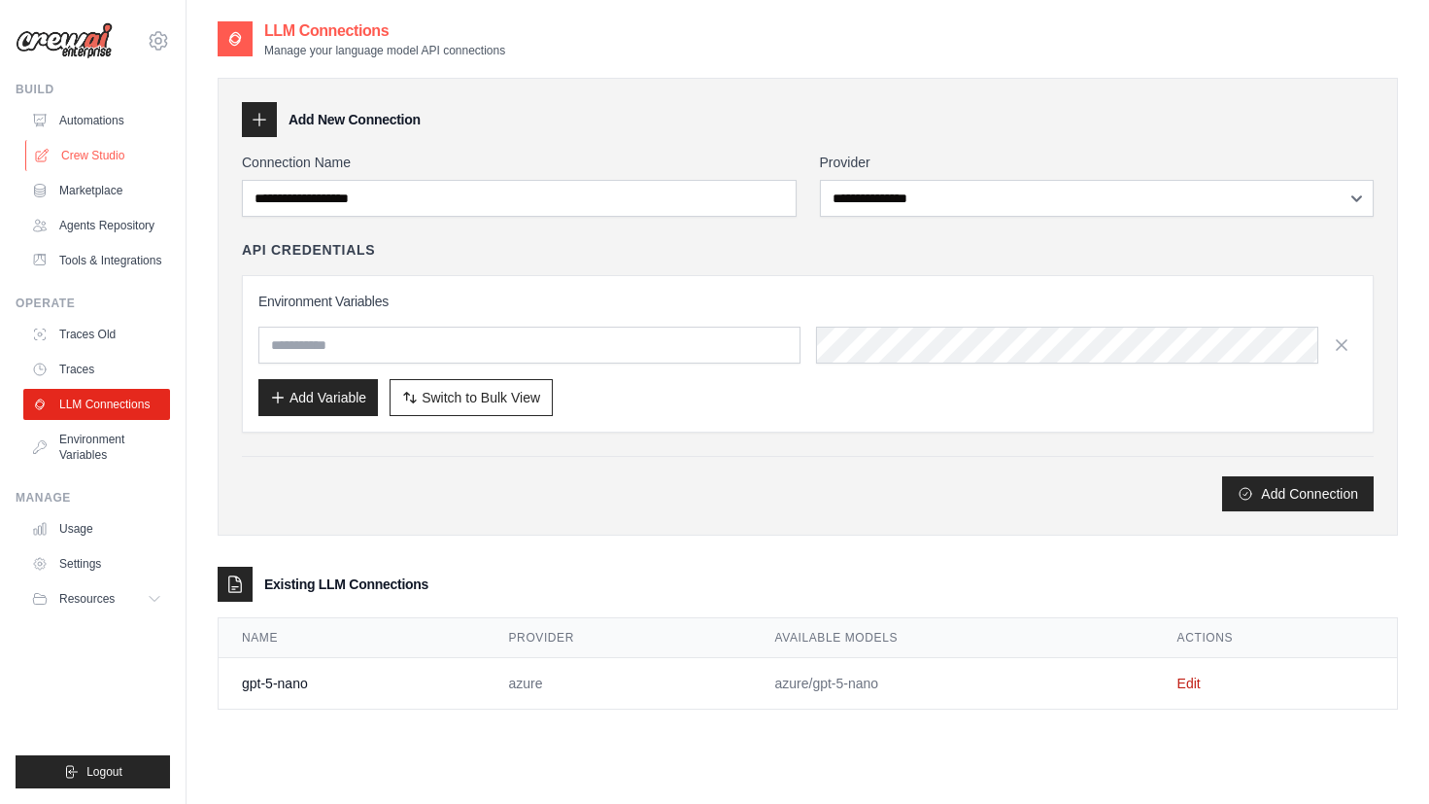
click at [119, 146] on link "Crew Studio" at bounding box center [98, 155] width 147 height 31
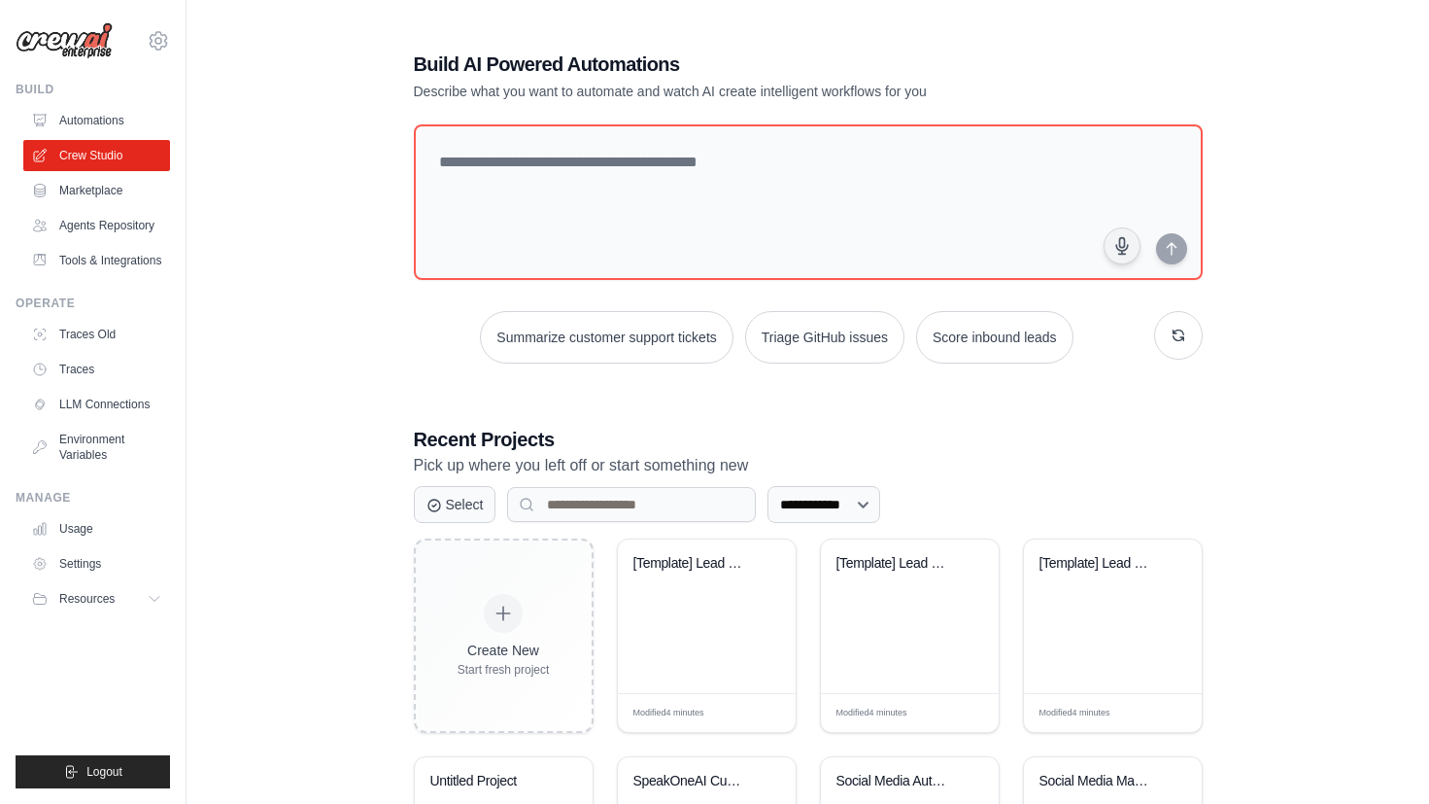
click at [115, 131] on link "Automations" at bounding box center [96, 120] width 147 height 31
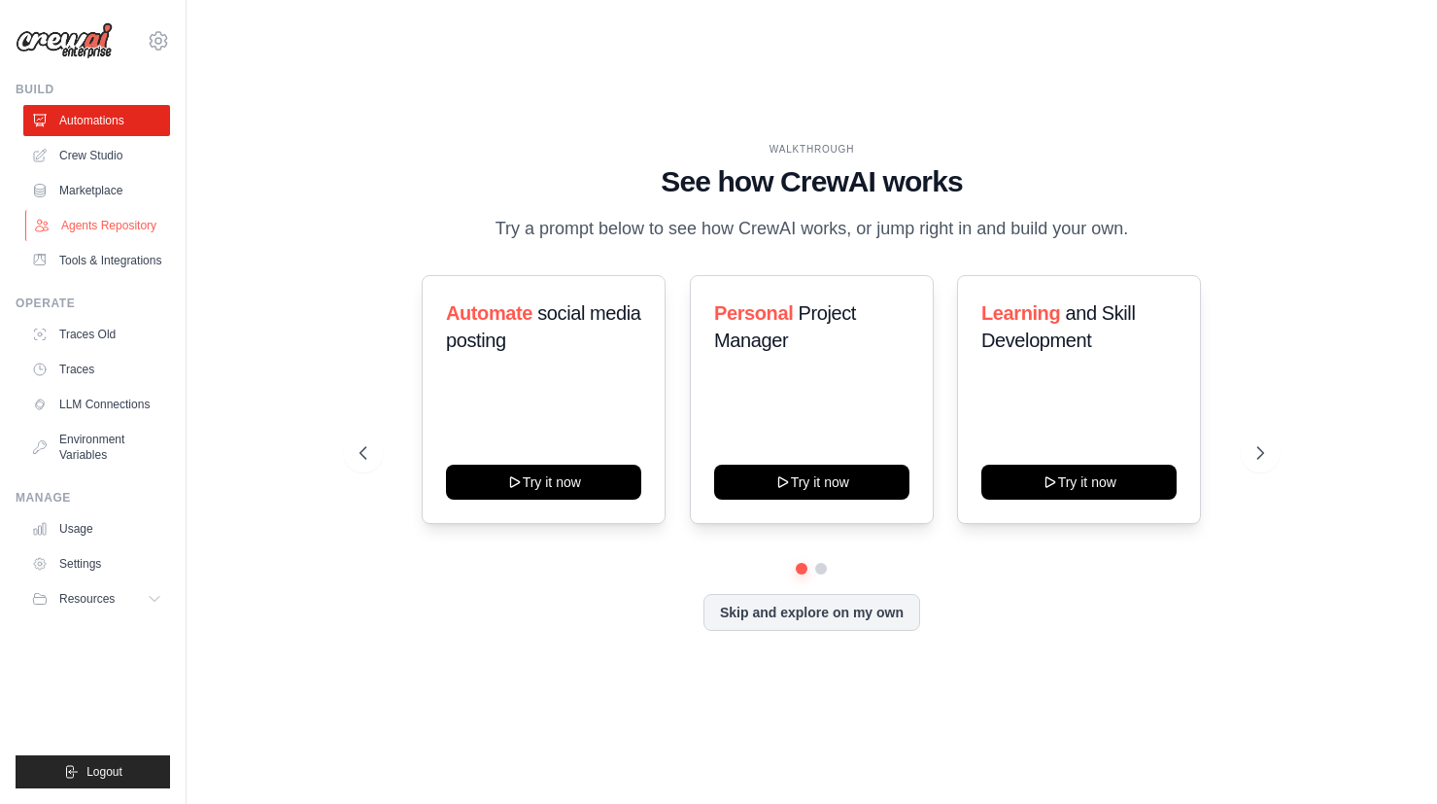
click at [90, 212] on link "Agents Repository" at bounding box center [98, 225] width 147 height 31
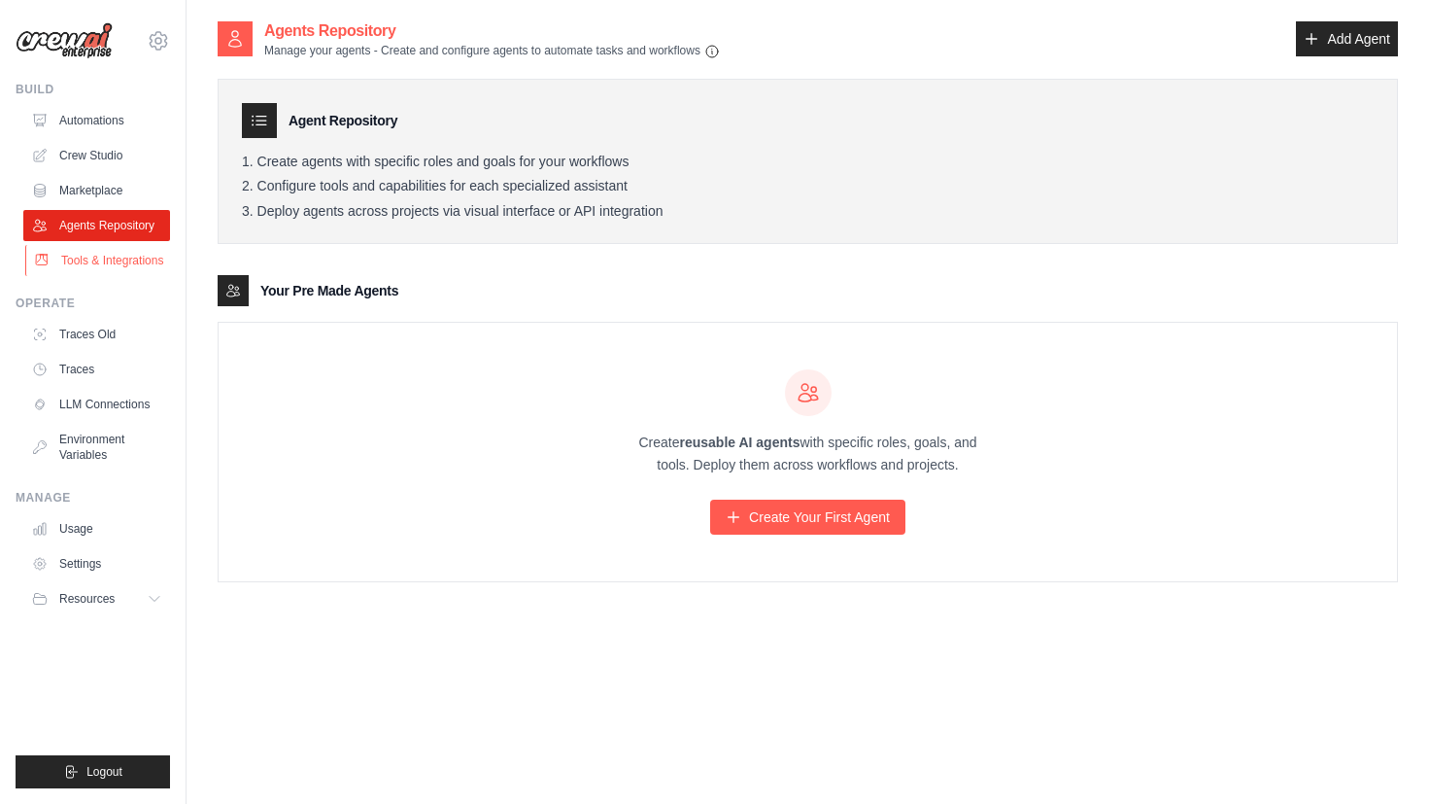
click at [83, 251] on link "Tools & Integrations" at bounding box center [98, 260] width 147 height 31
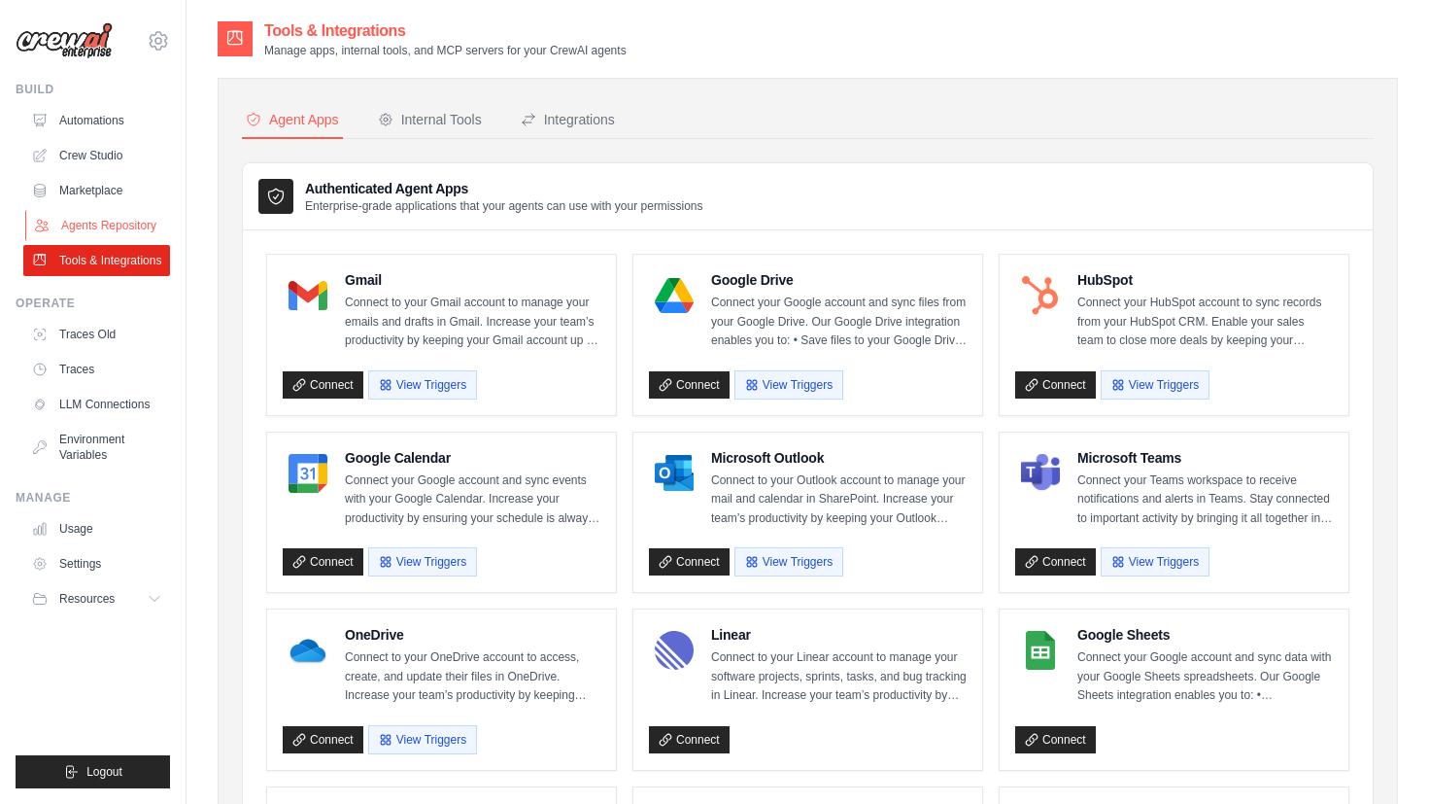
click at [92, 222] on link "Agents Repository" at bounding box center [98, 225] width 147 height 31
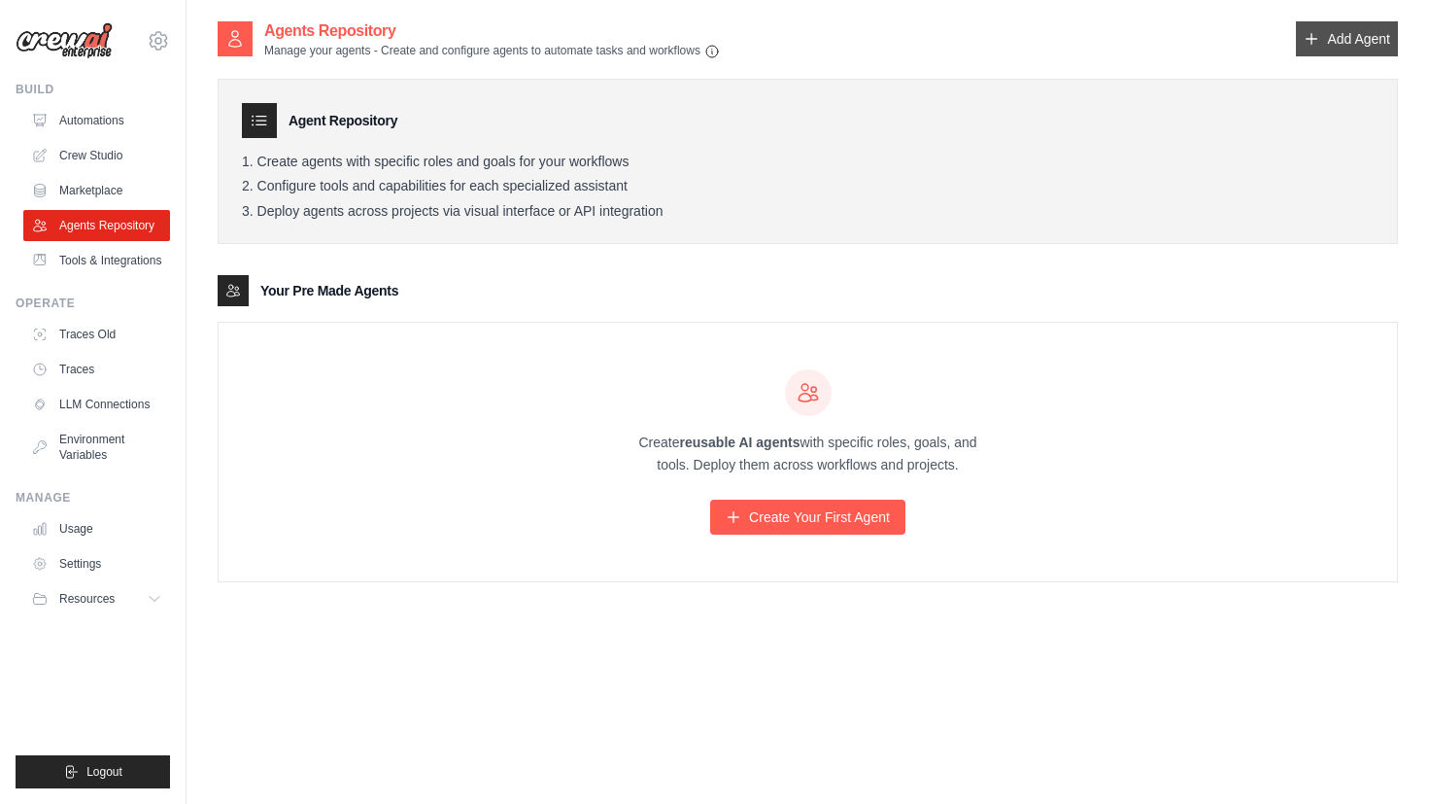
click at [1328, 55] on link "Add Agent" at bounding box center [1347, 38] width 102 height 35
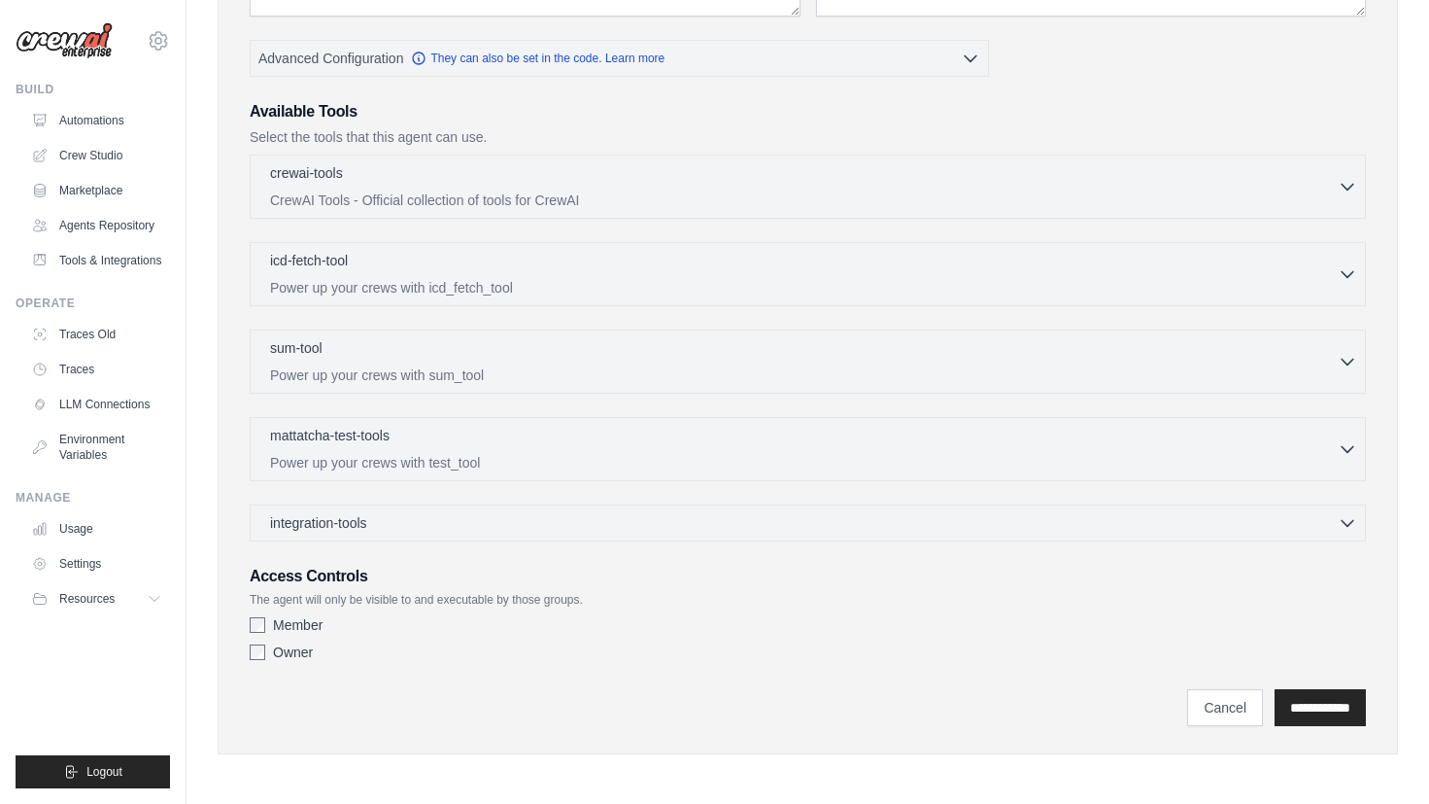
scroll to position [387, 0]
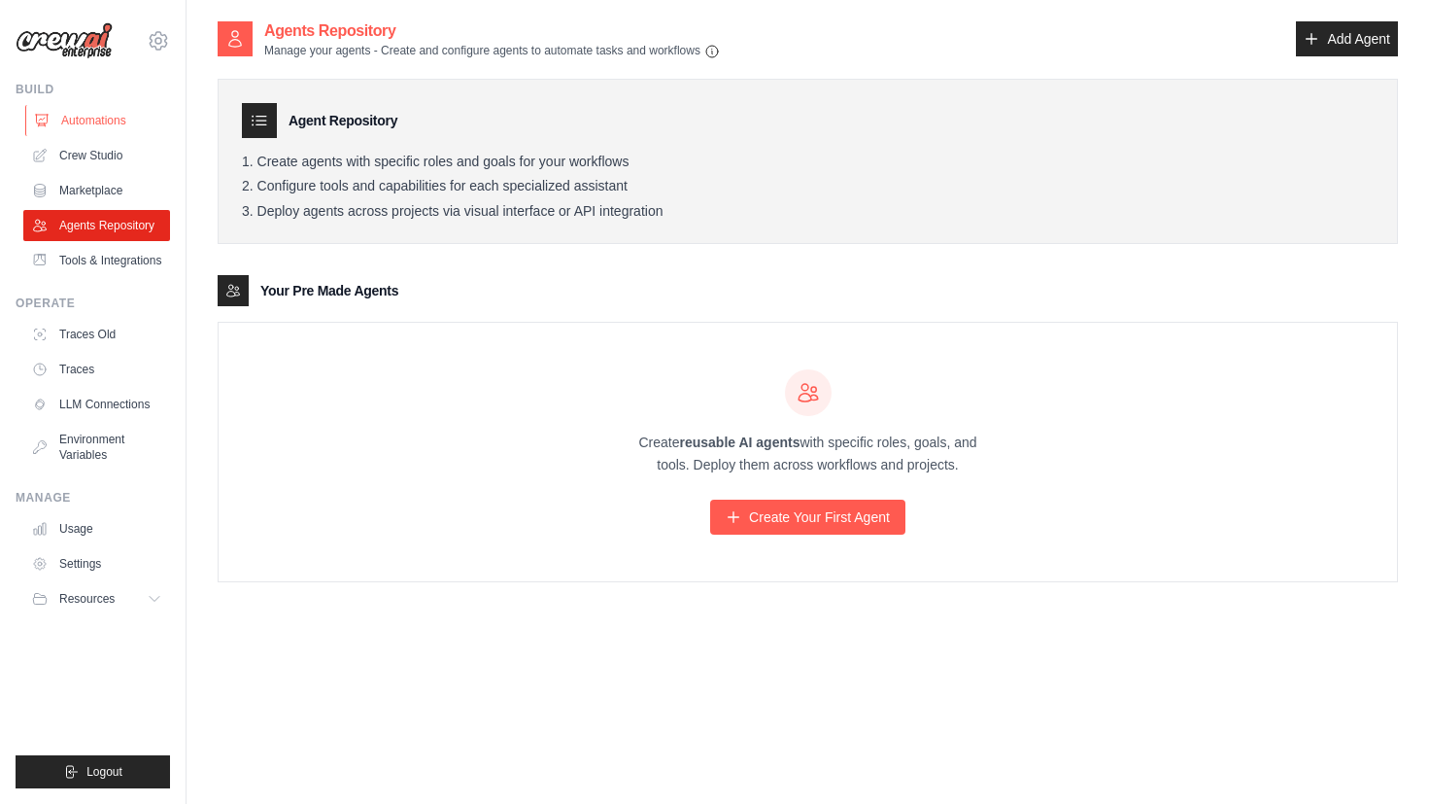
click at [63, 113] on link "Automations" at bounding box center [98, 120] width 147 height 31
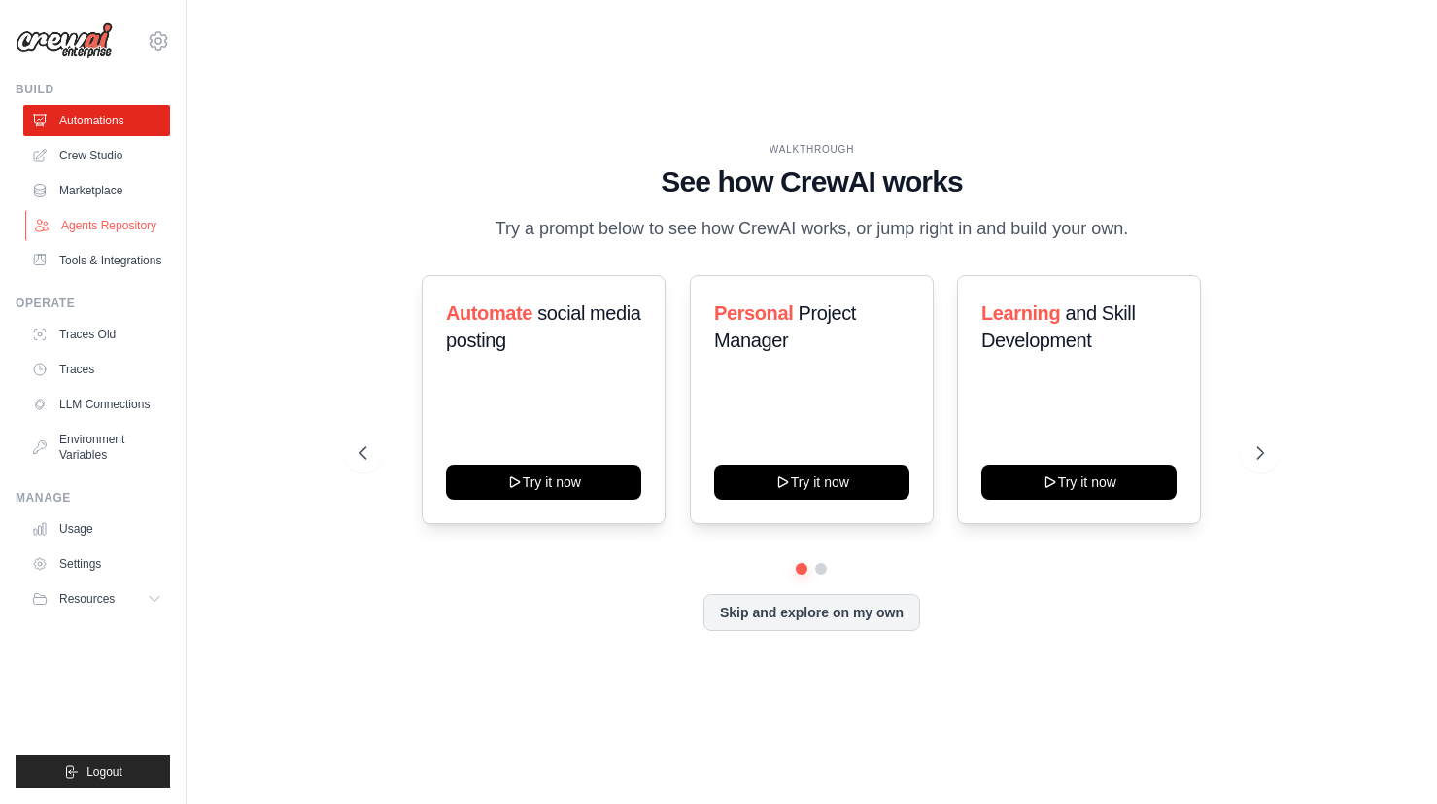
click at [111, 223] on link "Agents Repository" at bounding box center [98, 225] width 147 height 31
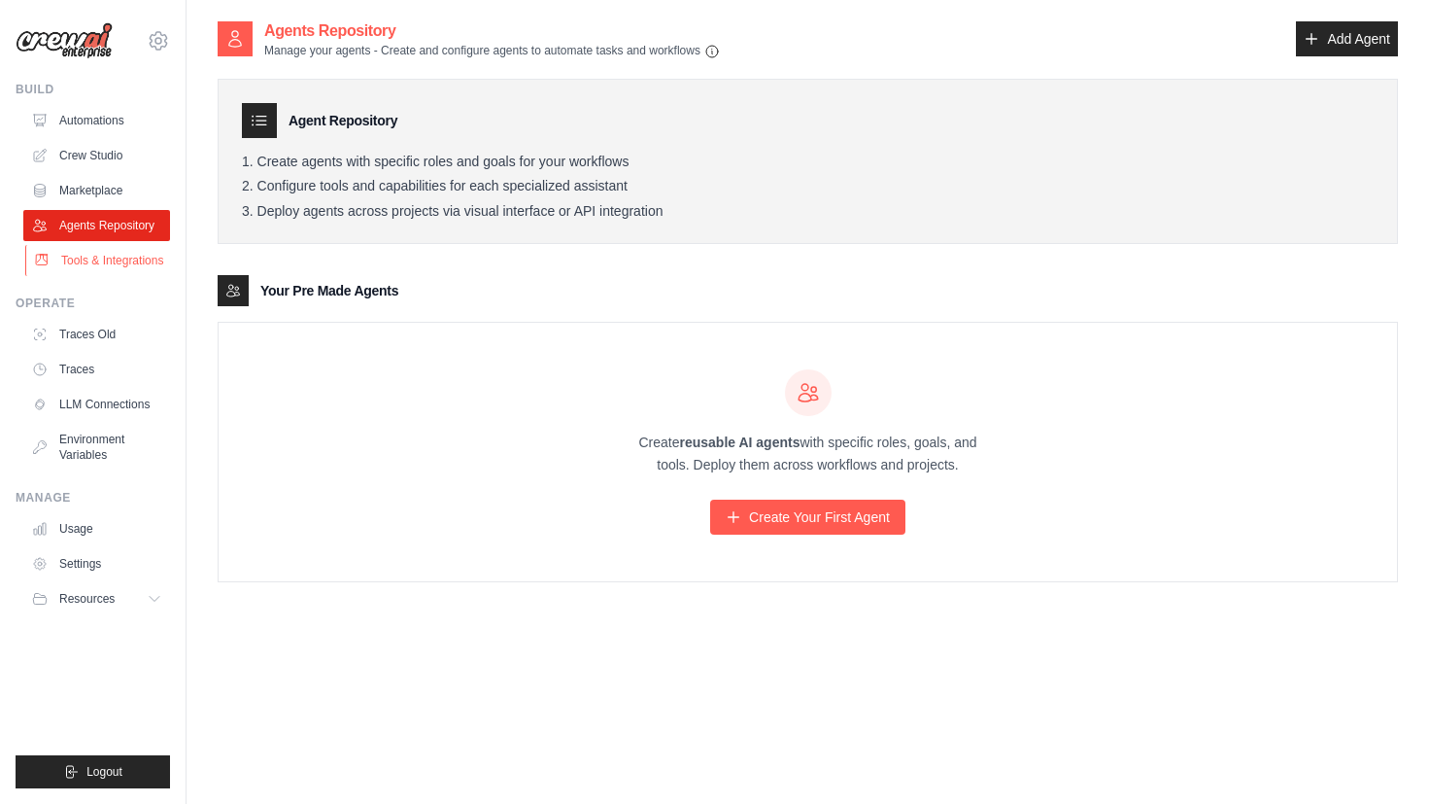
click at [85, 259] on link "Tools & Integrations" at bounding box center [98, 260] width 147 height 31
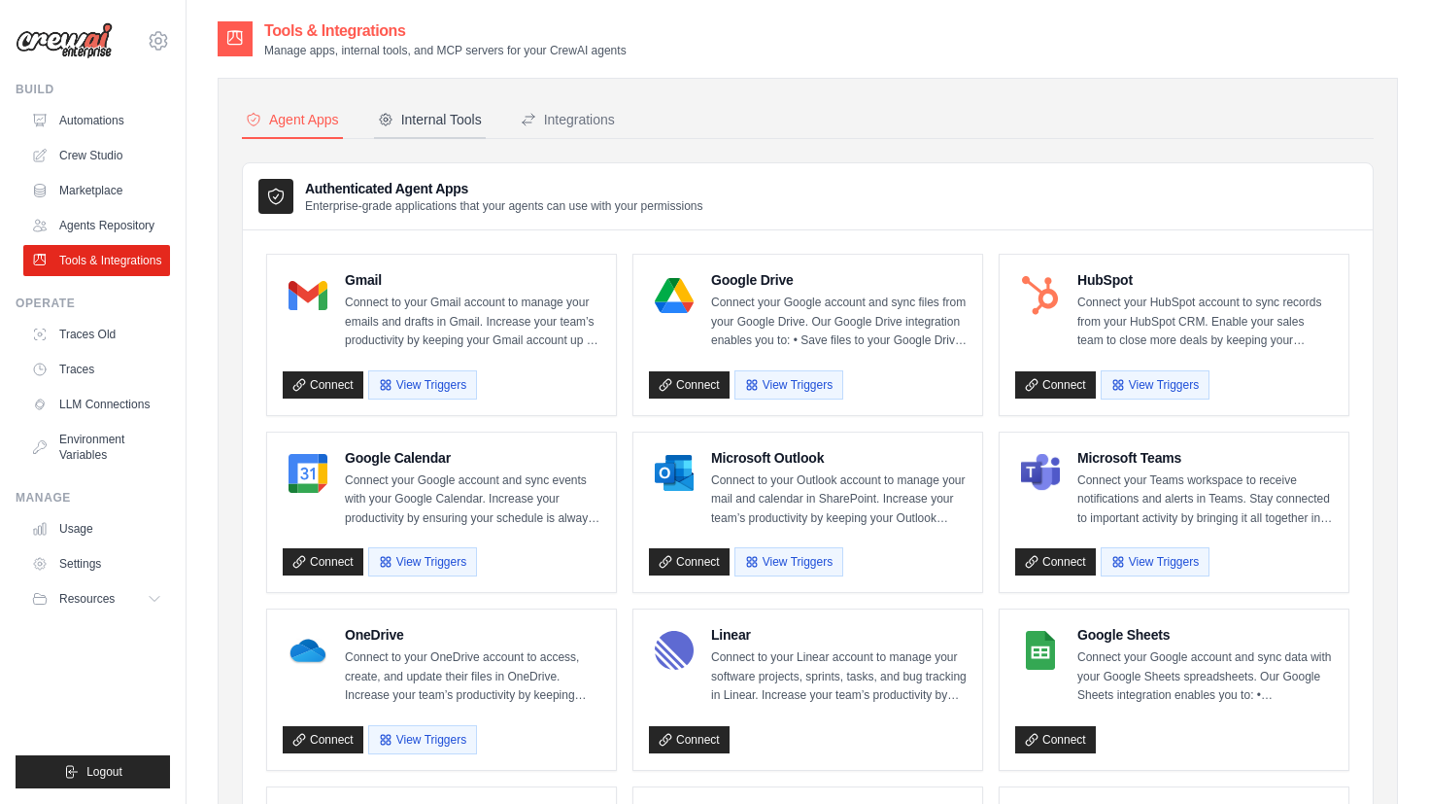
click at [459, 119] on div "Internal Tools" at bounding box center [430, 119] width 104 height 19
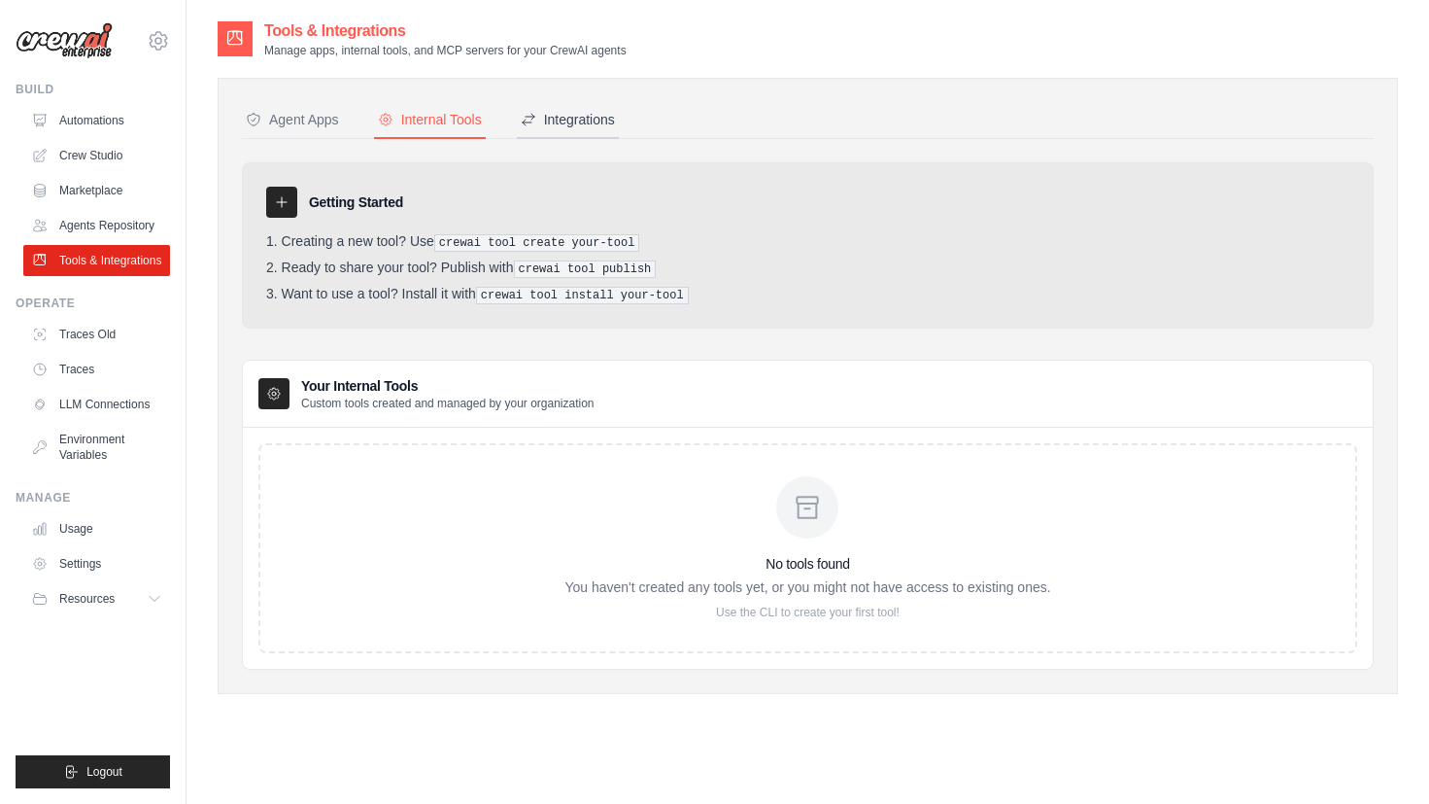
click at [582, 124] on div "Integrations" at bounding box center [568, 119] width 94 height 19
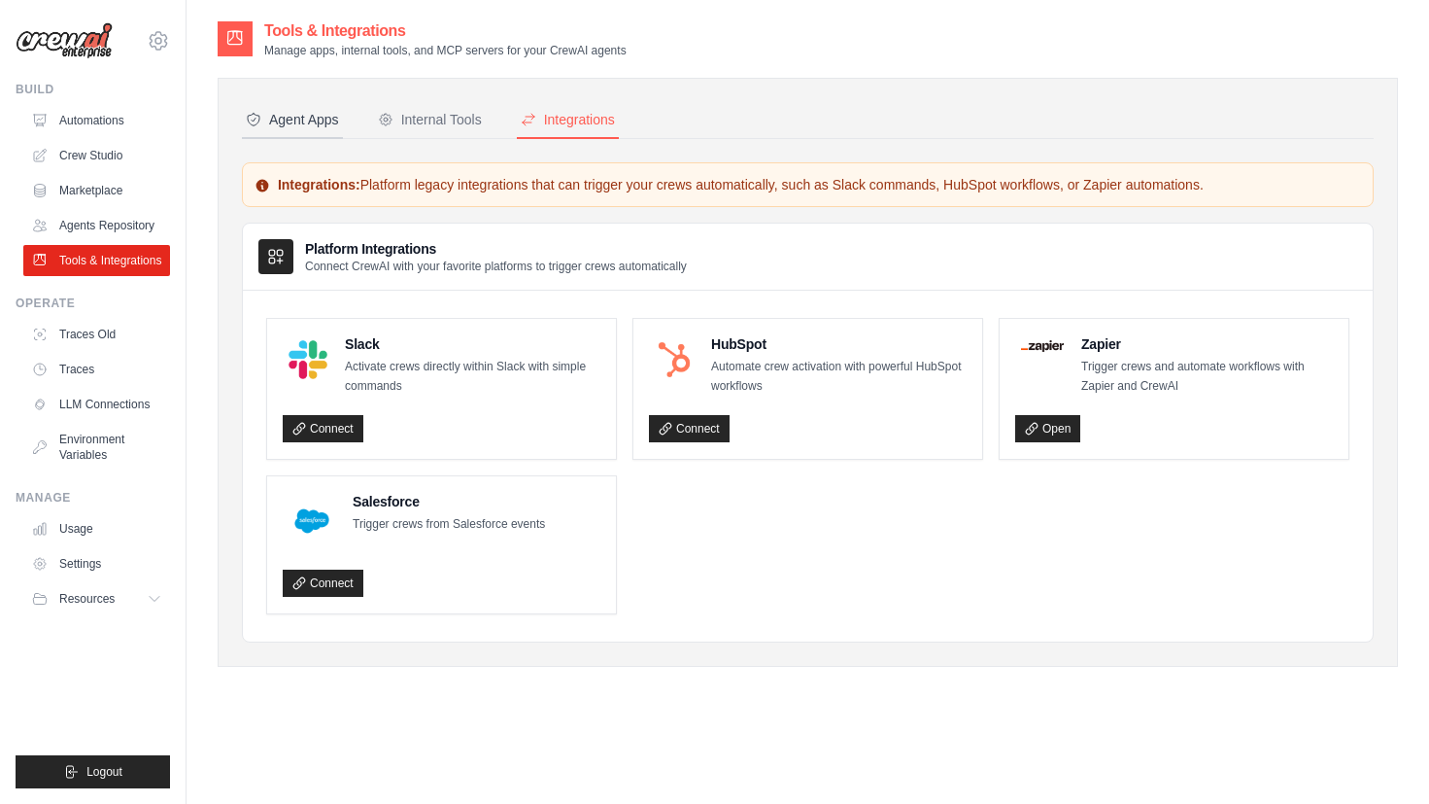
click at [309, 131] on button "Agent Apps" at bounding box center [292, 120] width 101 height 37
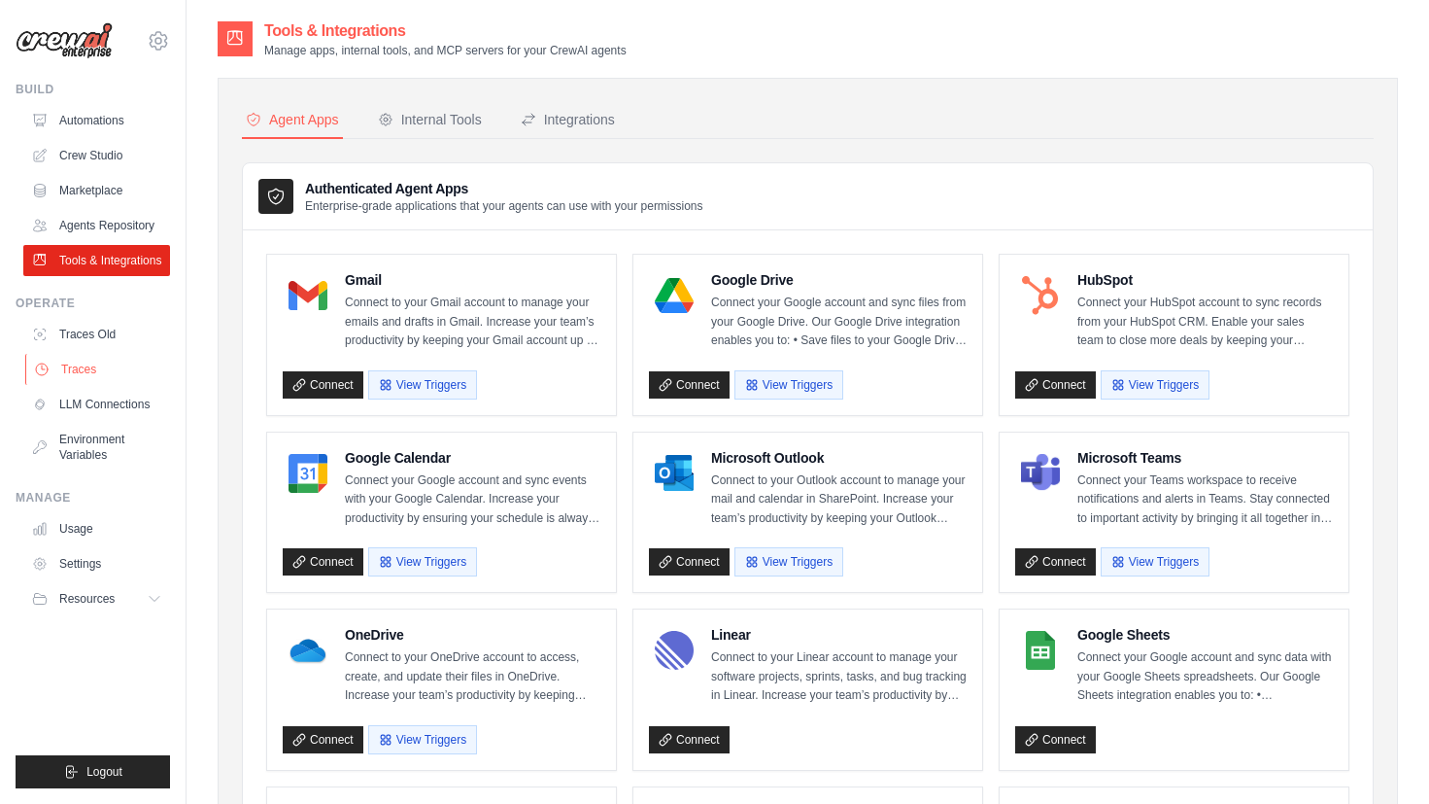
click at [71, 364] on link "Traces" at bounding box center [98, 369] width 147 height 31
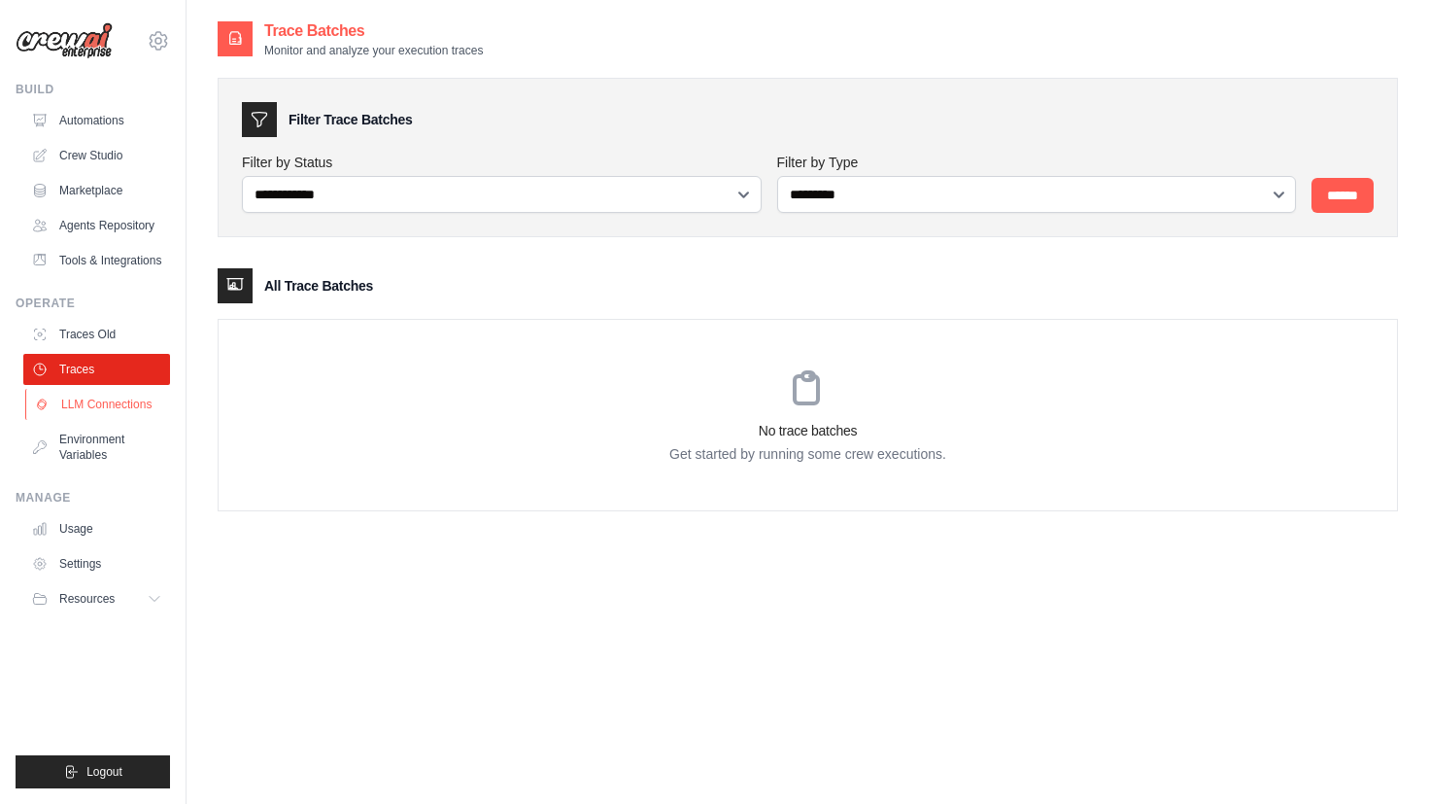
click at [80, 397] on link "LLM Connections" at bounding box center [98, 404] width 147 height 31
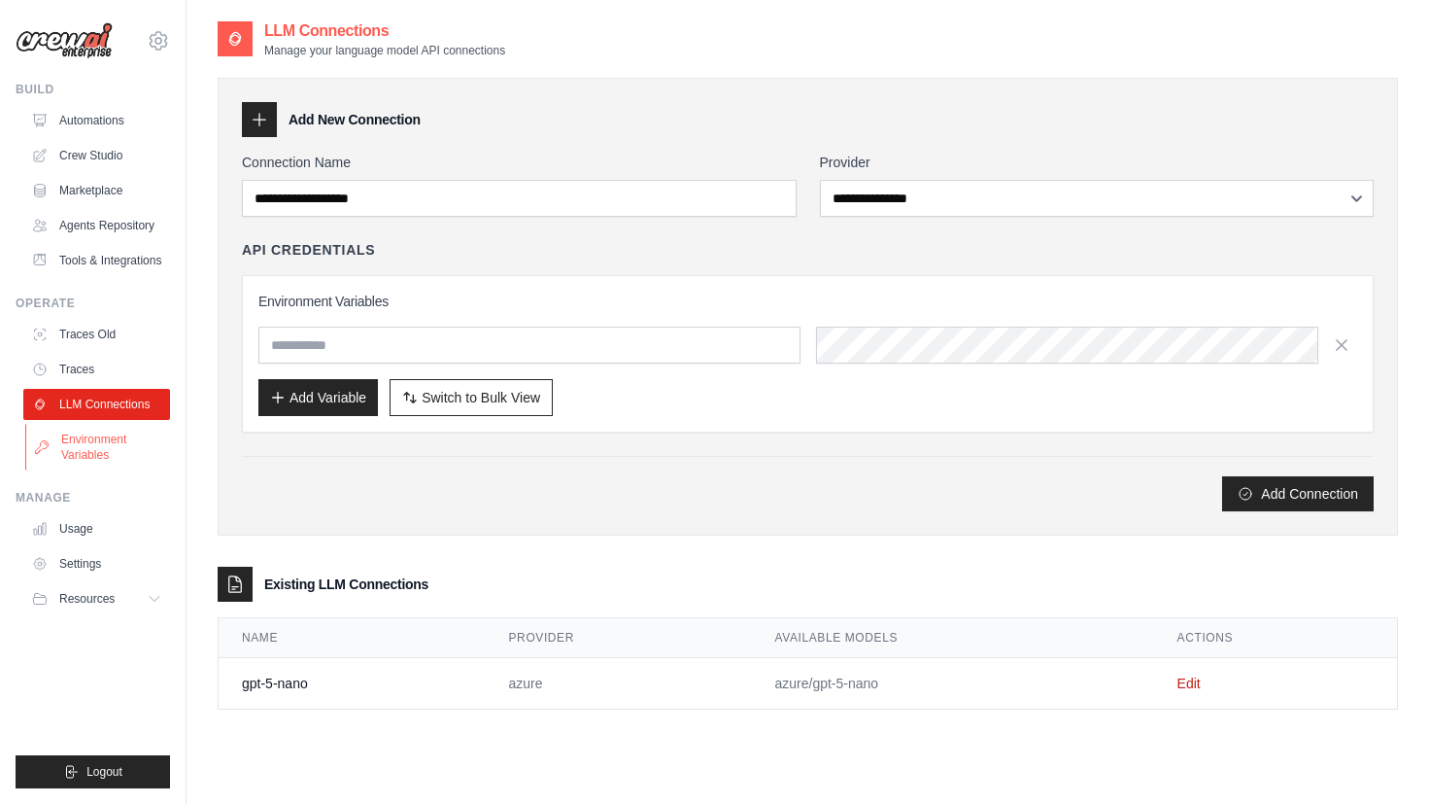
click at [79, 430] on link "Environment Variables" at bounding box center [98, 447] width 147 height 47
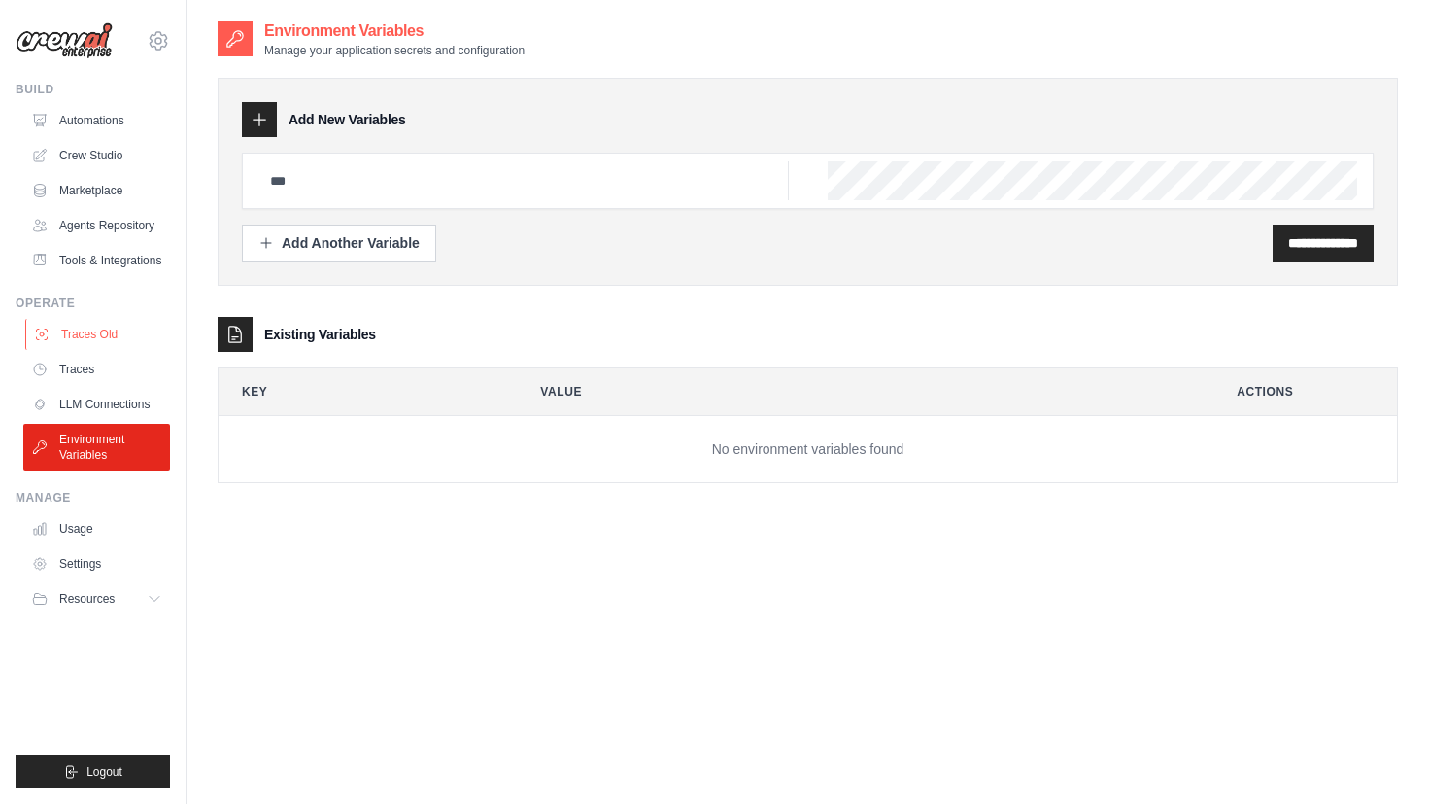
click at [86, 325] on link "Traces Old" at bounding box center [98, 334] width 147 height 31
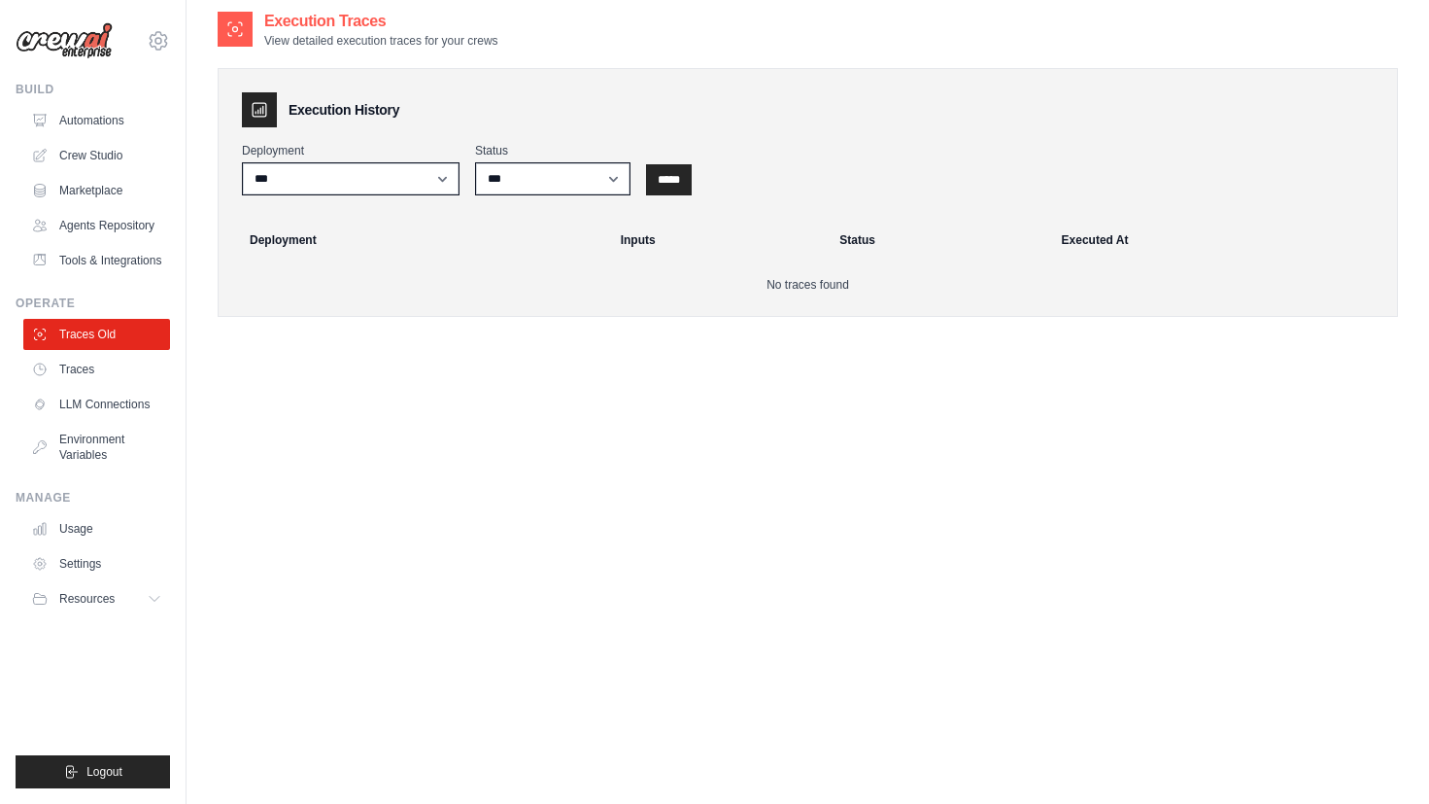
scroll to position [165, 0]
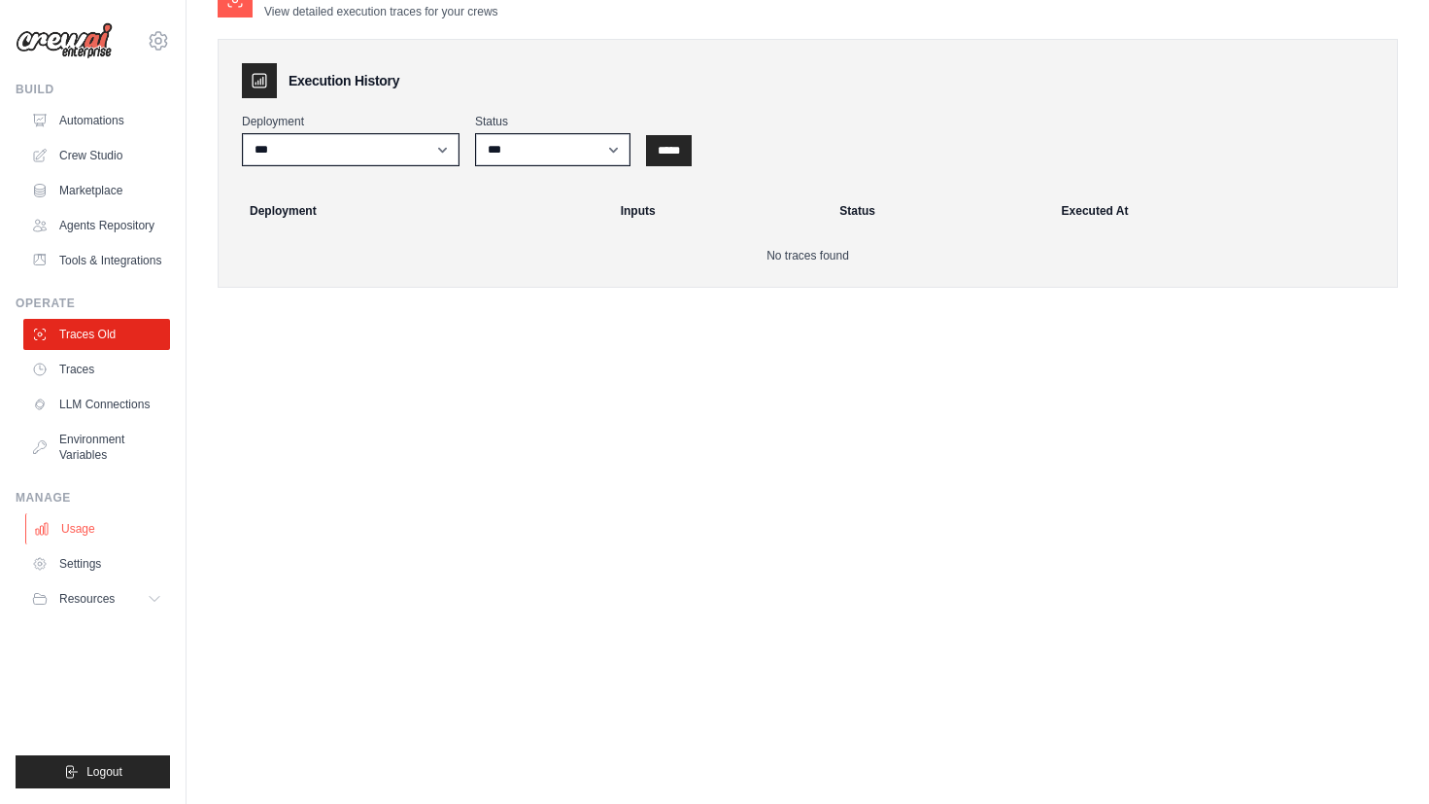
click at [85, 538] on link "Usage" at bounding box center [98, 528] width 147 height 31
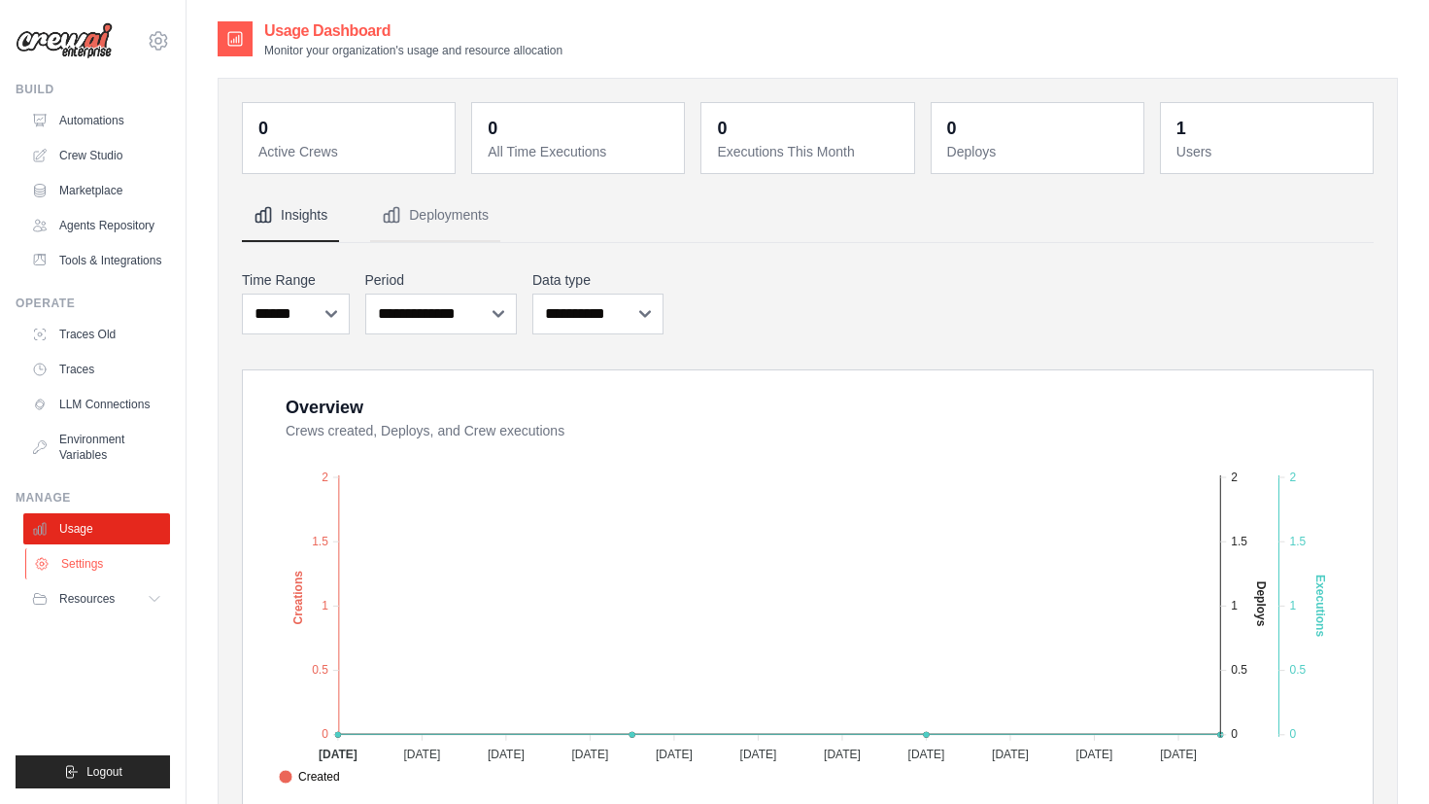
click at [83, 565] on link "Settings" at bounding box center [98, 563] width 147 height 31
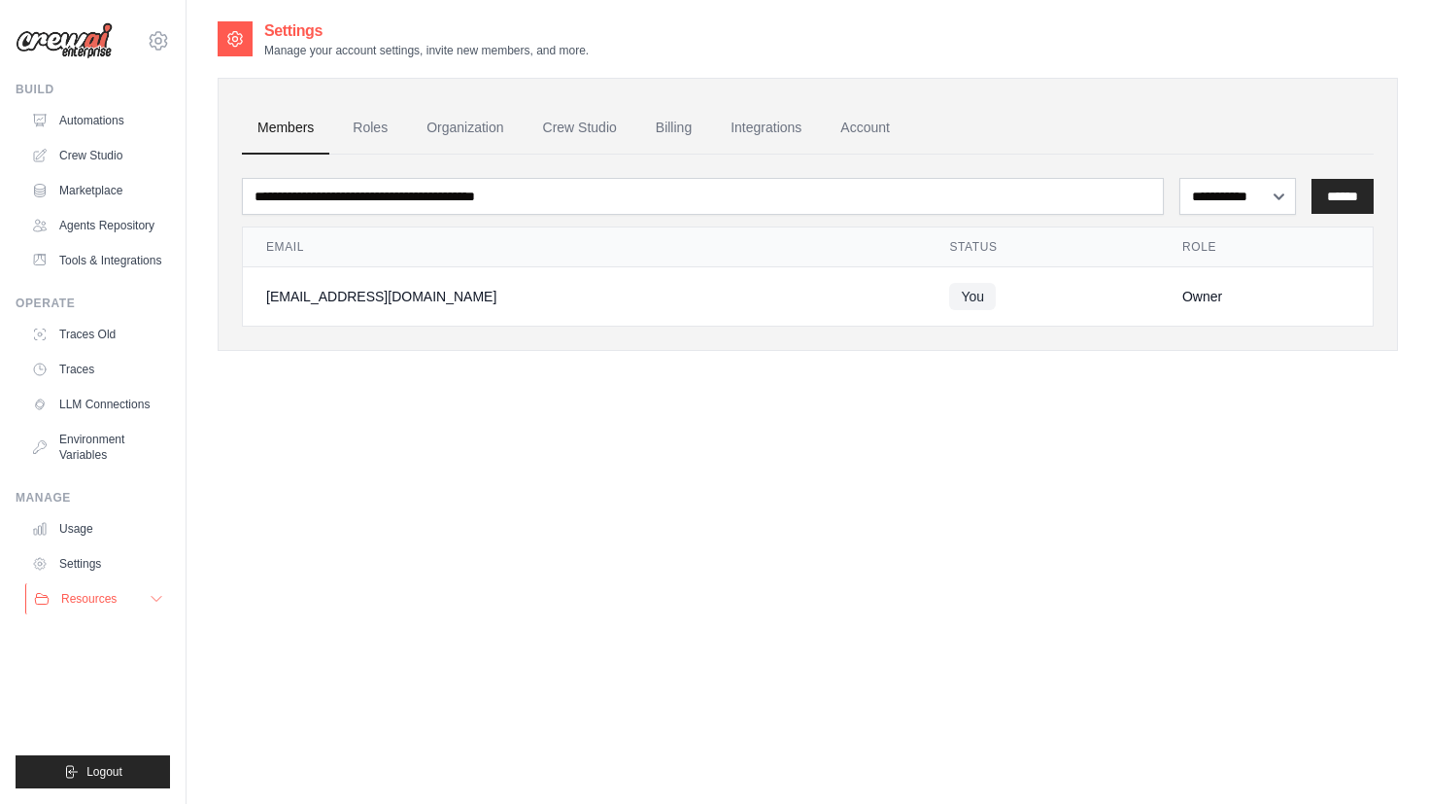
click at [75, 591] on span "Resources" at bounding box center [88, 599] width 55 height 16
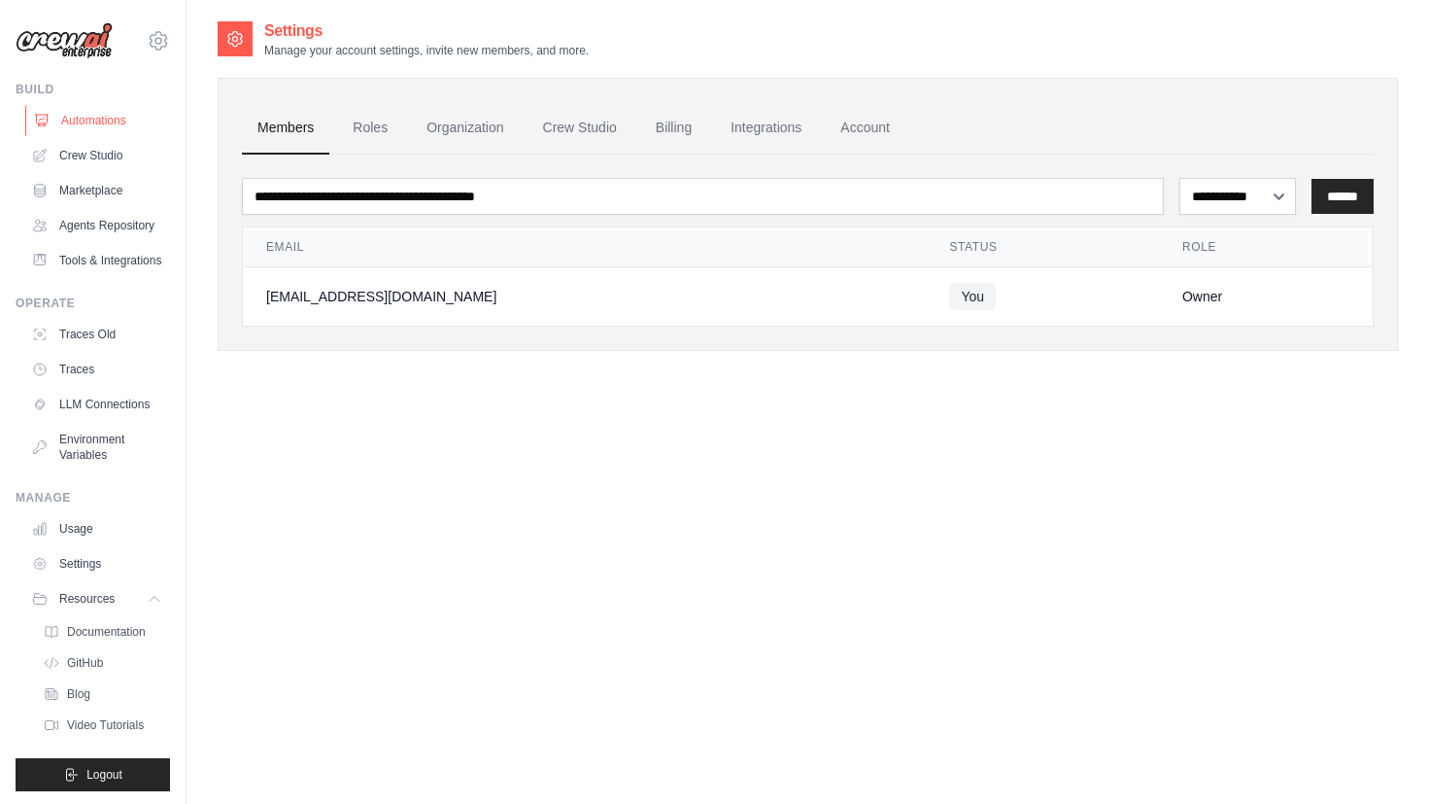
click at [96, 123] on link "Automations" at bounding box center [98, 120] width 147 height 31
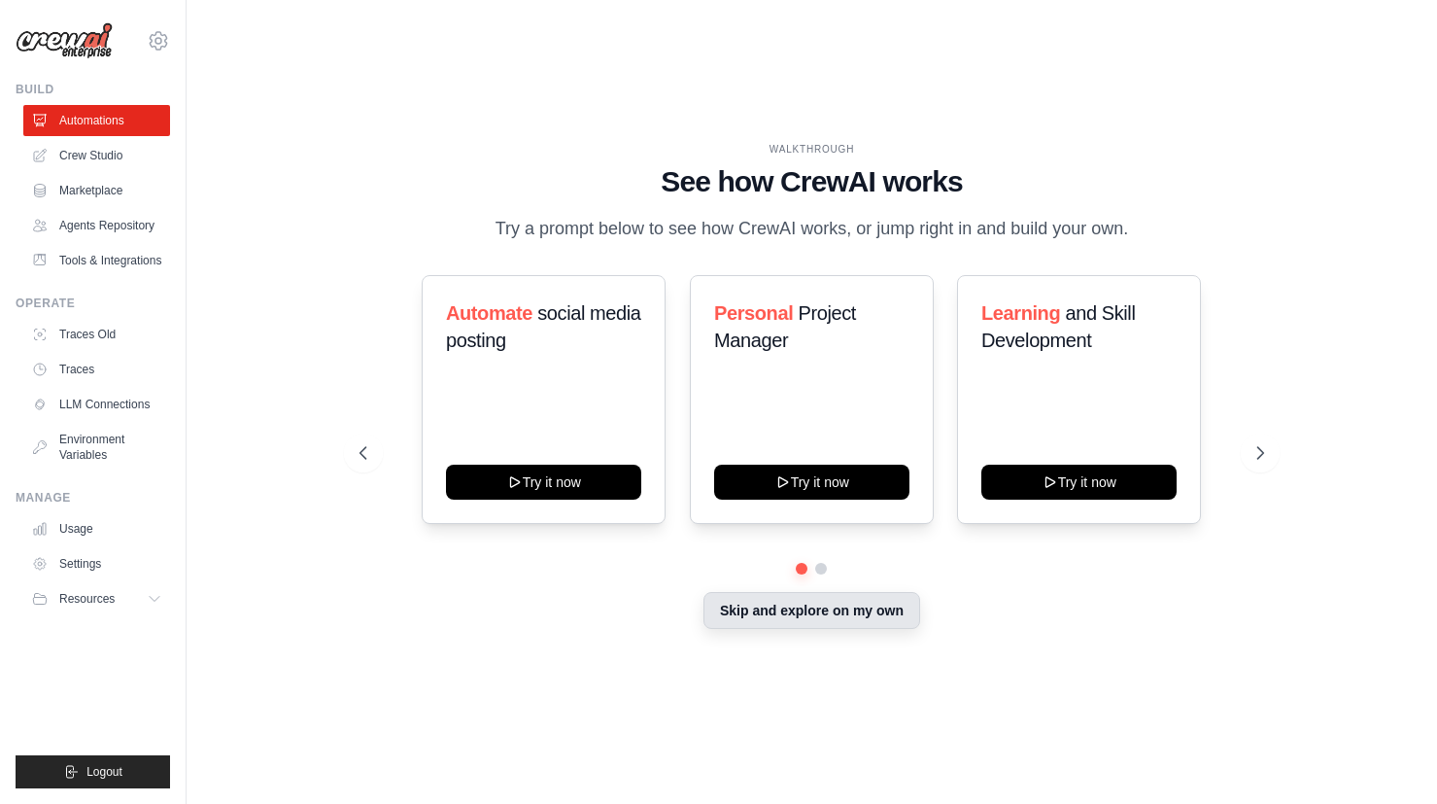
click at [840, 610] on button "Skip and explore on my own" at bounding box center [812, 610] width 217 height 37
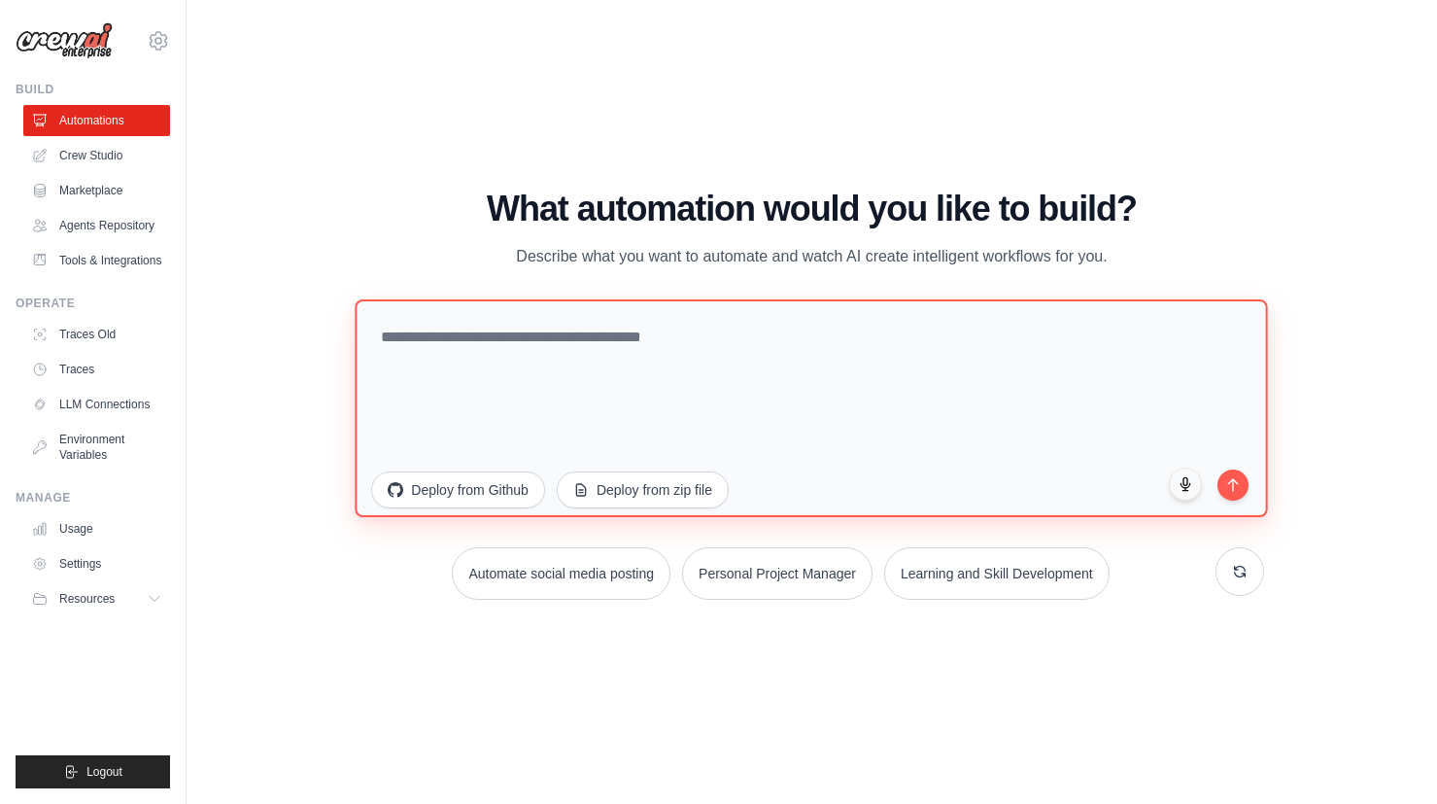
click at [787, 389] on textarea at bounding box center [812, 407] width 913 height 218
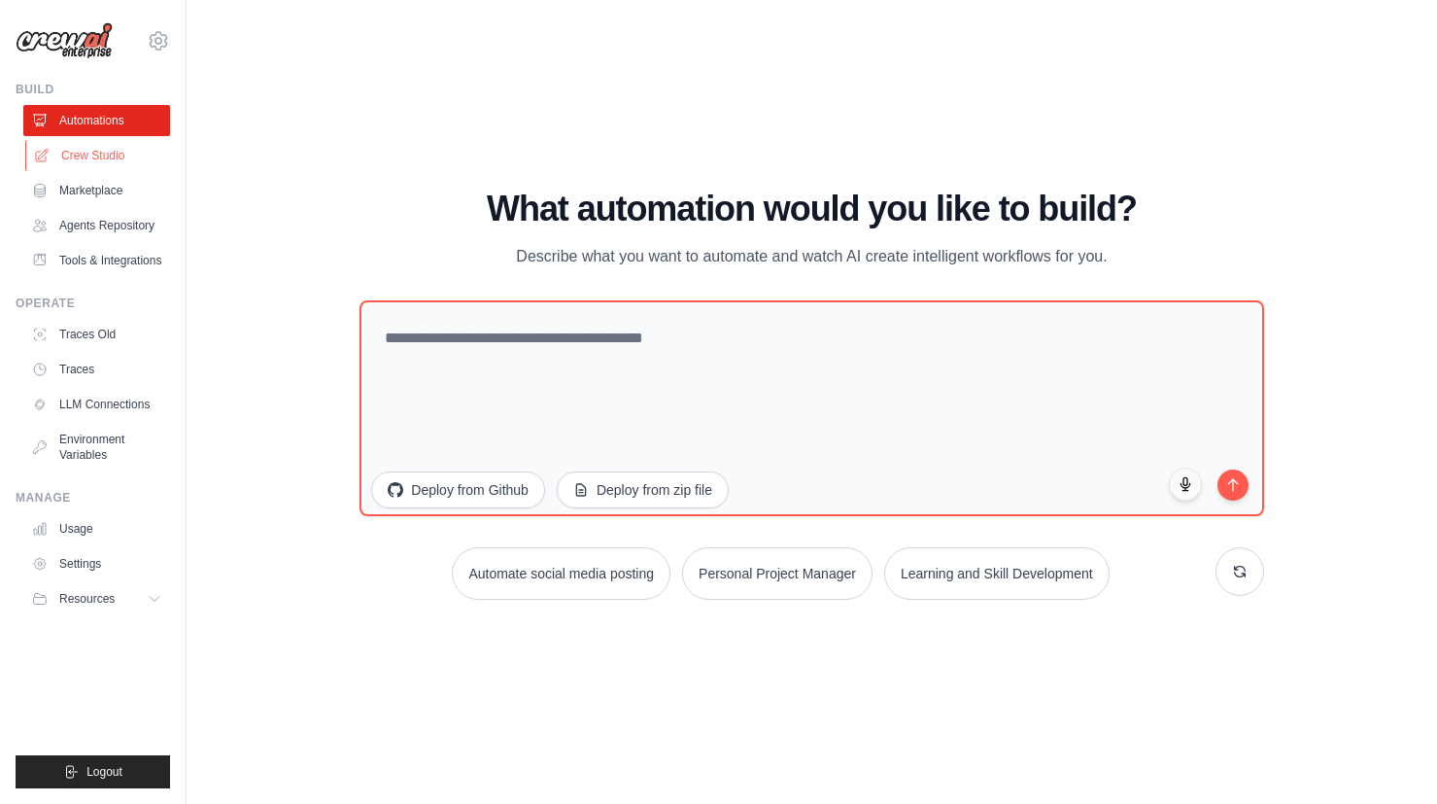
click at [116, 160] on link "Crew Studio" at bounding box center [98, 155] width 147 height 31
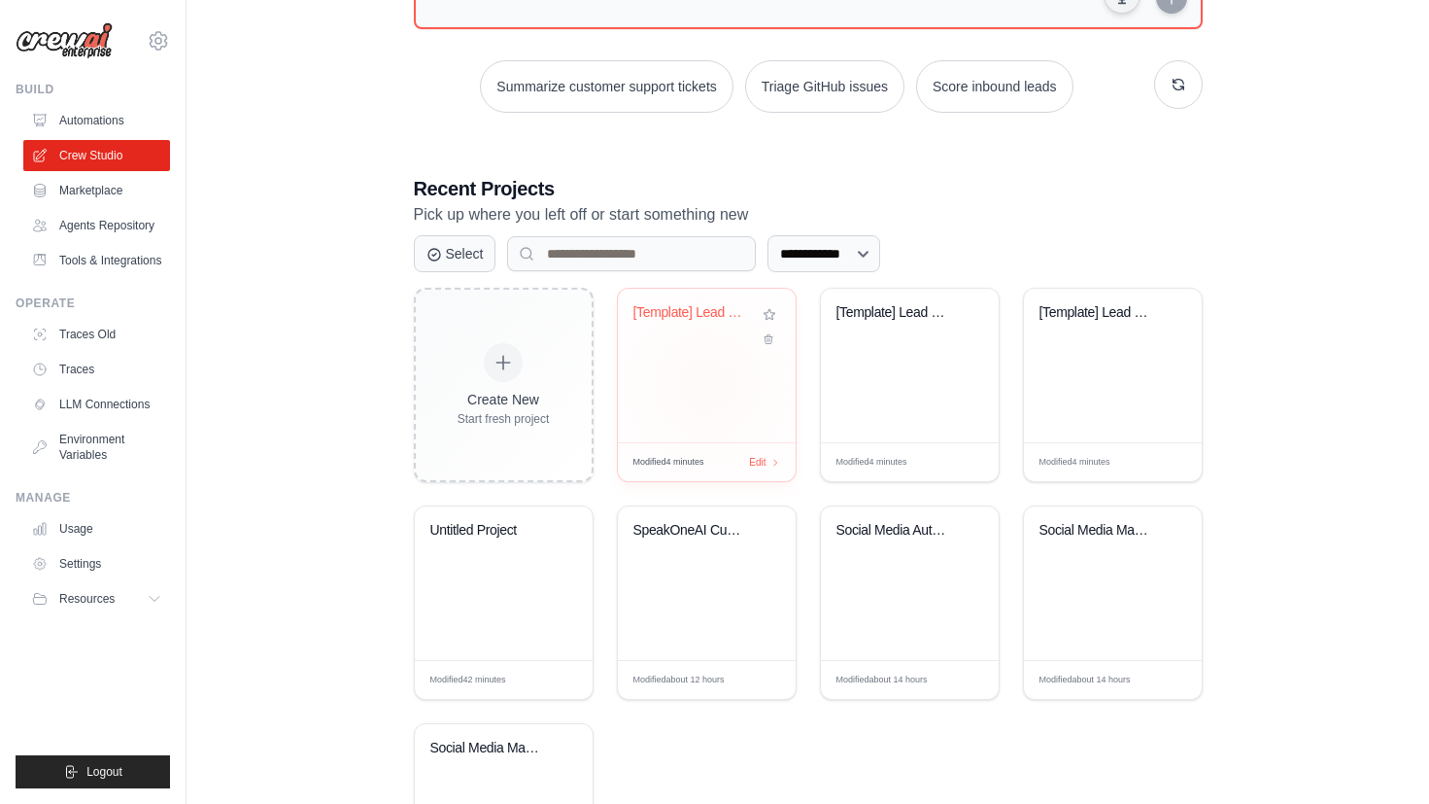
scroll to position [292, 0]
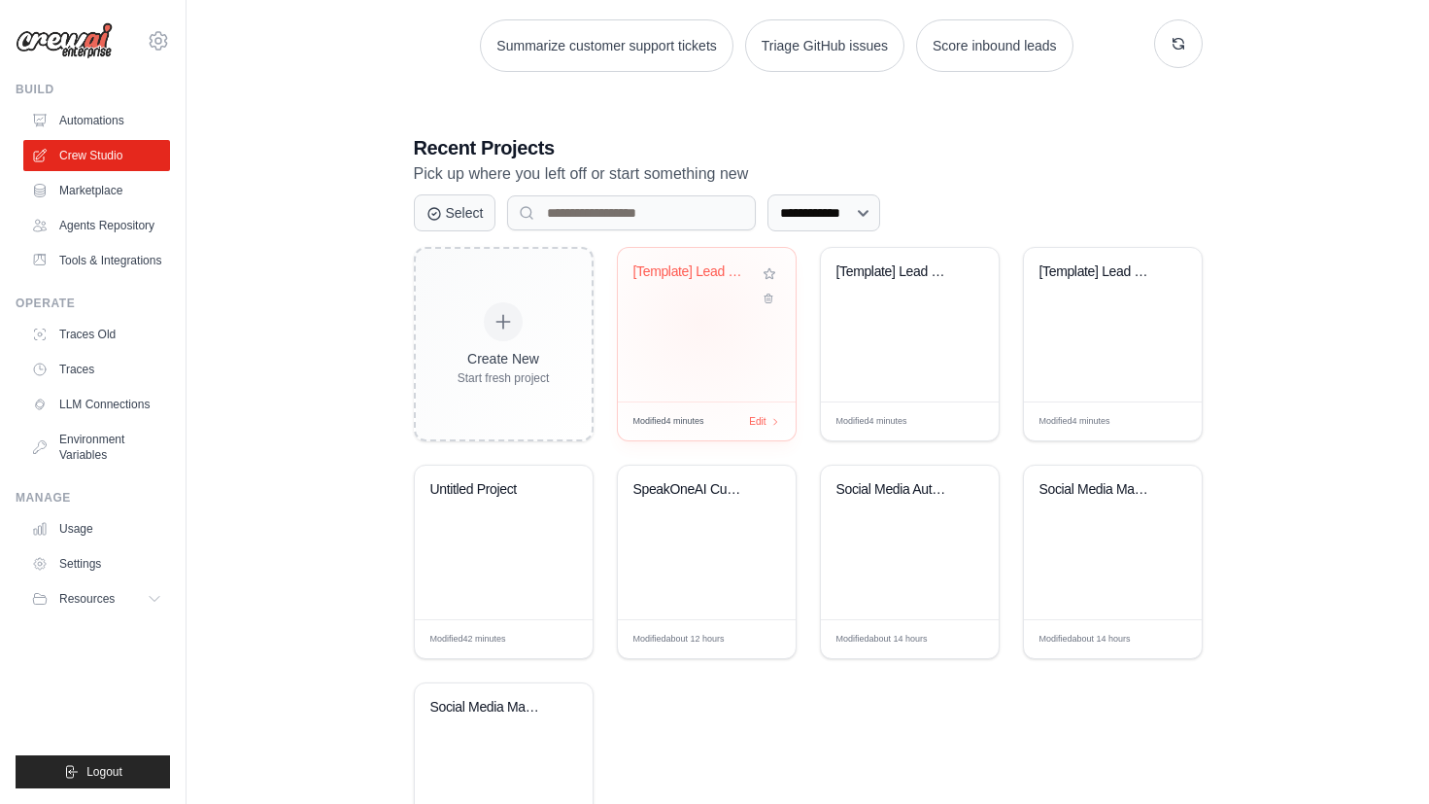
click at [702, 322] on div "[Template] Lead Scoring and Strateg..." at bounding box center [707, 325] width 178 height 154
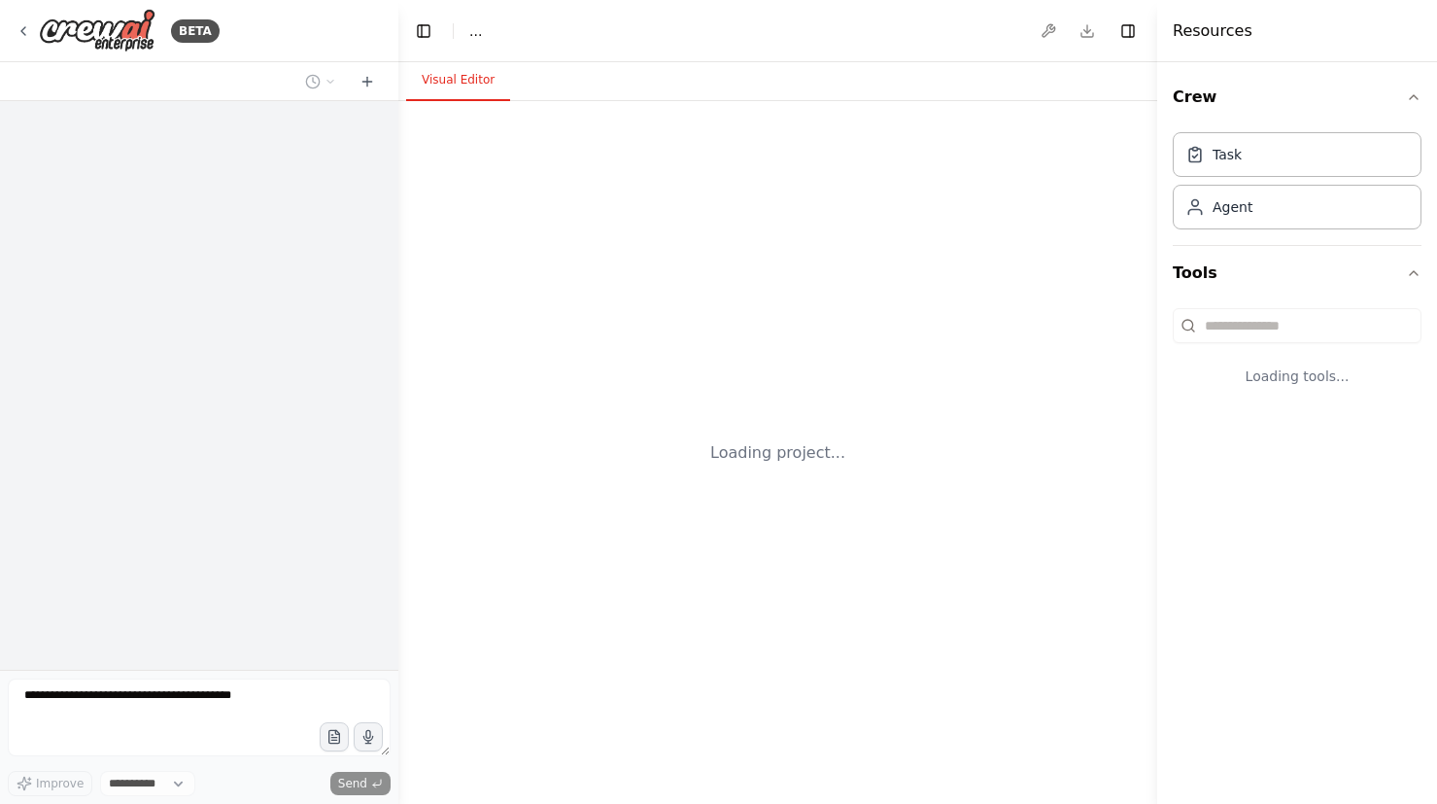
select select "****"
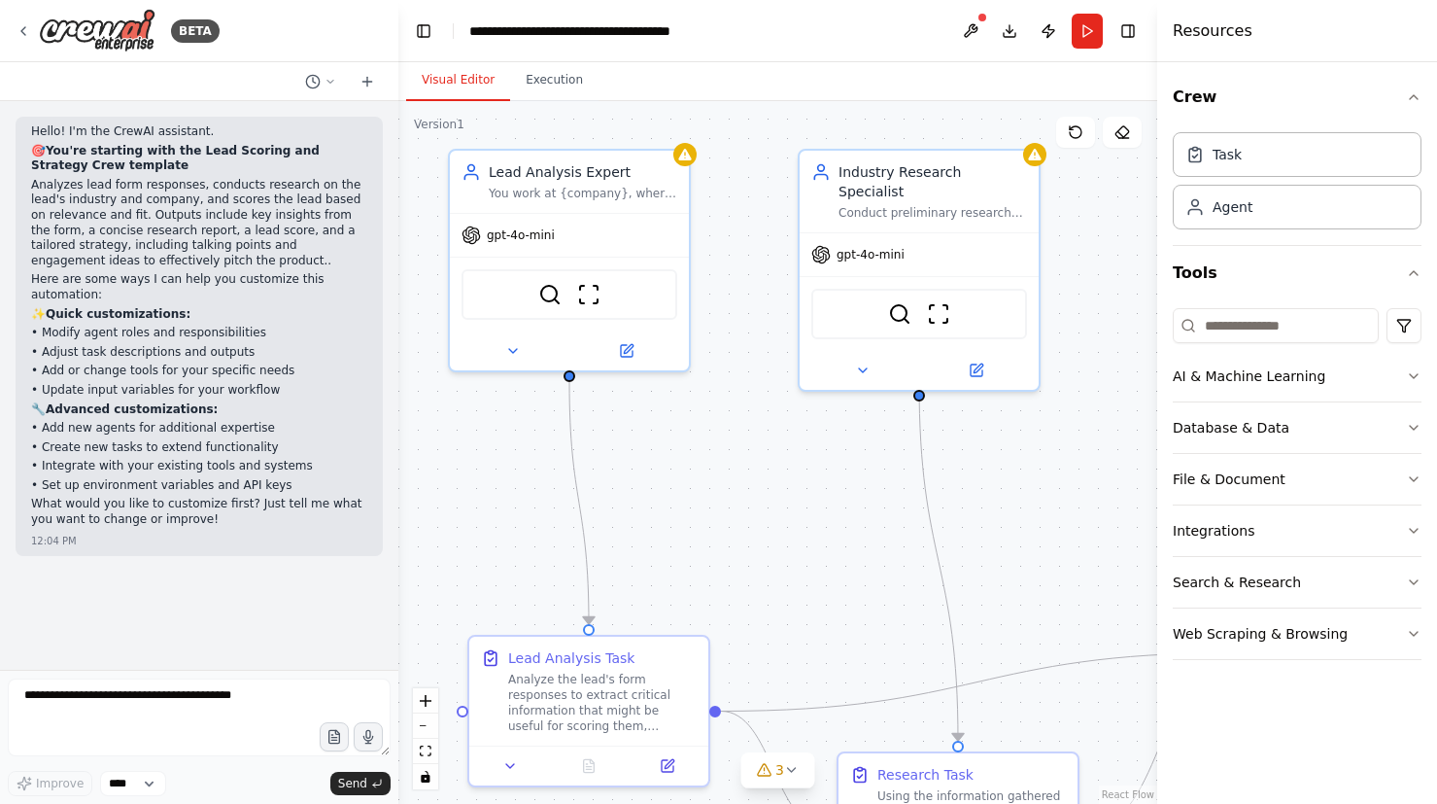
drag, startPoint x: 689, startPoint y: 484, endPoint x: 753, endPoint y: 475, distance: 64.7
click at [753, 475] on div ".deletable-edge-delete-btn { width: 20px; height: 20px; border: 0px solid #ffff…" at bounding box center [777, 452] width 759 height 703
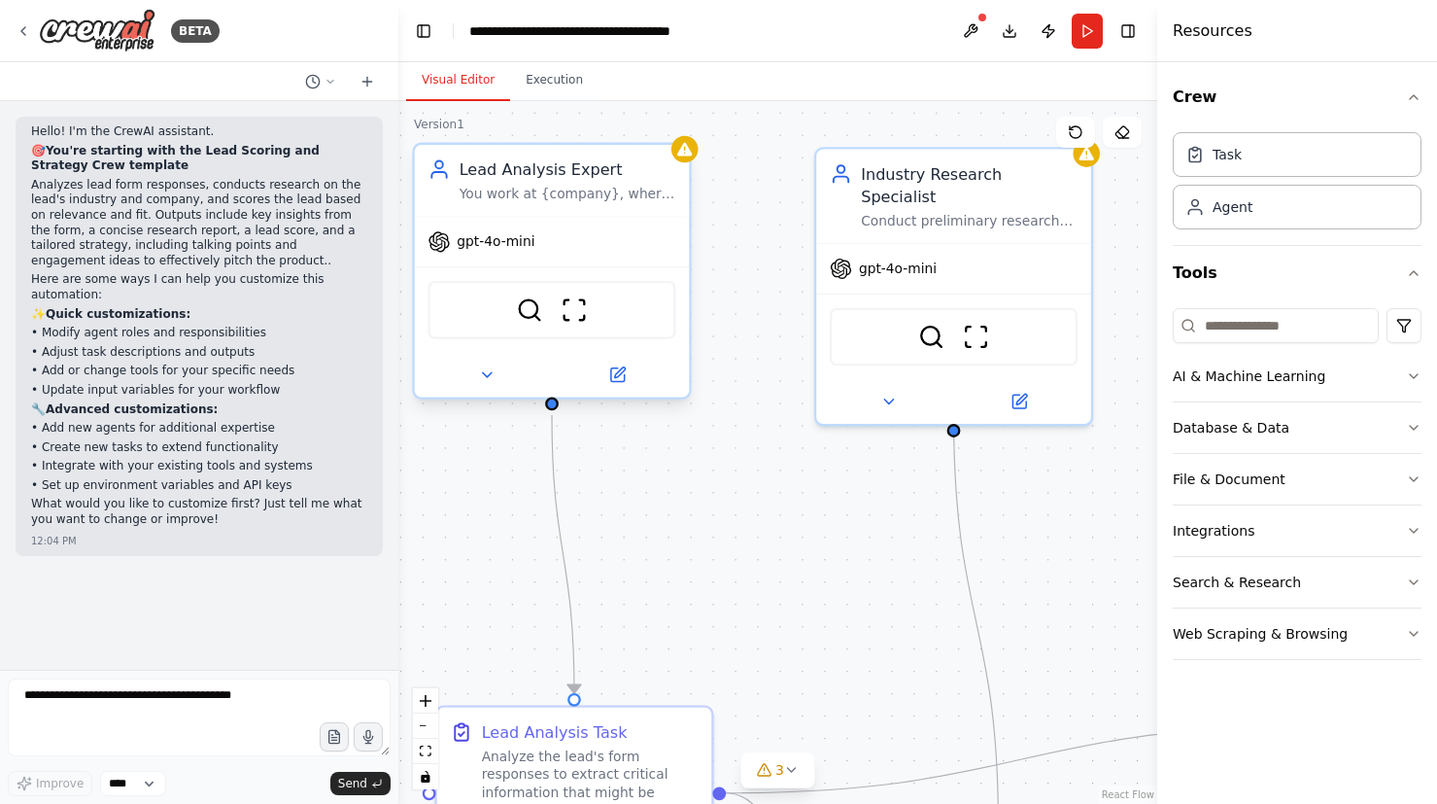
click at [528, 239] on span "gpt-4o-mini" at bounding box center [496, 241] width 78 height 17
click at [507, 253] on div "gpt-4o-mini" at bounding box center [482, 241] width 107 height 22
click at [1278, 208] on div "Agent" at bounding box center [1297, 206] width 249 height 45
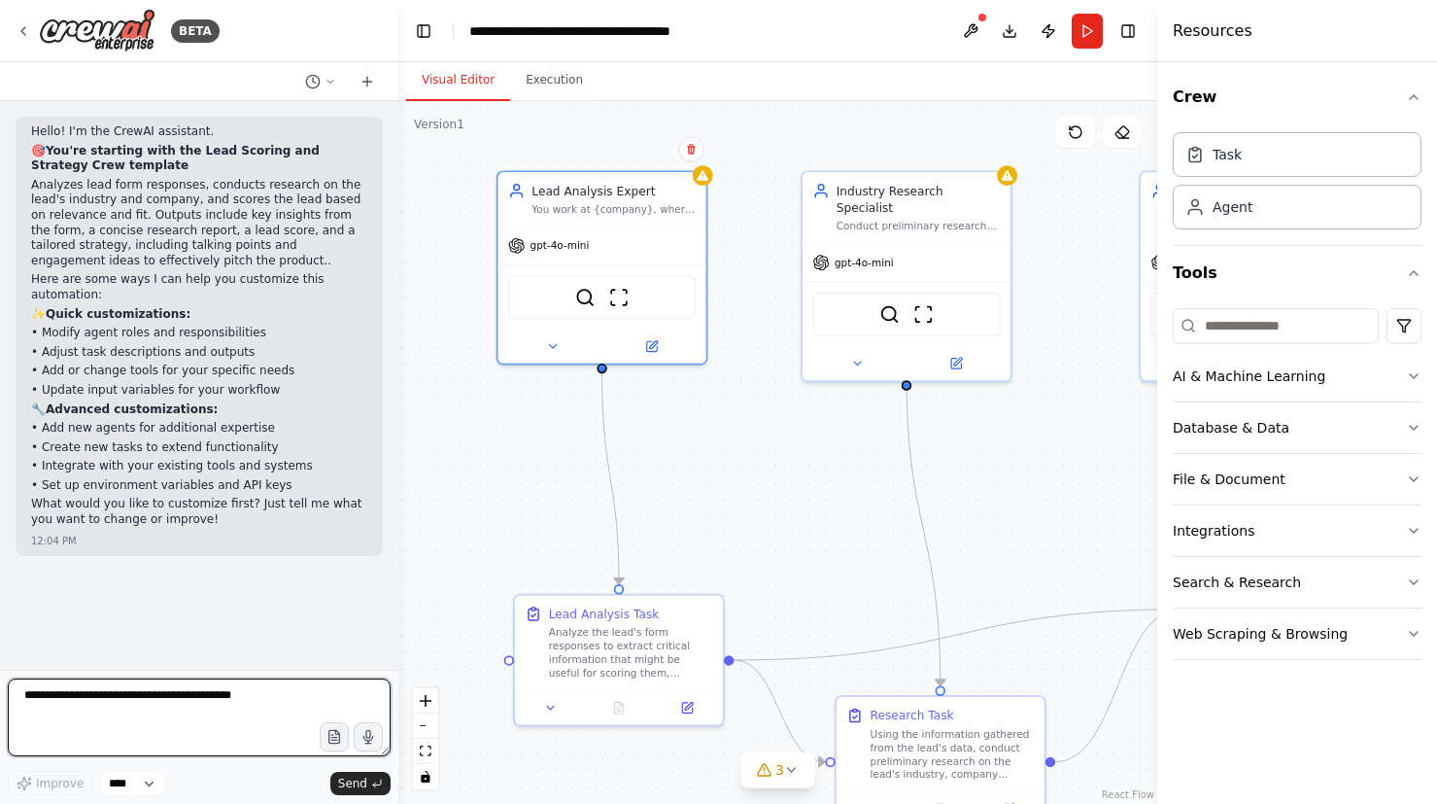
click at [161, 718] on textarea at bounding box center [199, 717] width 383 height 78
click at [197, 715] on textarea at bounding box center [199, 717] width 383 height 78
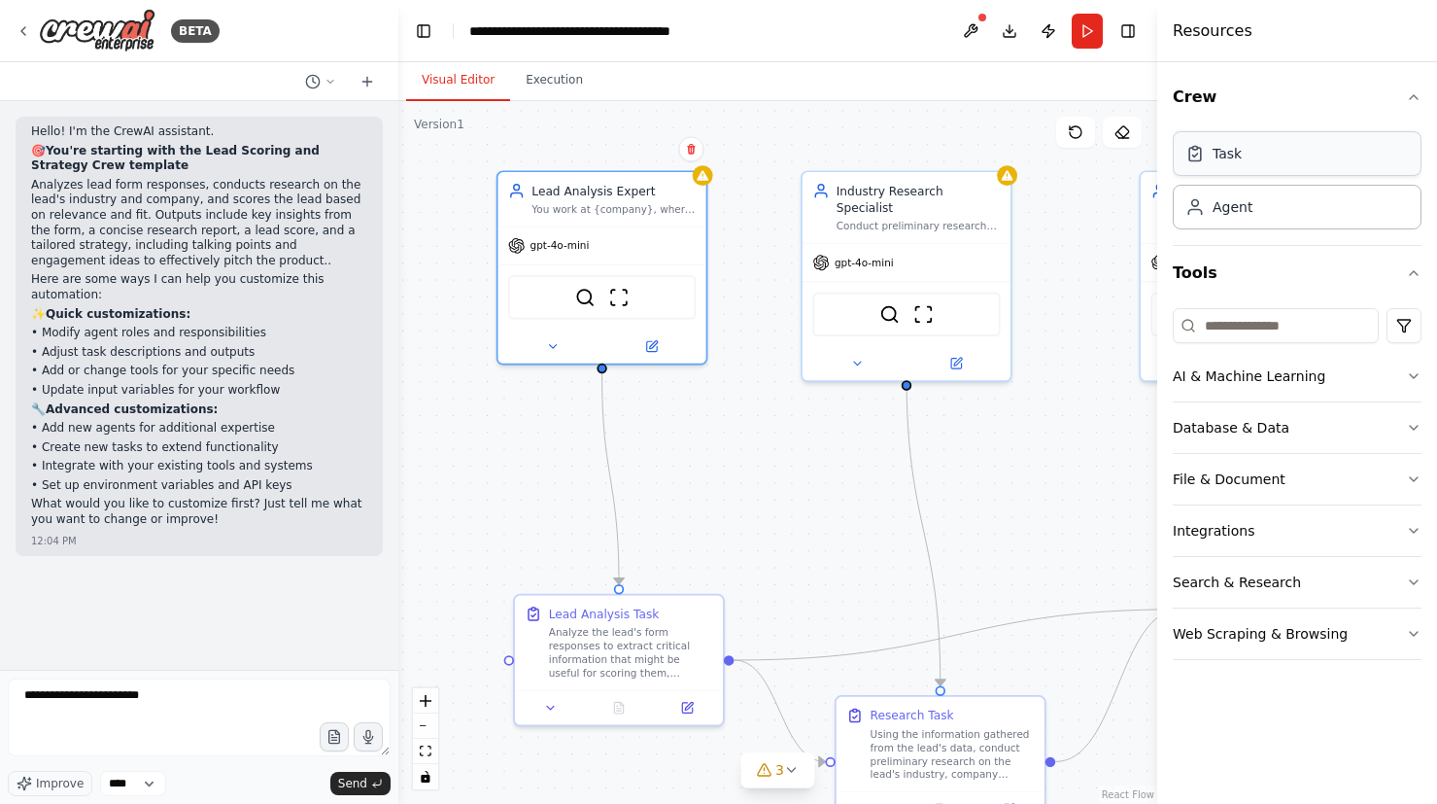
click at [1371, 151] on div "Task" at bounding box center [1297, 153] width 249 height 45
click at [1323, 223] on div "Agent" at bounding box center [1297, 206] width 249 height 45
click at [520, 74] on button "Execution" at bounding box center [554, 80] width 88 height 41
click at [465, 86] on button "Visual Editor" at bounding box center [458, 80] width 104 height 41
click at [1254, 199] on div "Agent" at bounding box center [1297, 206] width 249 height 45
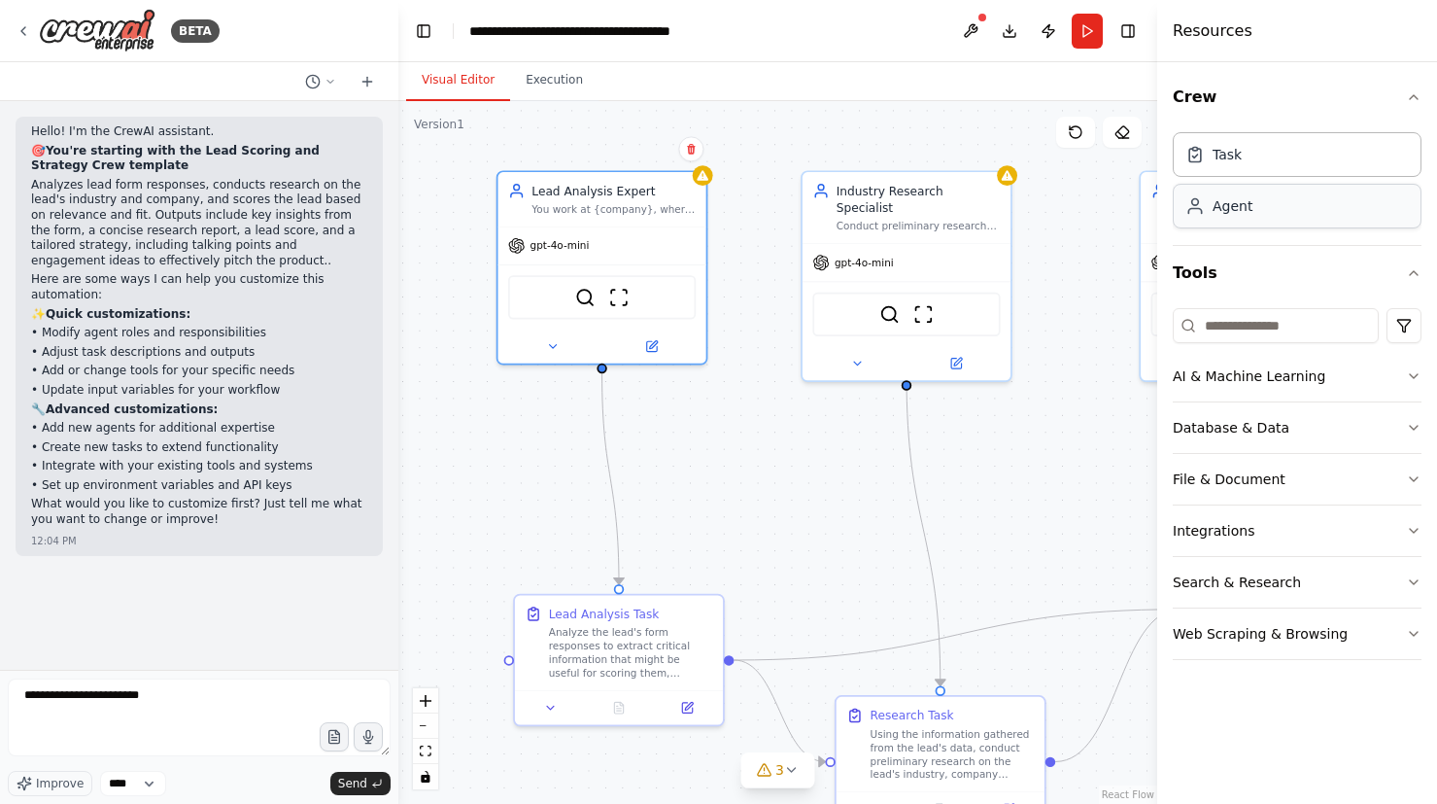
click at [1254, 199] on div "Agent" at bounding box center [1297, 206] width 249 height 45
click at [1256, 373] on div "AI & Machine Learning" at bounding box center [1249, 375] width 153 height 19
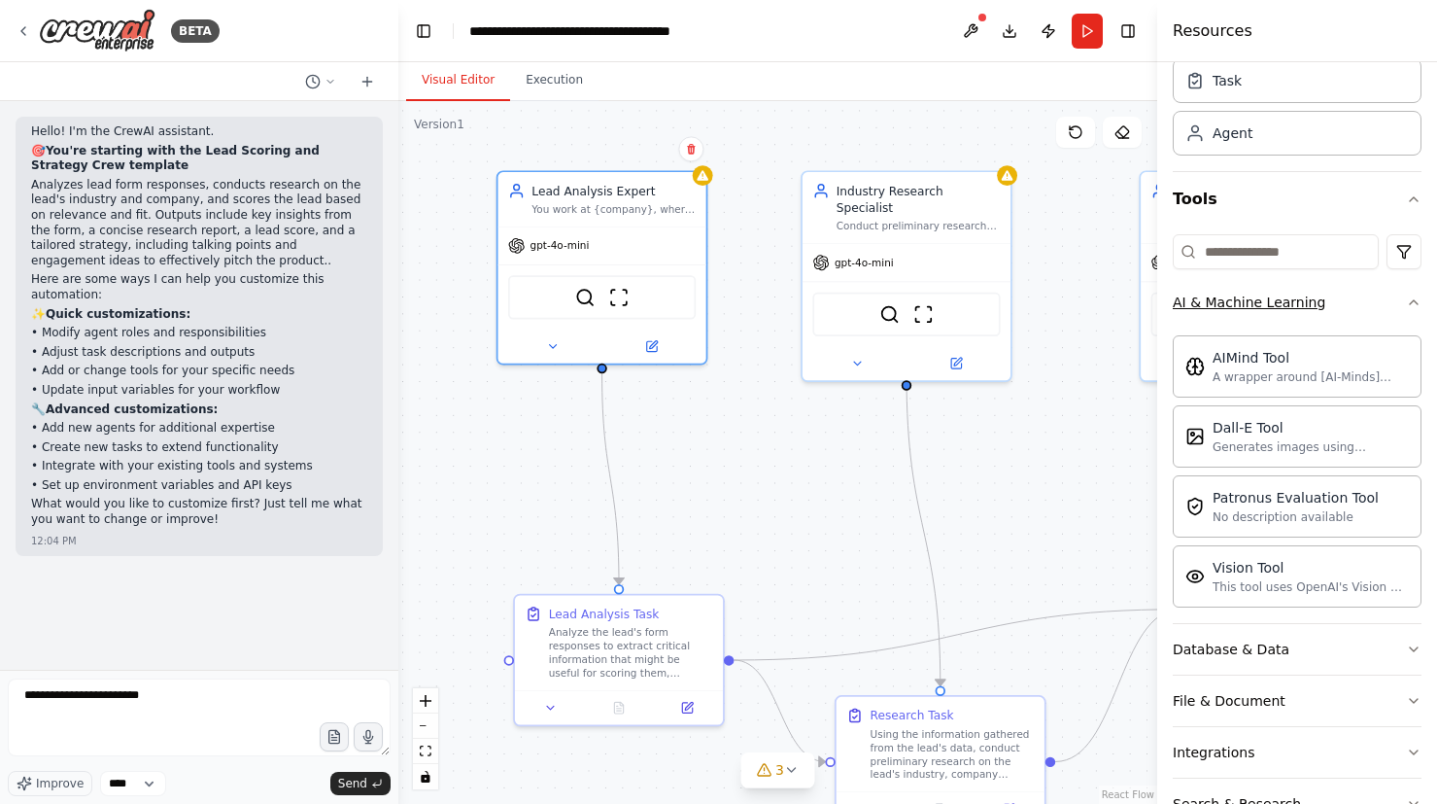
scroll to position [97, 0]
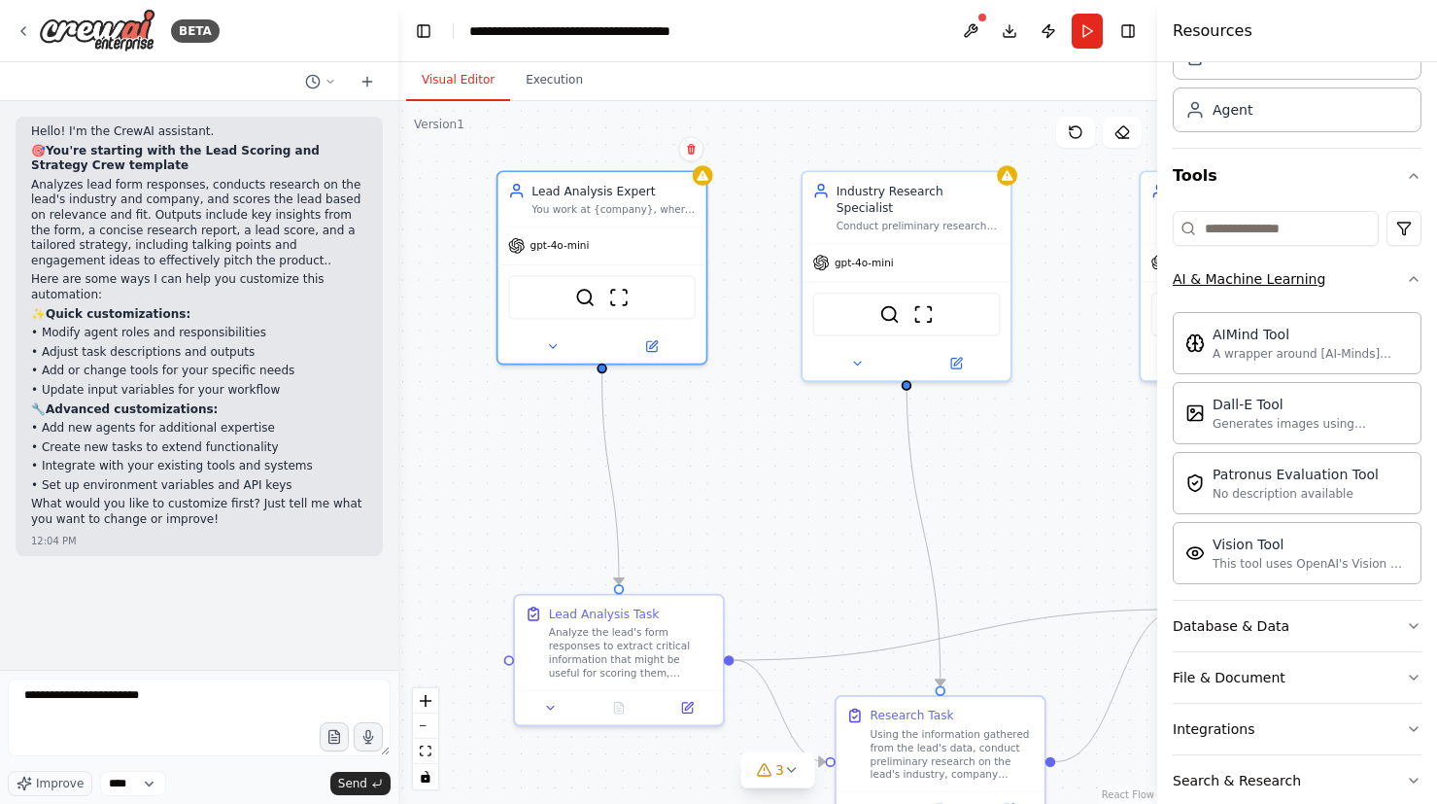
click at [1366, 284] on button "AI & Machine Learning" at bounding box center [1297, 279] width 249 height 51
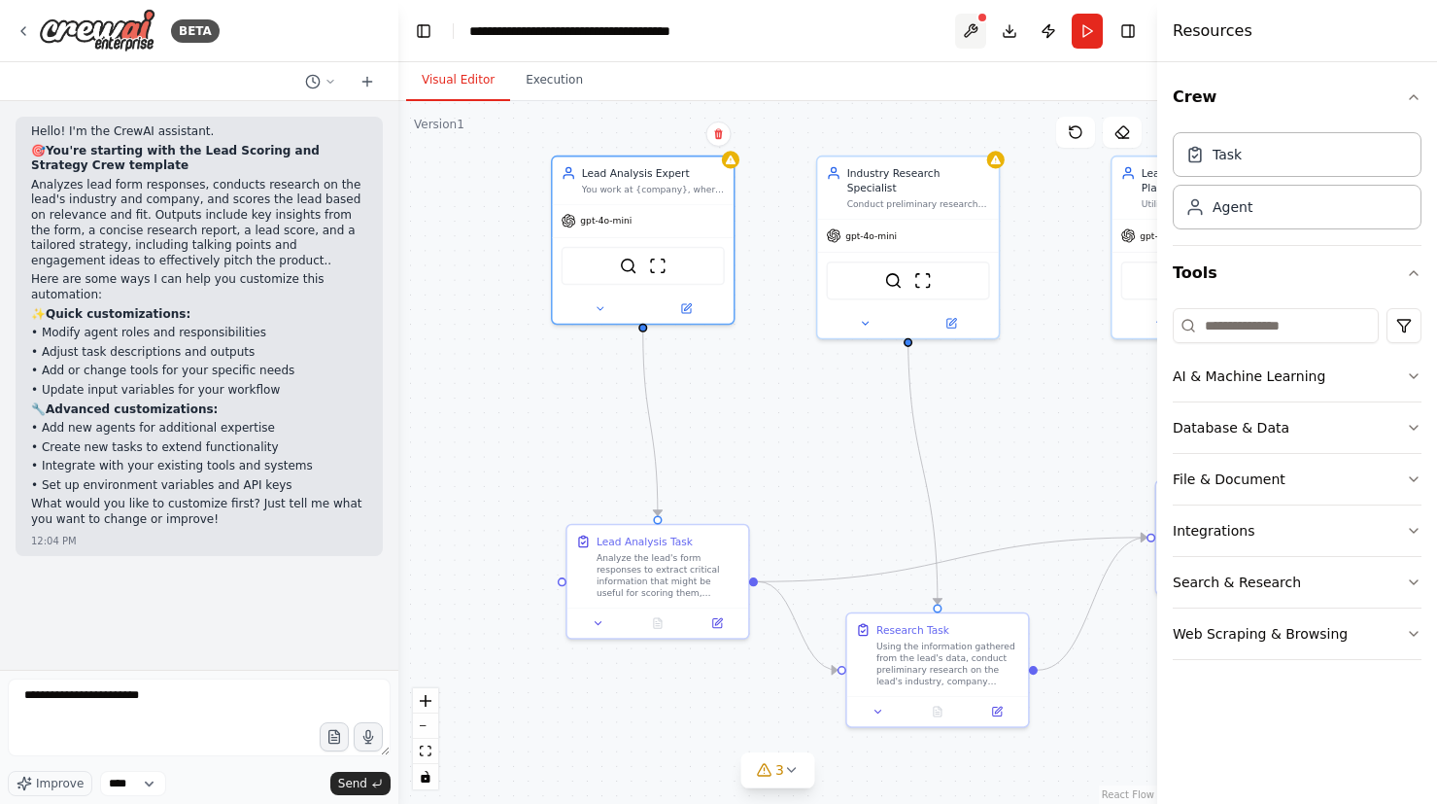
click at [965, 28] on button at bounding box center [970, 31] width 31 height 35
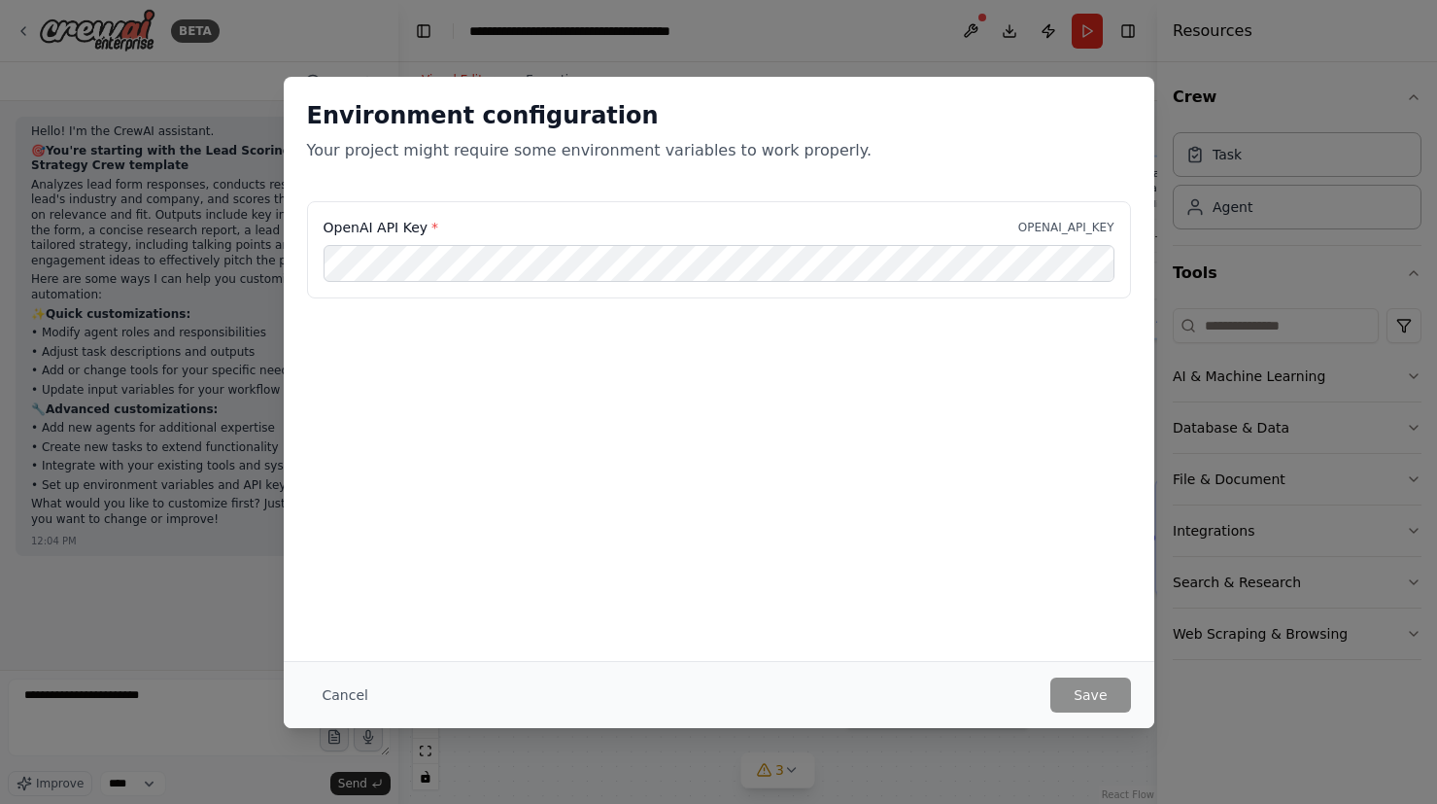
click at [853, 239] on div "OpenAI API Key * OPENAI_API_KEY" at bounding box center [719, 249] width 824 height 97
click at [860, 226] on div "OpenAI API Key * OPENAI_API_KEY" at bounding box center [719, 227] width 791 height 19
drag, startPoint x: 1016, startPoint y: 223, endPoint x: 1062, endPoint y: 222, distance: 45.7
click at [1020, 223] on div "OpenAI API Key * OPENAI_API_KEY" at bounding box center [719, 227] width 791 height 19
click at [354, 704] on button "Cancel" at bounding box center [345, 694] width 77 height 35
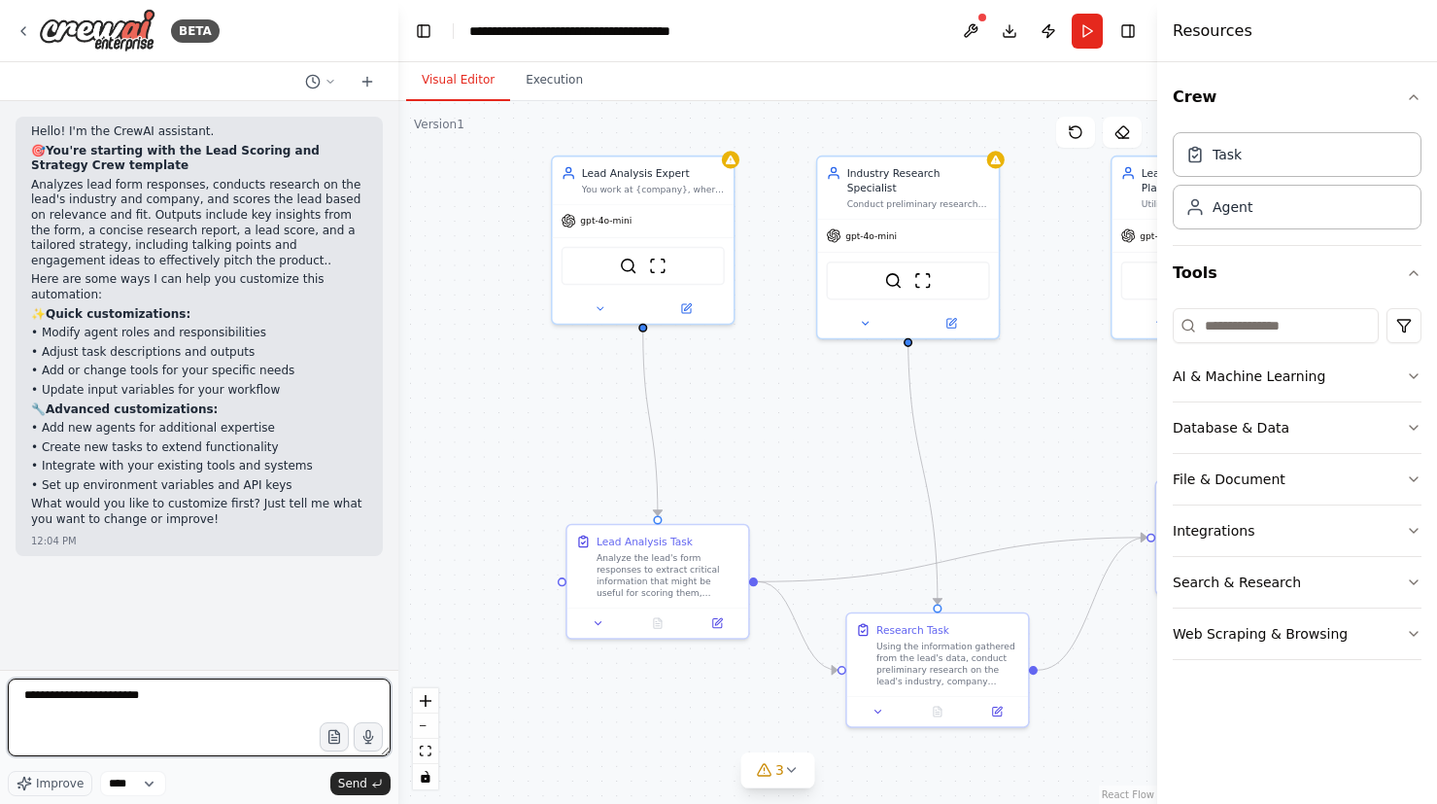
click at [123, 737] on textarea "**********" at bounding box center [199, 717] width 383 height 78
click at [214, 713] on textarea "**********" at bounding box center [199, 717] width 383 height 78
drag, startPoint x: 131, startPoint y: 694, endPoint x: 504, endPoint y: 704, distance: 373.3
click at [275, 703] on textarea "**********" at bounding box center [199, 717] width 383 height 78
type textarea "**********"
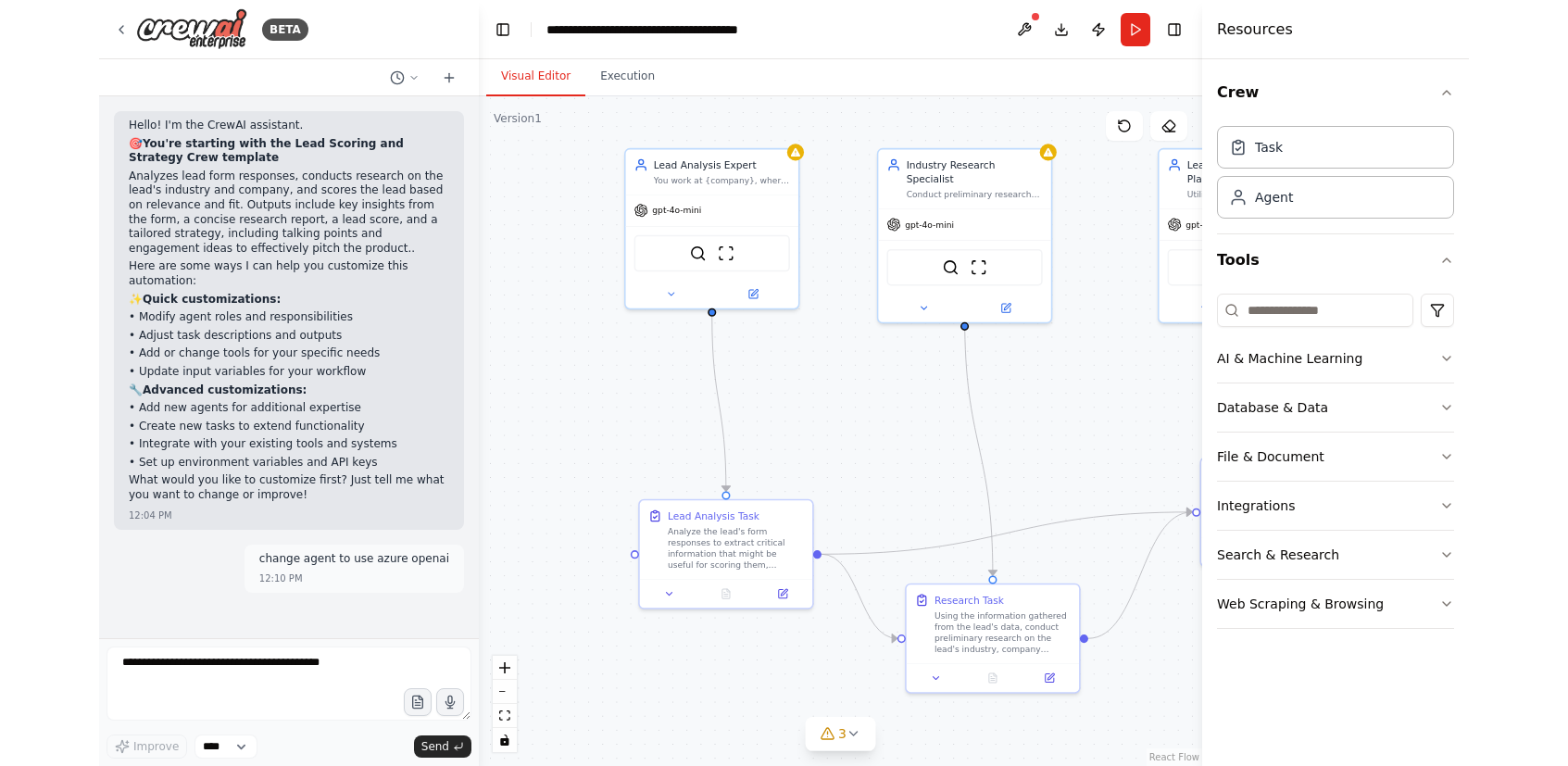
scroll to position [2, 0]
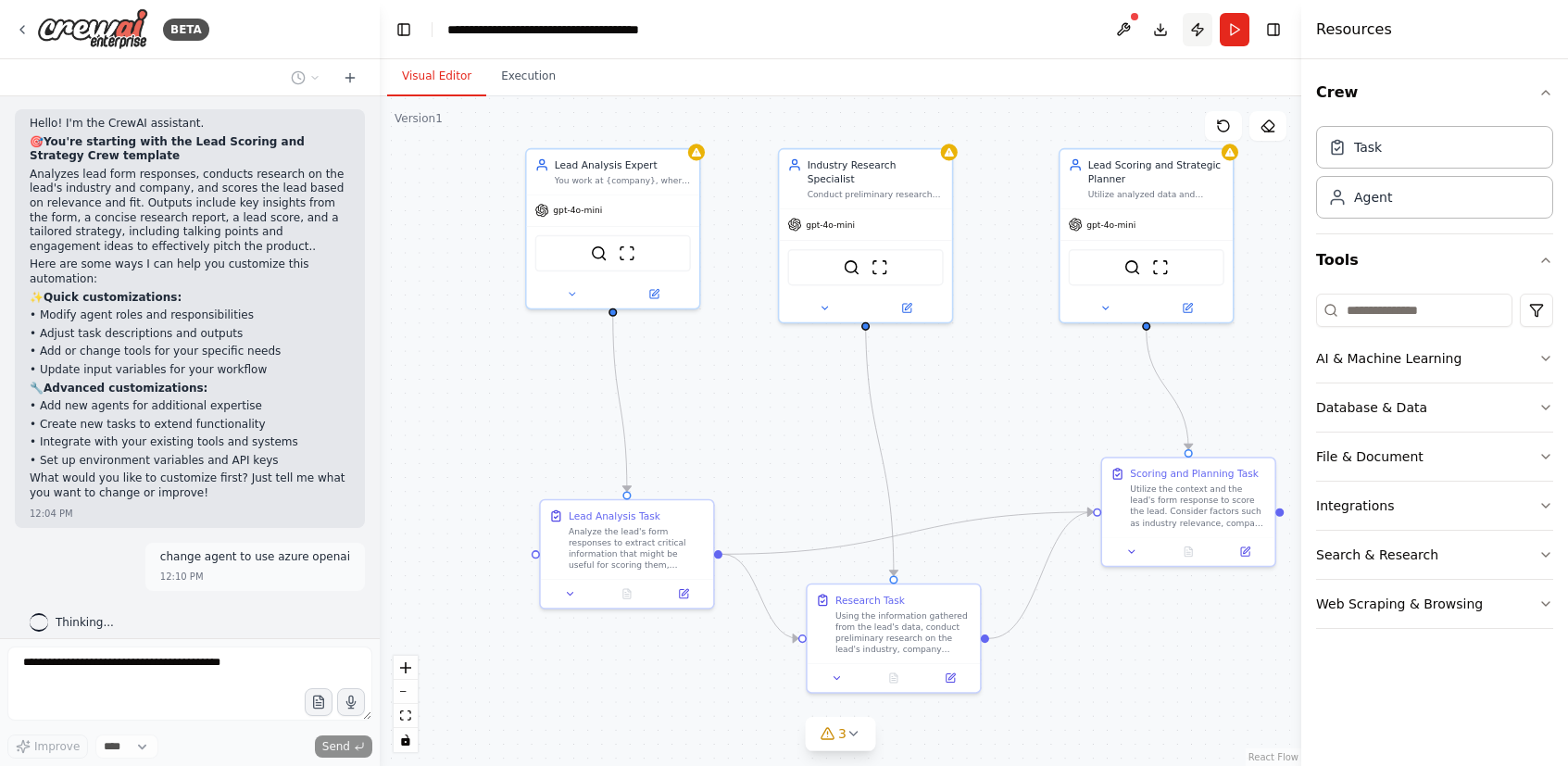
click at [1194, 26] on button "Publish" at bounding box center [1197, 30] width 30 height 33
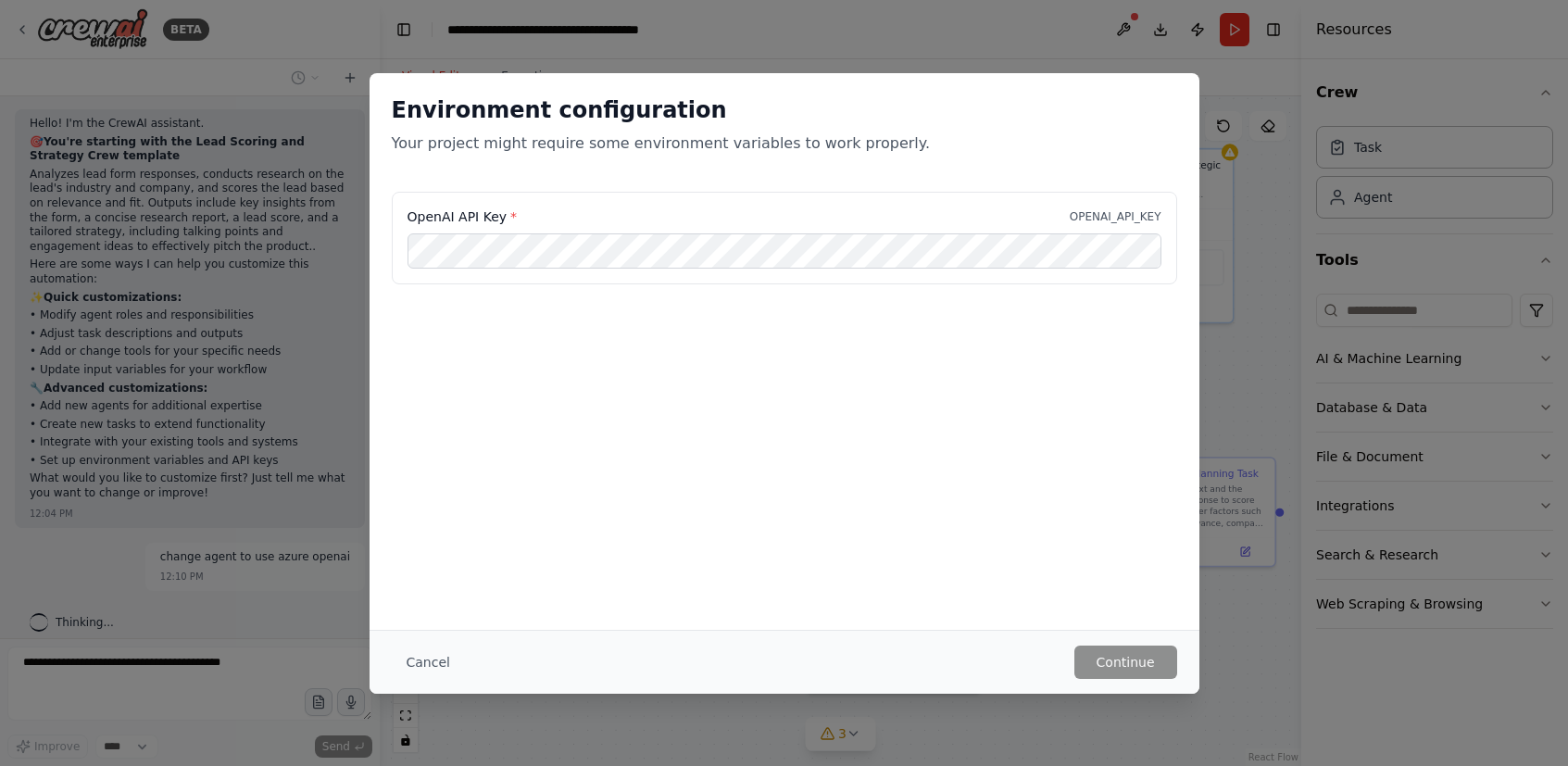
click at [972, 60] on div "Environment configuration Your project might require some environment variables…" at bounding box center [784, 383] width 1568 height 766
click at [1268, 109] on div "Environment configuration Your project might require some environment variables…" at bounding box center [784, 383] width 1568 height 766
click at [425, 671] on button "Cancel" at bounding box center [428, 661] width 73 height 33
